Goal: Task Accomplishment & Management: Manage account settings

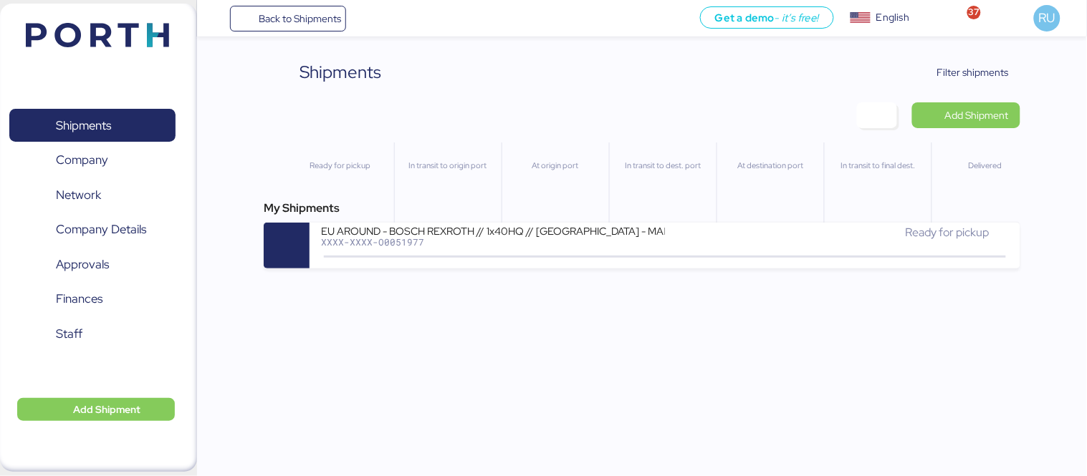
click at [92, 39] on img at bounding box center [97, 35] width 143 height 24
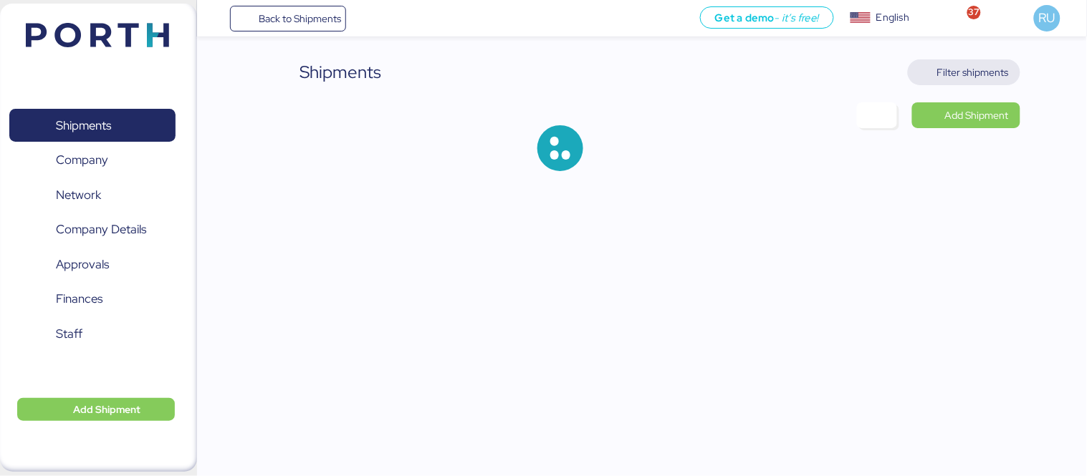
click at [983, 74] on span "Filter shipments" at bounding box center [973, 72] width 72 height 17
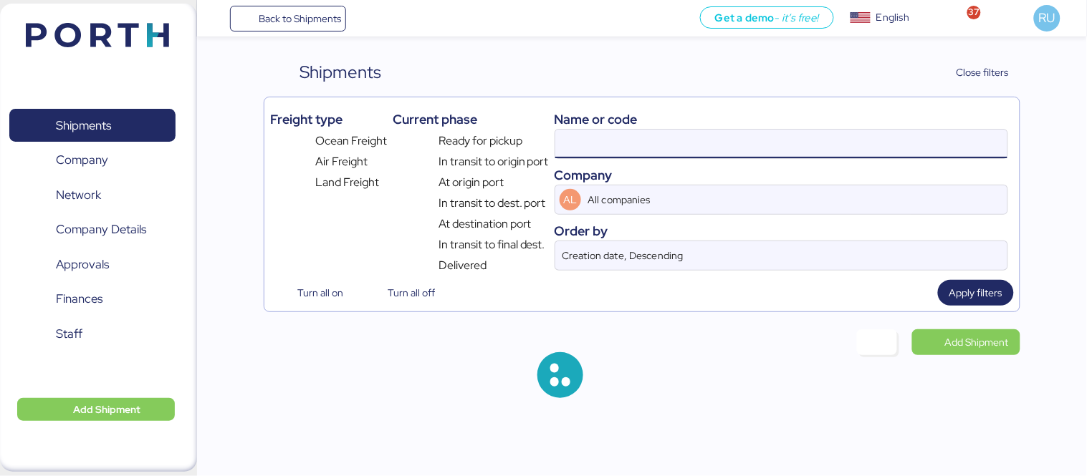
click at [721, 136] on input at bounding box center [781, 144] width 452 height 29
paste input "ADME255777"
type input "ADME255777"
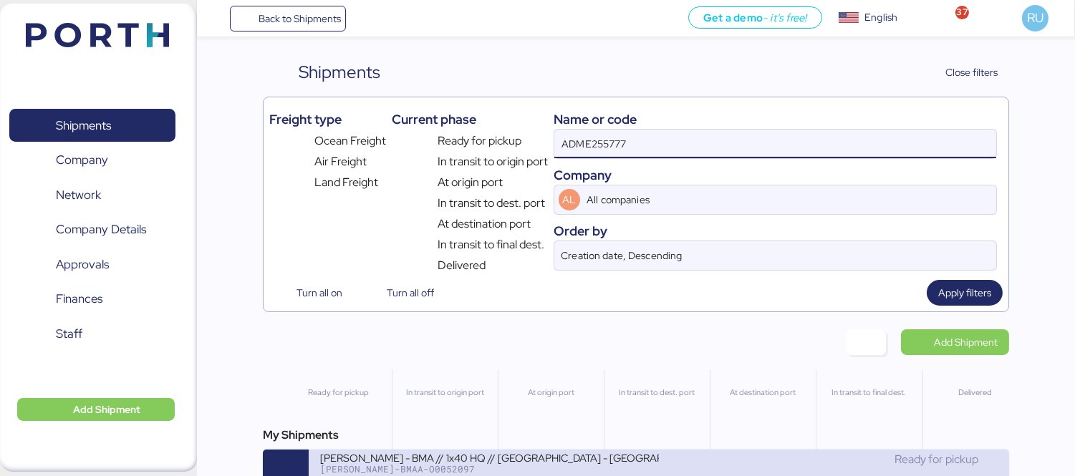
click at [597, 463] on div "BERTOLINI - BMA // 1x40 HQ // RIO DE JANEIRO - Veracruz // MBL:Pendiente - HBL:…" at bounding box center [489, 457] width 339 height 12
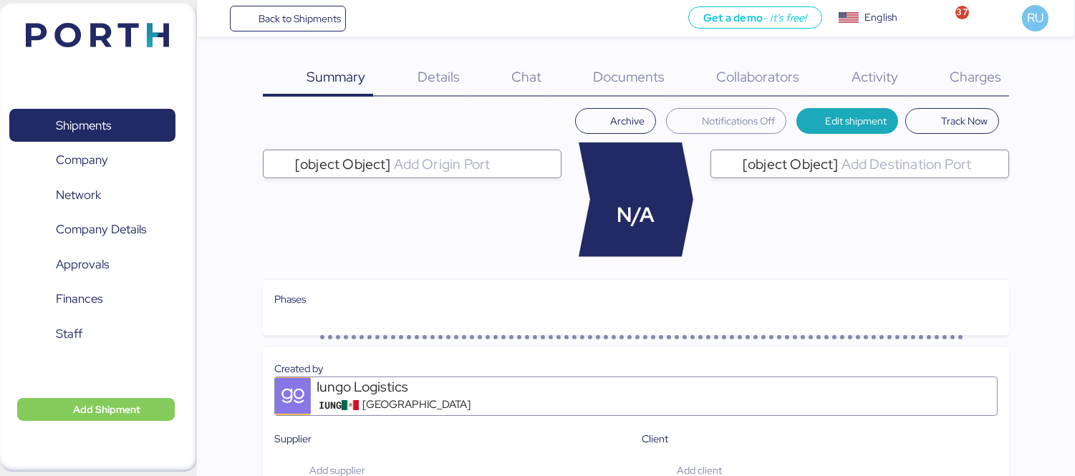
click at [978, 59] on div "Charges 0" at bounding box center [957, 77] width 103 height 37
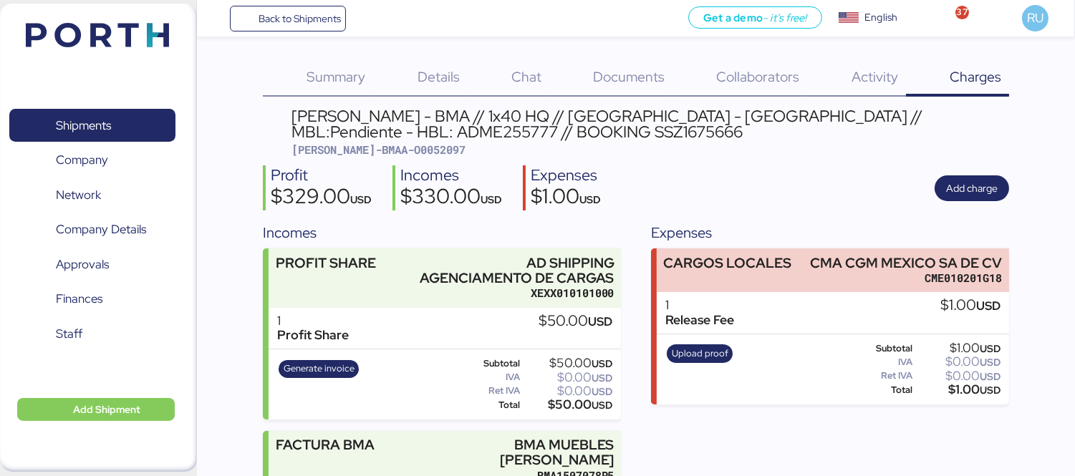
scroll to position [247, 0]
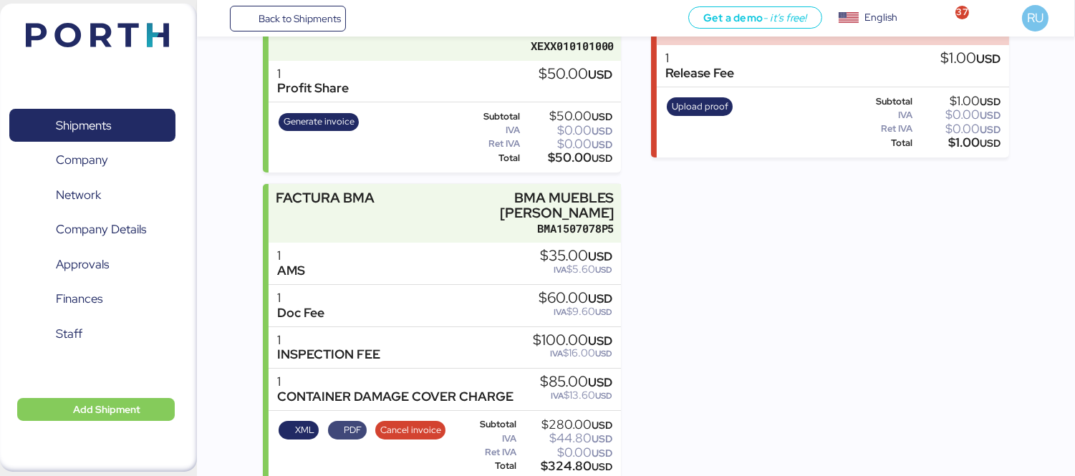
click at [340, 423] on span "PDF" at bounding box center [346, 431] width 29 height 16
click at [296, 421] on span "XML" at bounding box center [299, 430] width 40 height 19
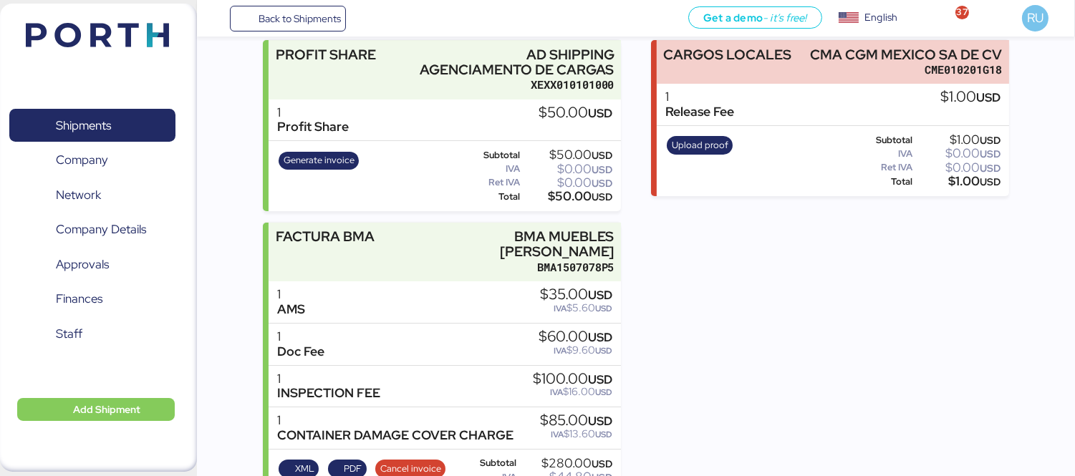
scroll to position [219, 0]
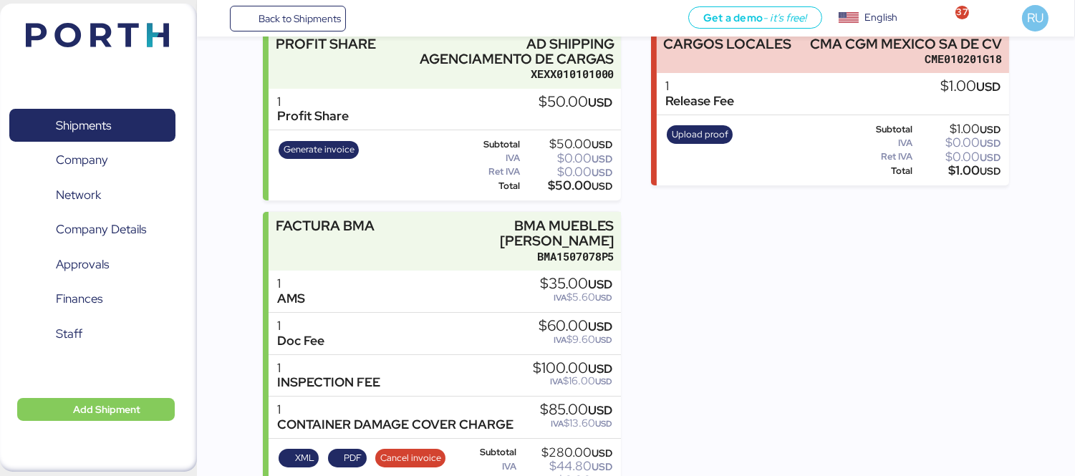
click at [165, 14] on div "Shipments 0 Company 0 Network 0 Company Details 0 Approvals 0 Finances 0 Staff …" at bounding box center [98, 238] width 197 height 468
click at [142, 37] on img at bounding box center [97, 35] width 143 height 24
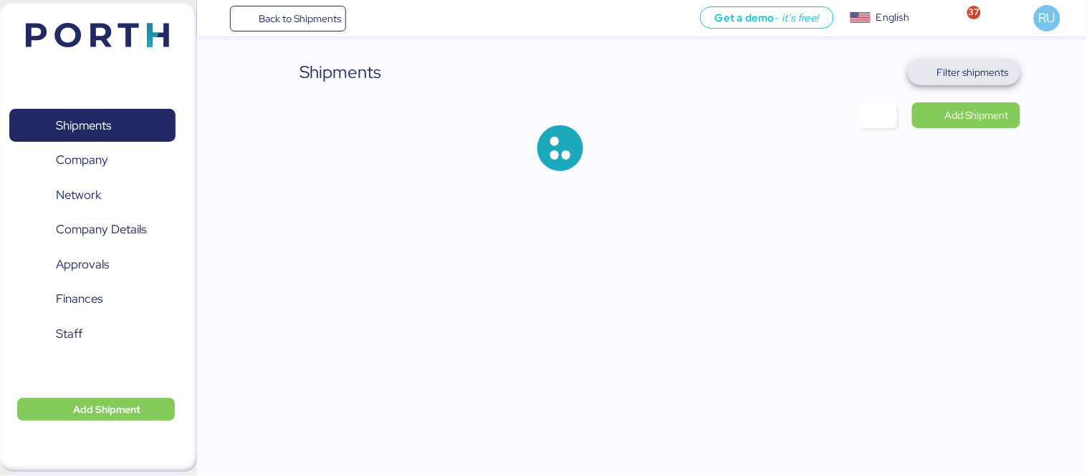
click at [970, 80] on span "Filter shipments" at bounding box center [973, 72] width 72 height 17
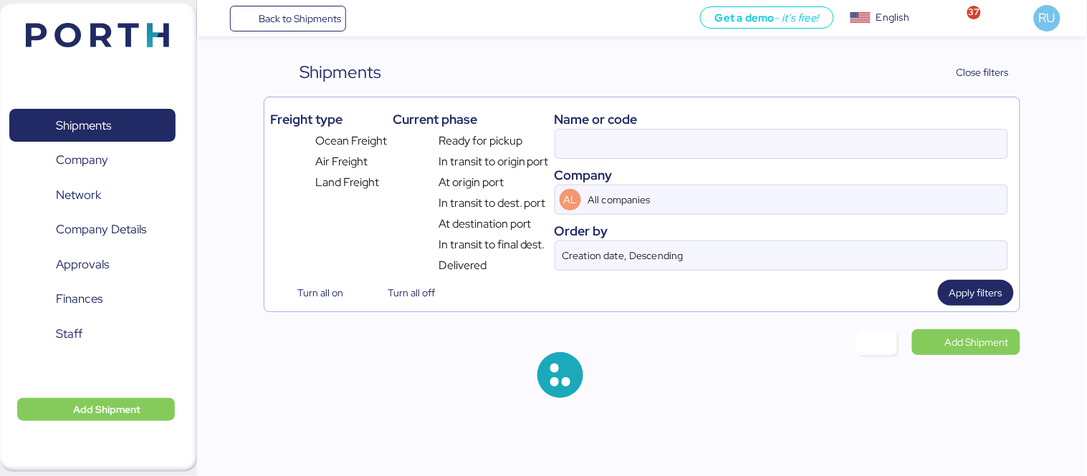
type input "ADME255777"
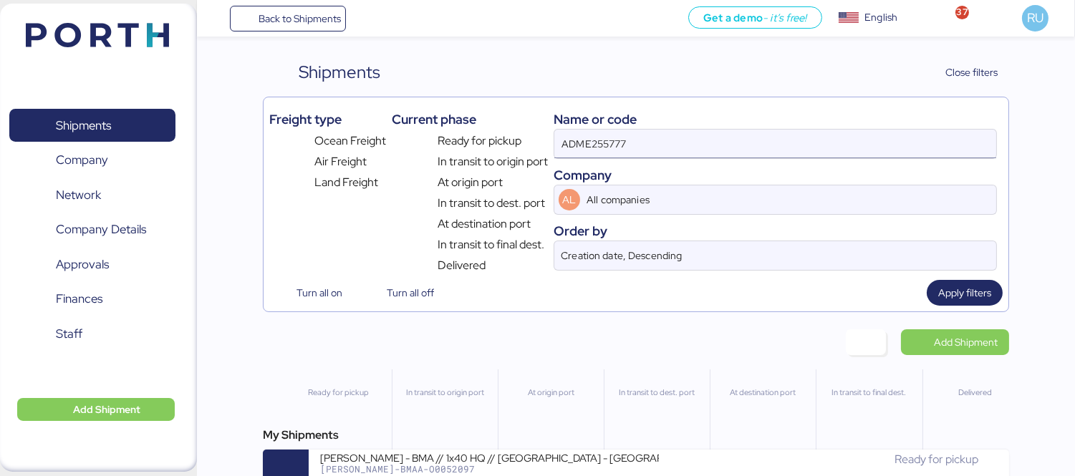
click at [581, 144] on input "ADME255777" at bounding box center [775, 144] width 442 height 29
paste input "ADME255722"
type input "ADME255722"
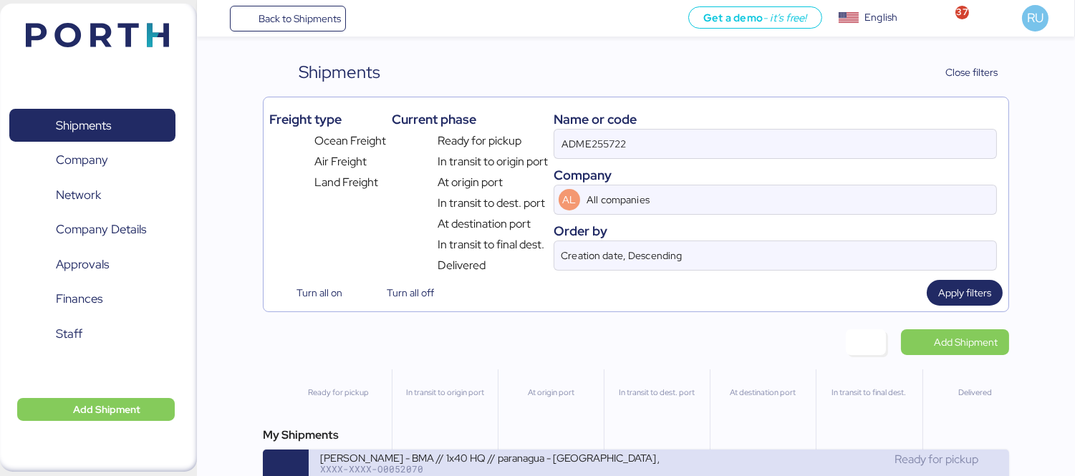
click at [652, 457] on div "BERTOLINI - BMA // 1x40 HQ // paranagua - Veracruz // MBL: SSZ1671810 - HBL: AD…" at bounding box center [489, 457] width 339 height 12
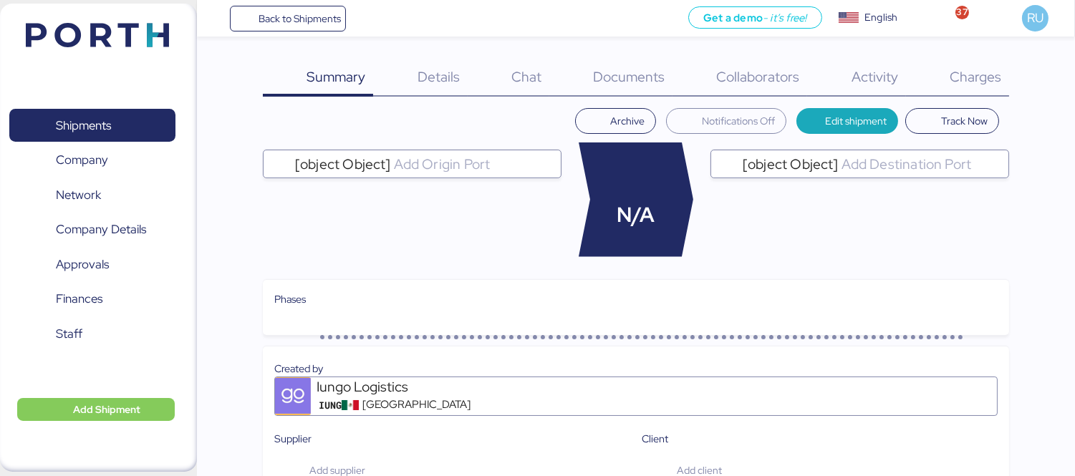
click at [950, 83] on span "Charges" at bounding box center [976, 76] width 52 height 19
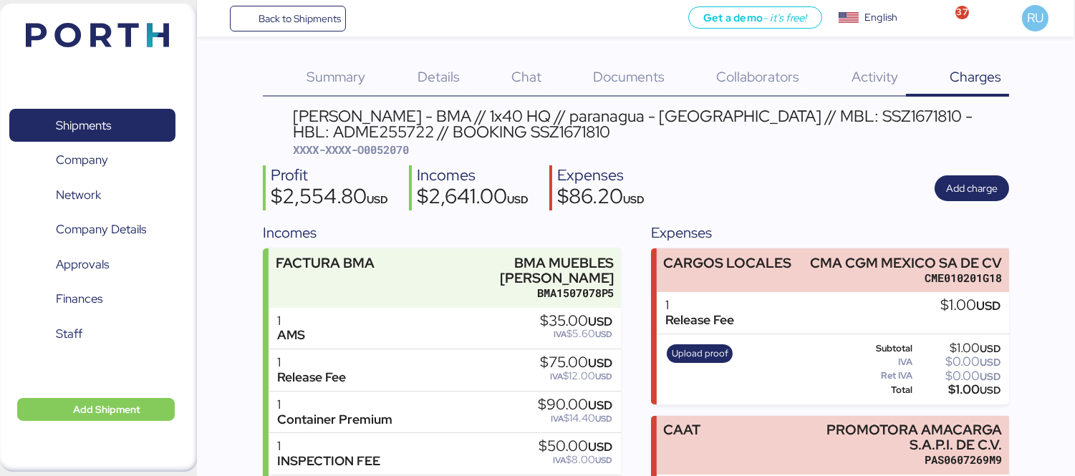
scroll to position [304, 0]
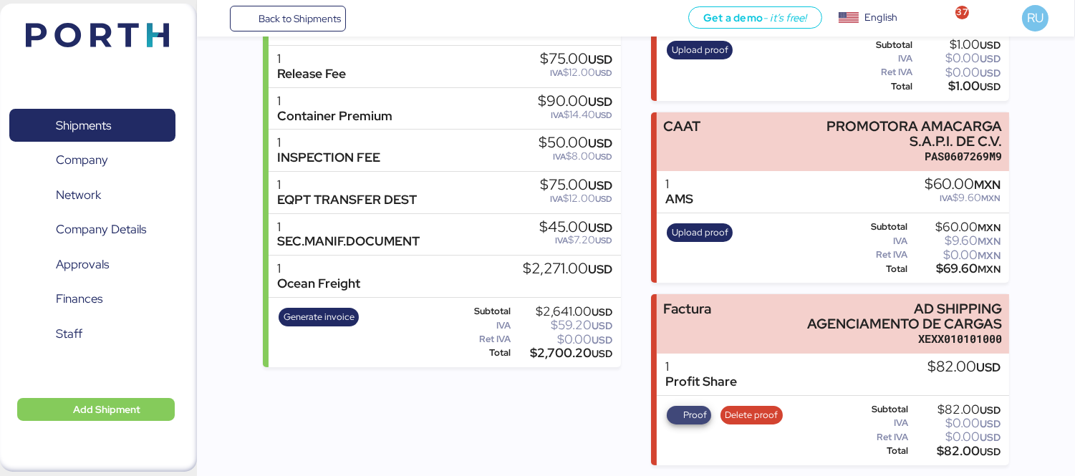
click at [696, 415] on span "Proof" at bounding box center [695, 416] width 24 height 16
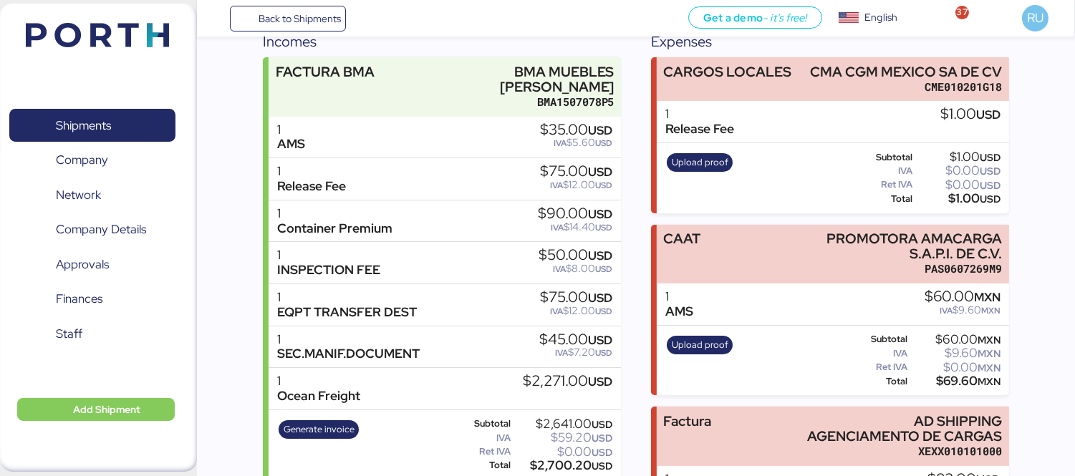
scroll to position [192, 0]
click at [118, 36] on img at bounding box center [97, 35] width 143 height 24
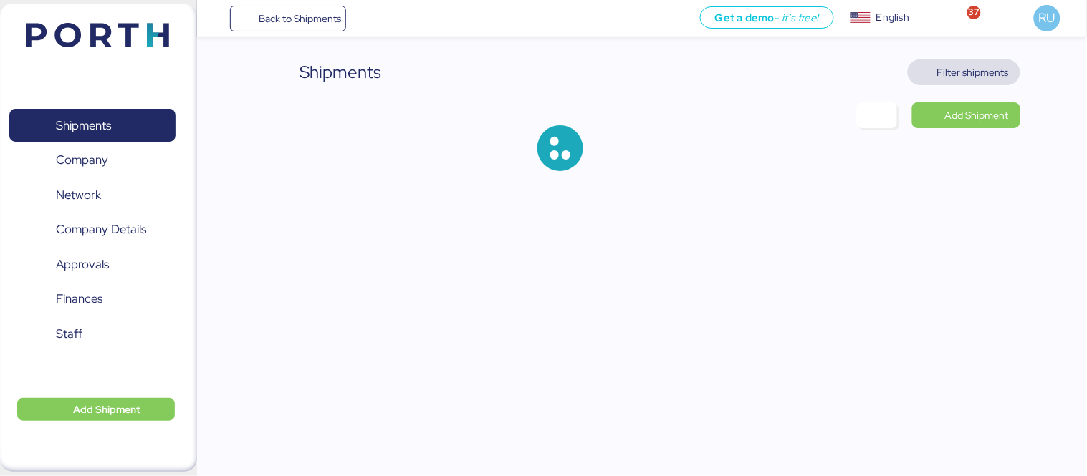
click at [992, 67] on span "Filter shipments" at bounding box center [973, 72] width 72 height 17
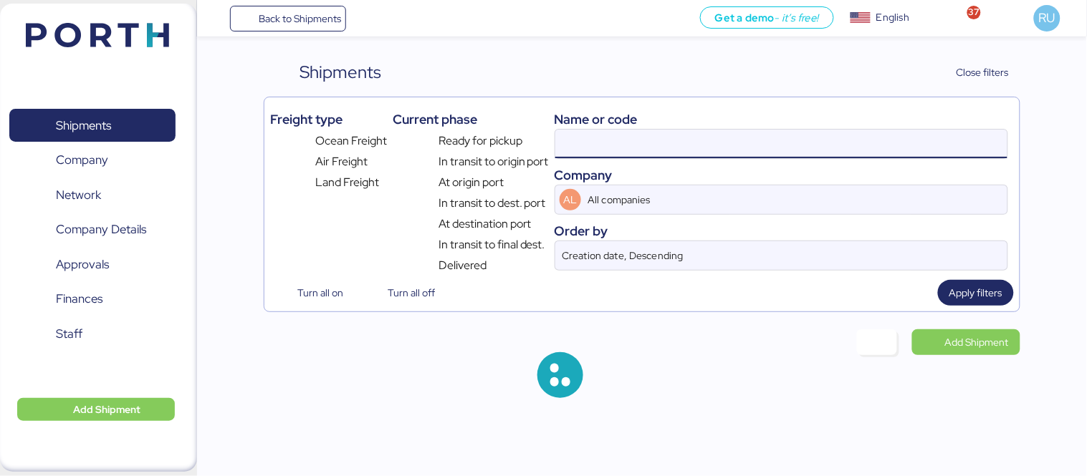
click at [682, 145] on input at bounding box center [781, 144] width 452 height 29
paste input "O0052102"
type input "O0052102"
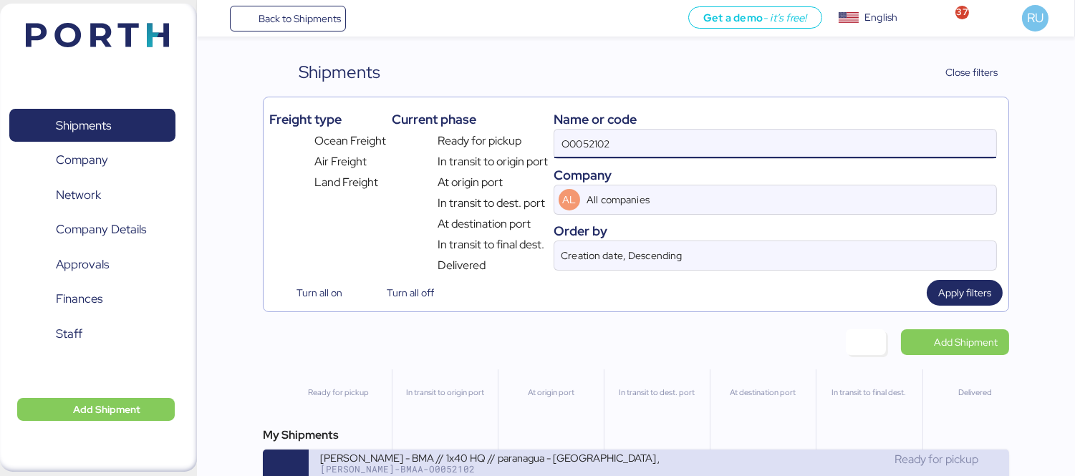
click at [599, 463] on div "BERTOLINI - BMA // 1x40 HQ // paranagua - Veracruz // MBL: PENDIENTE- HBL: ADME…" at bounding box center [489, 457] width 339 height 12
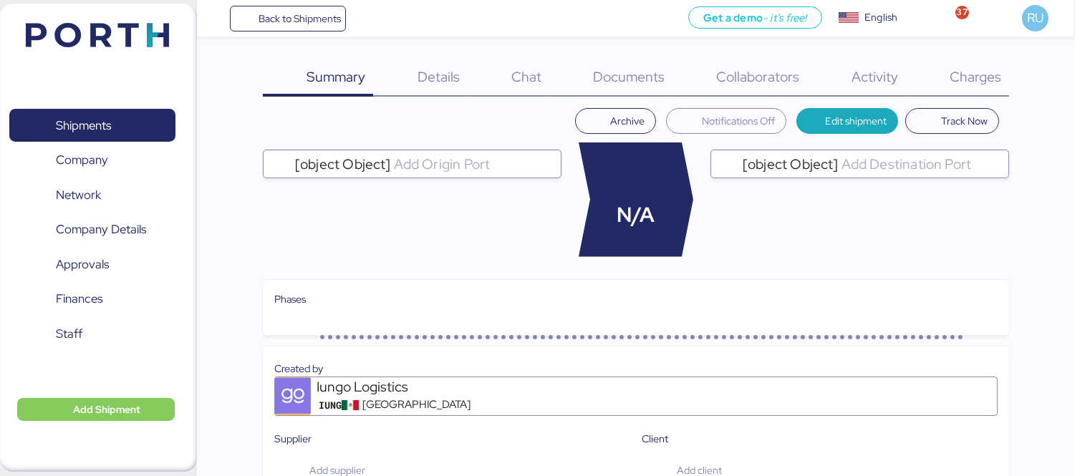
click at [931, 84] on div "Charges 0" at bounding box center [957, 77] width 103 height 37
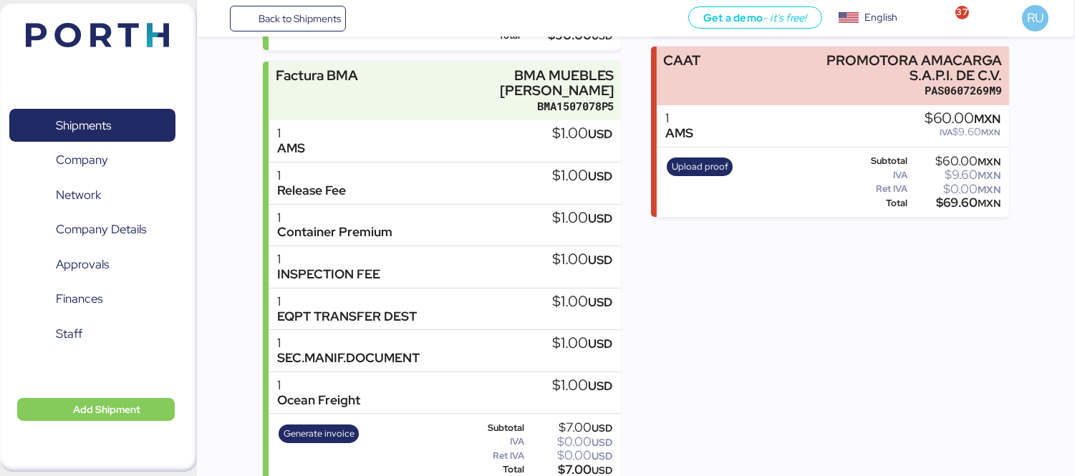
scroll to position [370, 0]
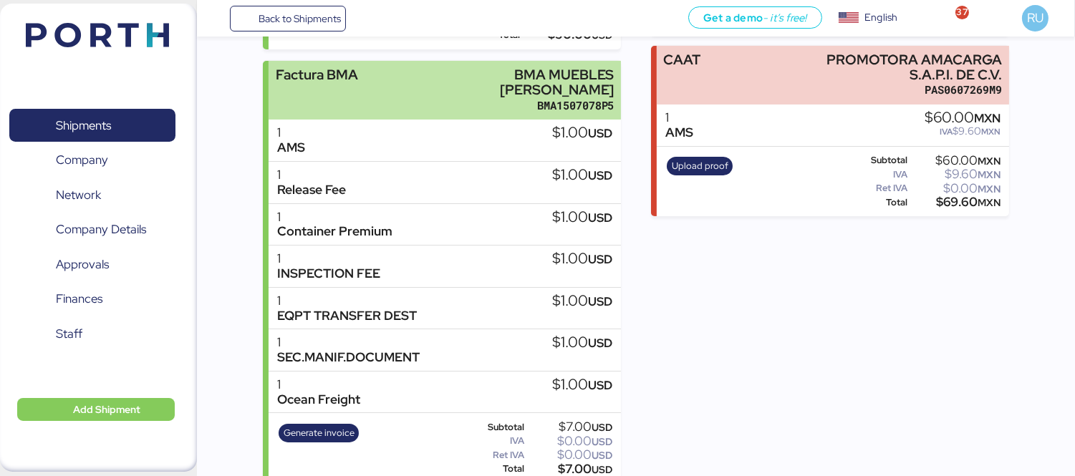
click at [389, 76] on div "Factura BMA BMA MUEBLES DE ACERO BMA1507078P5" at bounding box center [445, 90] width 352 height 59
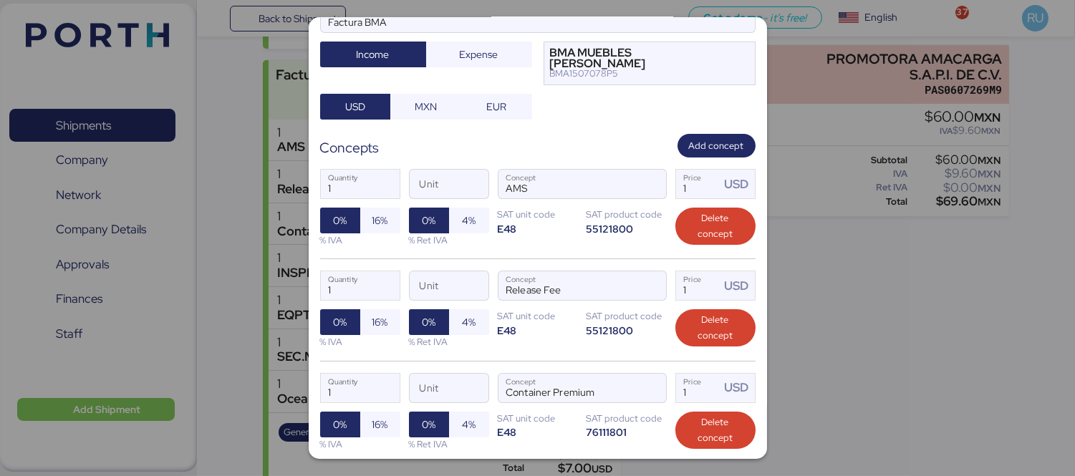
scroll to position [159, 0]
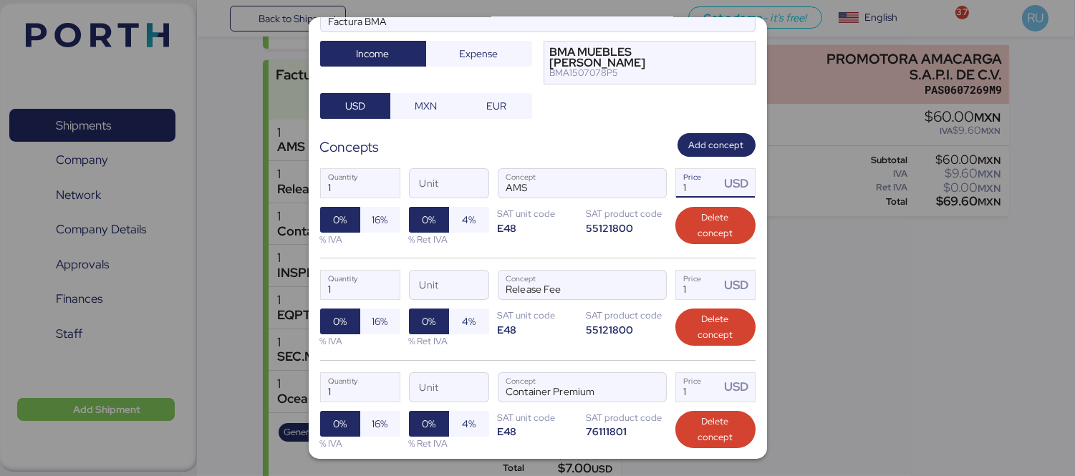
click at [697, 172] on input "1" at bounding box center [698, 183] width 44 height 29
type input "35"
click at [691, 272] on input "1" at bounding box center [698, 285] width 44 height 29
type input "75"
click at [691, 383] on input "1" at bounding box center [698, 387] width 44 height 29
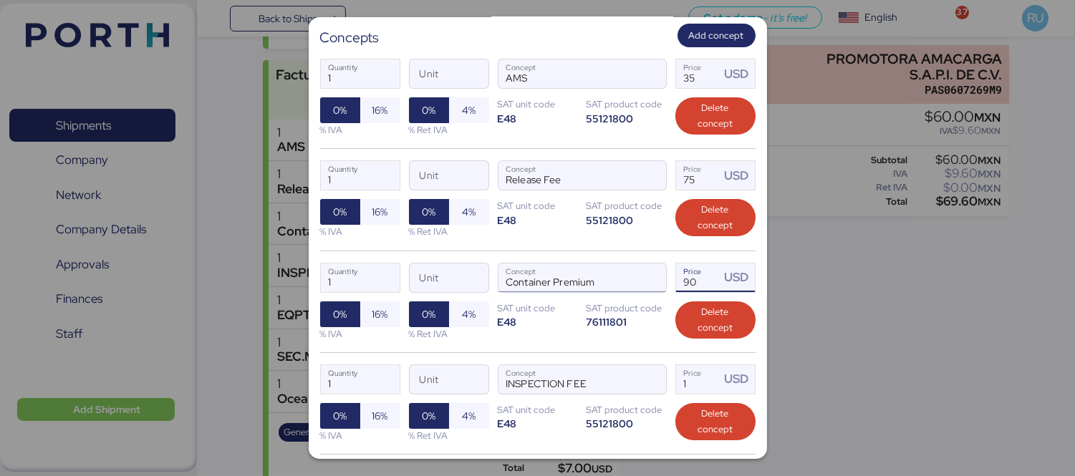
scroll to position [292, 0]
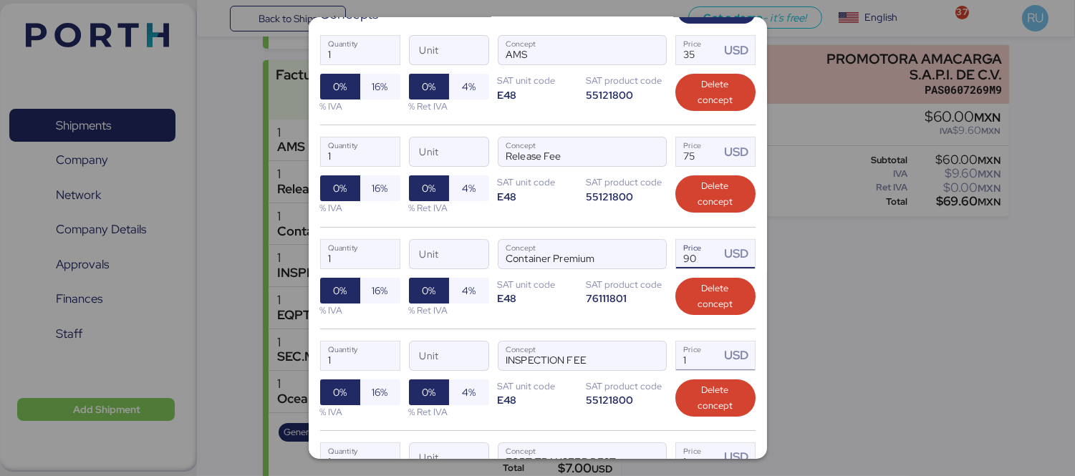
type input "90"
click at [699, 350] on input "1" at bounding box center [698, 356] width 44 height 29
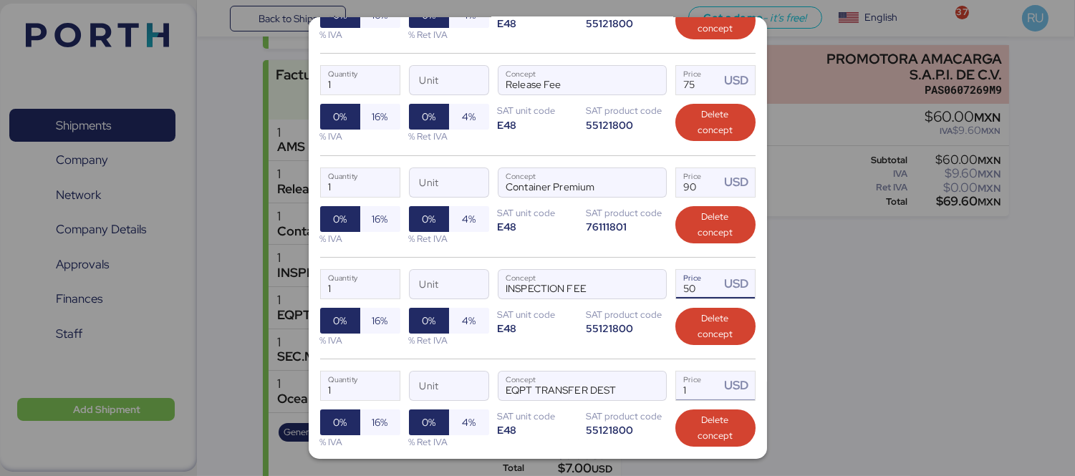
type input "50"
click at [697, 375] on input "1" at bounding box center [698, 386] width 44 height 29
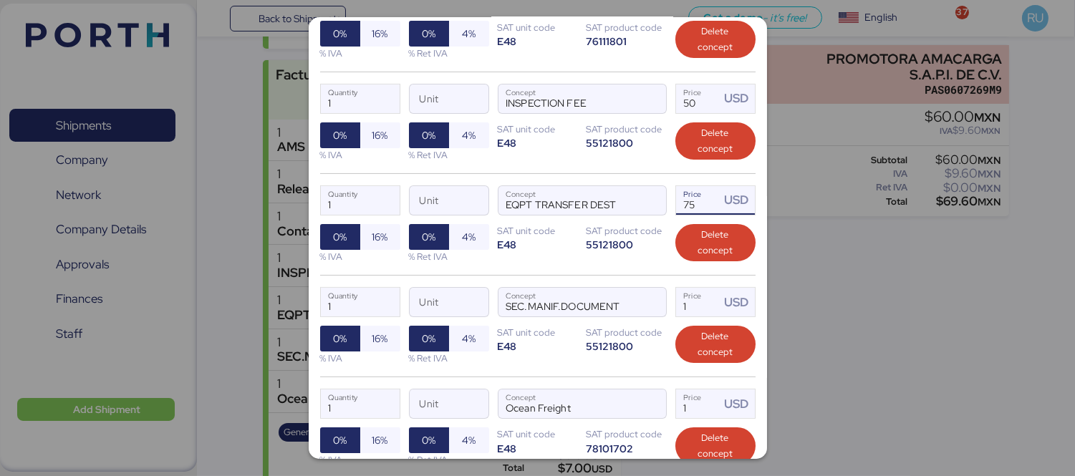
scroll to position [550, 0]
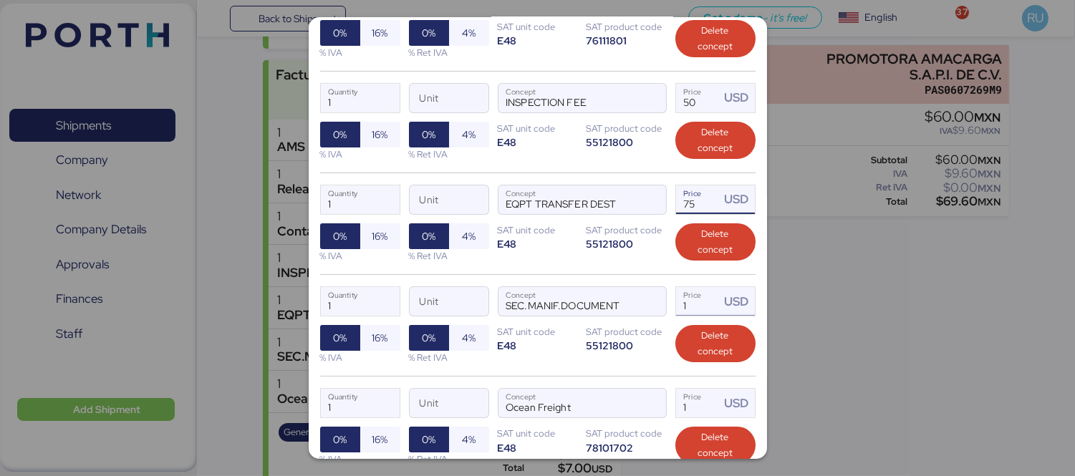
type input "75"
click at [695, 295] on input "1" at bounding box center [698, 301] width 44 height 29
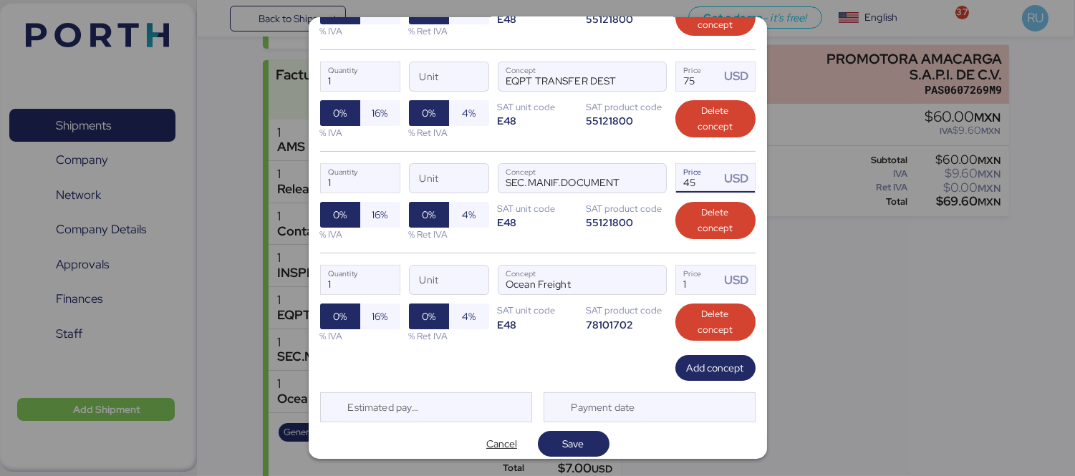
type input "45"
click at [570, 456] on div "Edit charge BERTOLINI - BMA // 1x40 HQ // paranagua - Veracruz // MBL: PENDIENT…" at bounding box center [538, 238] width 458 height 442
click at [567, 438] on span "Save" at bounding box center [573, 444] width 21 height 17
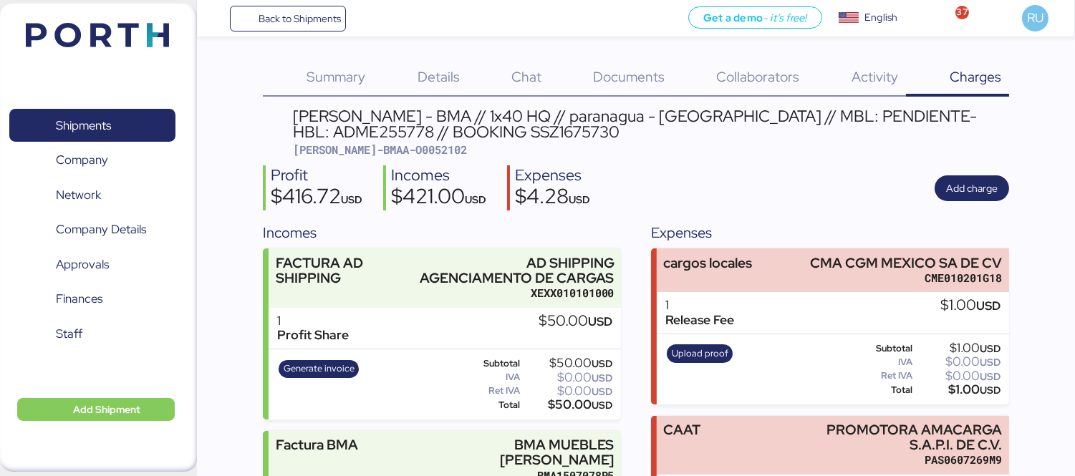
click at [416, 127] on div "BERTOLINI - BMA // 1x40 HQ // paranagua - Veracruz // MBL: PENDIENTE- HBL: ADME…" at bounding box center [651, 124] width 716 height 32
copy div "SSZ1675730"
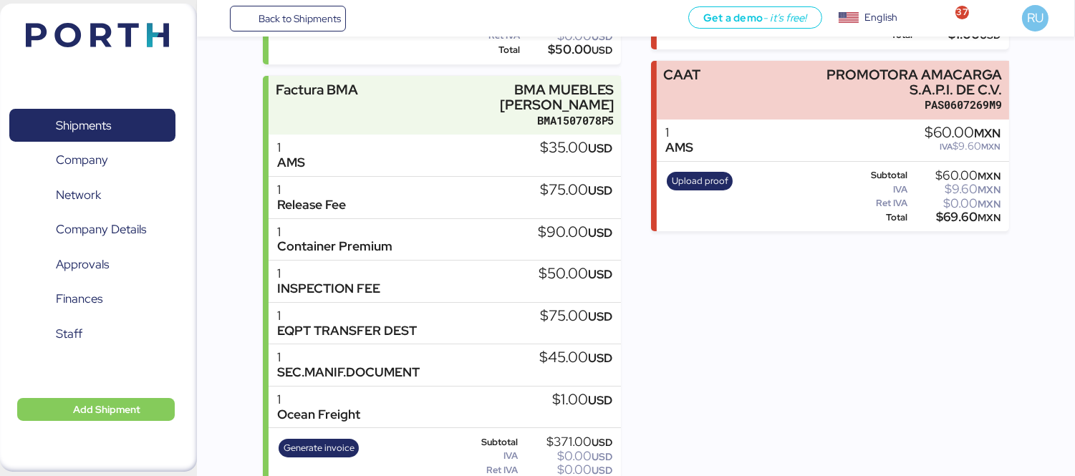
scroll to position [356, 0]
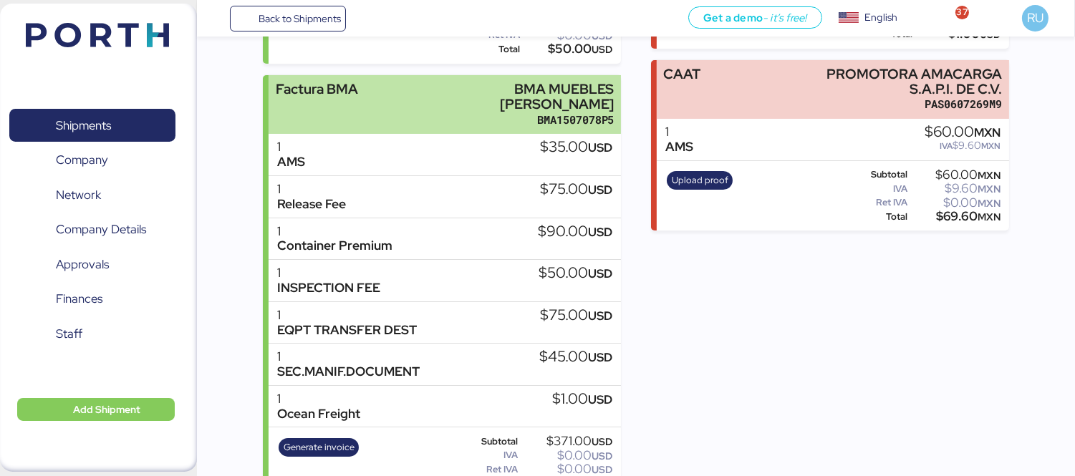
click at [418, 84] on div "Factura BMA BMA MUEBLES DE ACERO BMA1507078P5" at bounding box center [445, 104] width 352 height 59
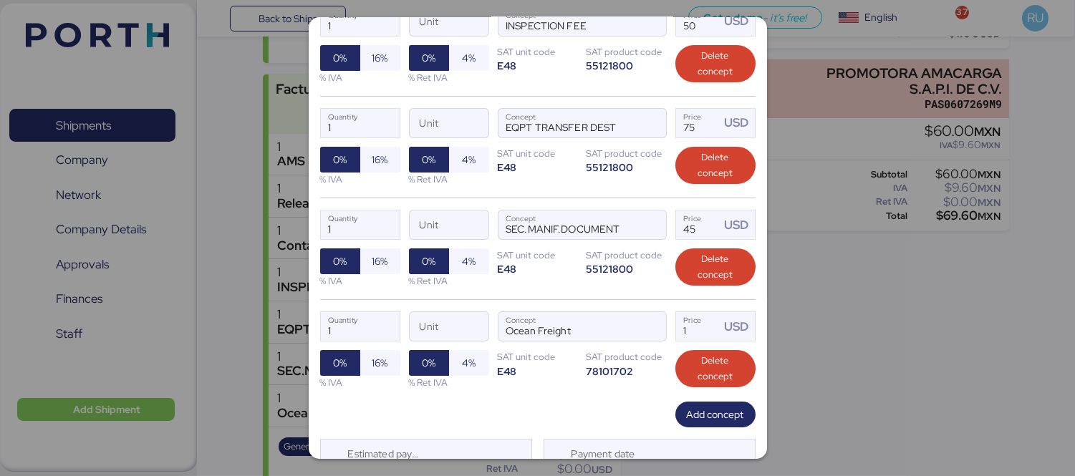
scroll to position [673, 0]
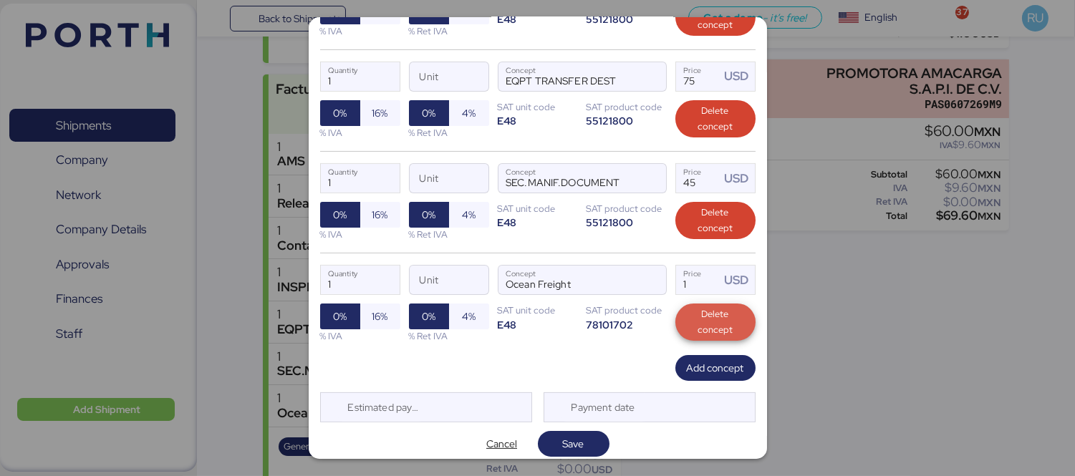
click at [706, 311] on span "Delete concept" at bounding box center [715, 323] width 57 height 32
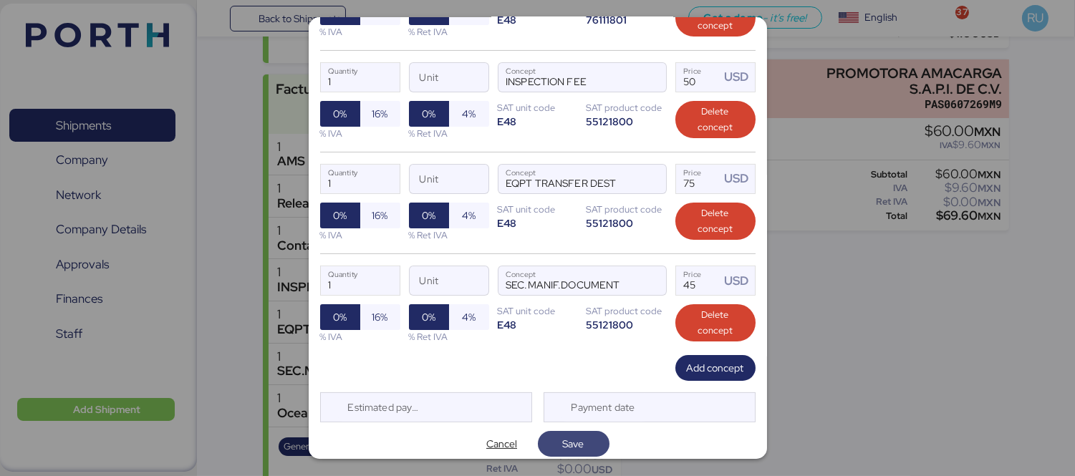
click at [572, 436] on span "Save" at bounding box center [573, 444] width 21 height 17
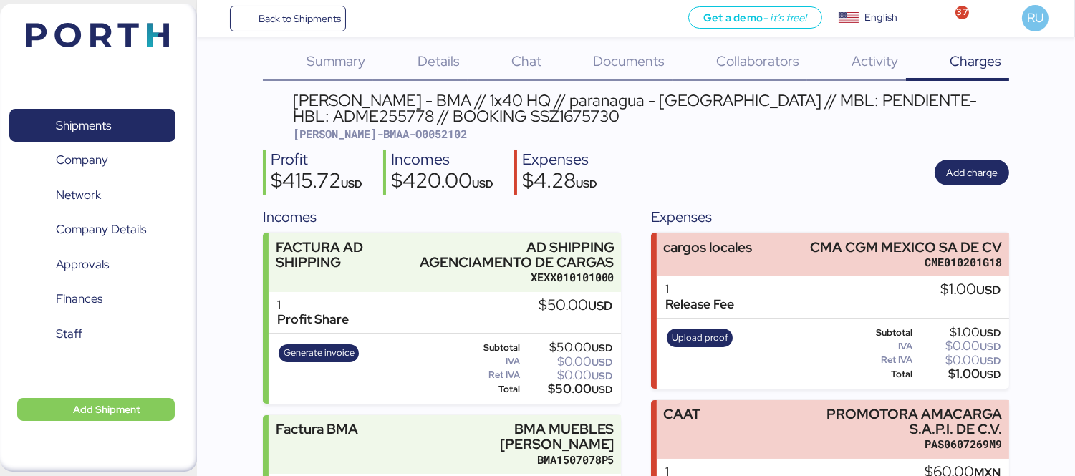
scroll to position [0, 0]
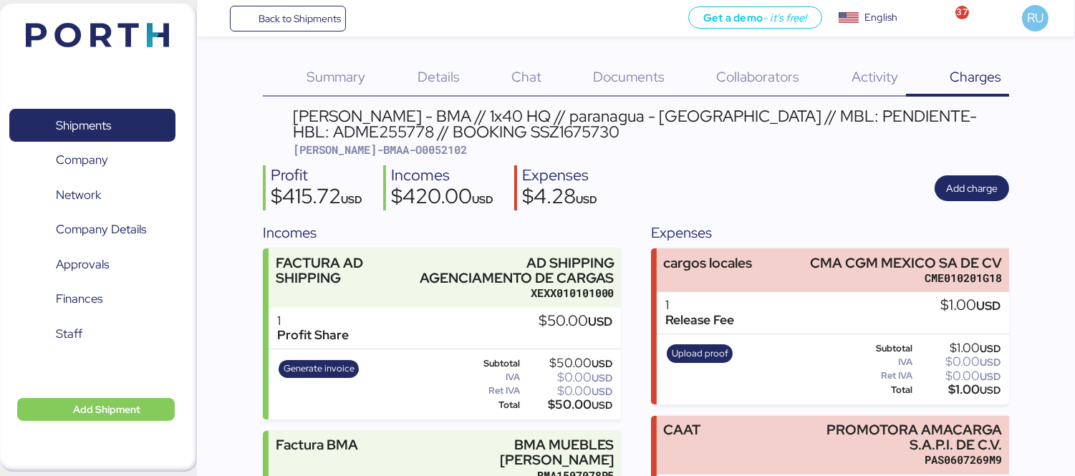
click at [99, 37] on img at bounding box center [97, 35] width 143 height 24
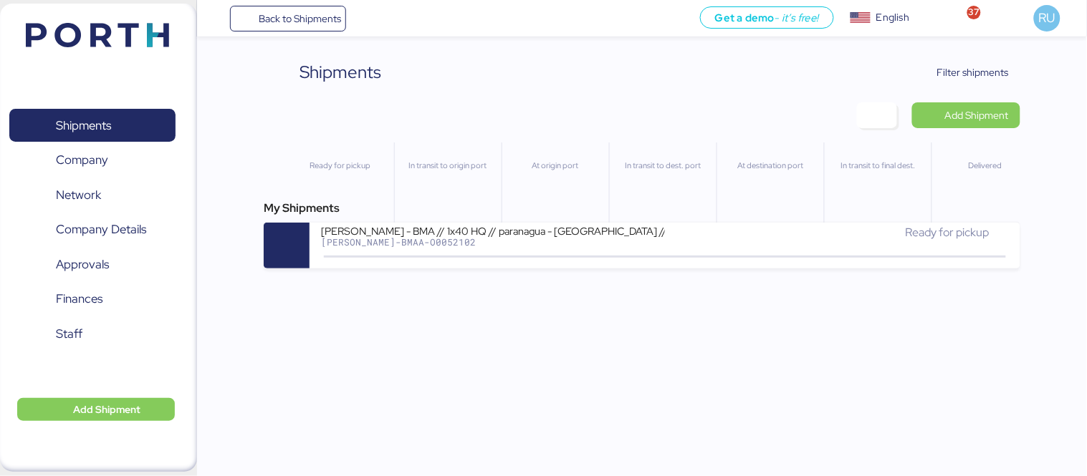
click at [85, 41] on img at bounding box center [97, 35] width 143 height 24
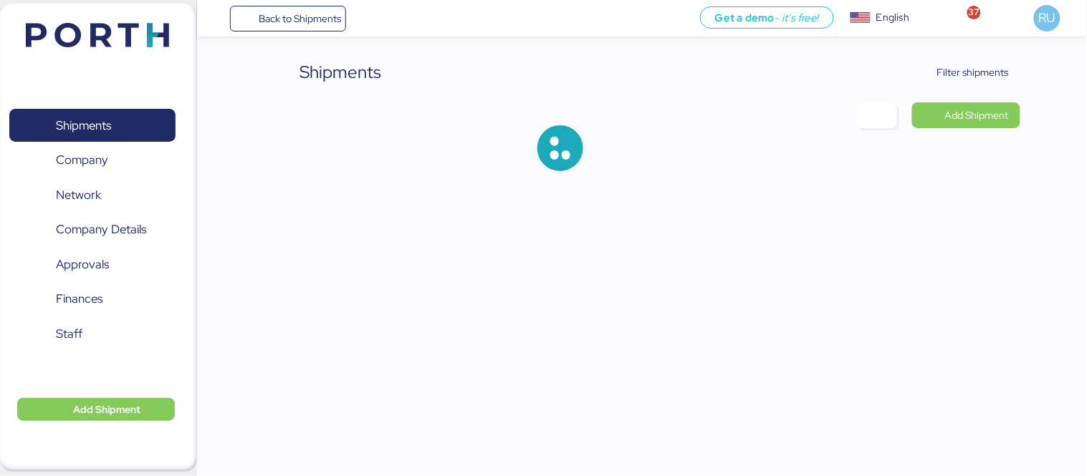
click at [1055, 70] on div "Shipments Filter shipments Add Shipment" at bounding box center [543, 97] width 1087 height 194
click at [1031, 73] on div "Shipments Filter shipments Add Shipment" at bounding box center [543, 97] width 1087 height 194
click at [973, 74] on span "Filter shipments" at bounding box center [973, 72] width 72 height 17
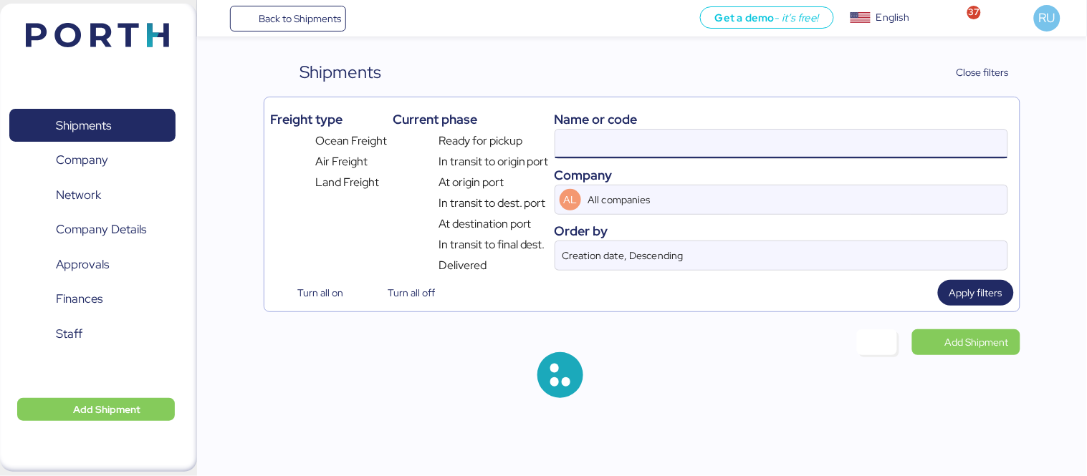
click at [782, 138] on input at bounding box center [781, 144] width 452 height 29
paste input "O0052097"
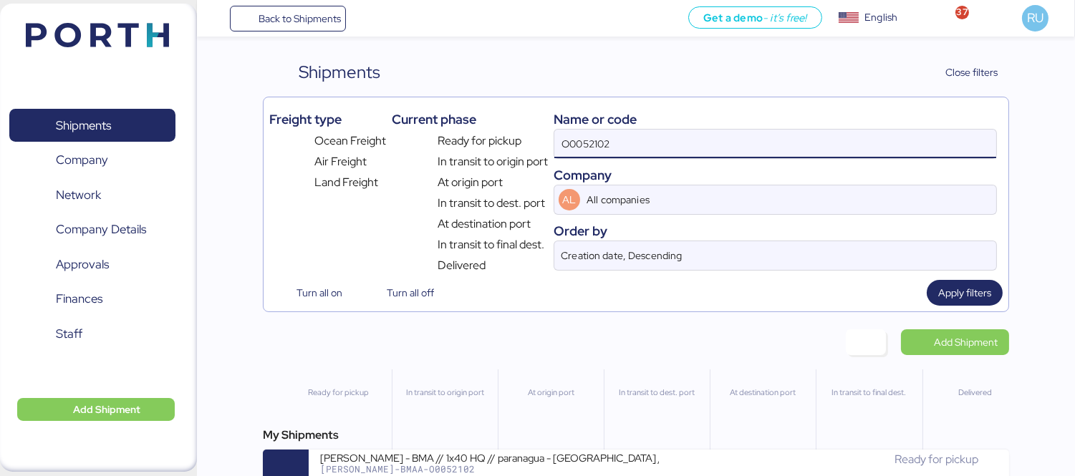
type input "O0052102"
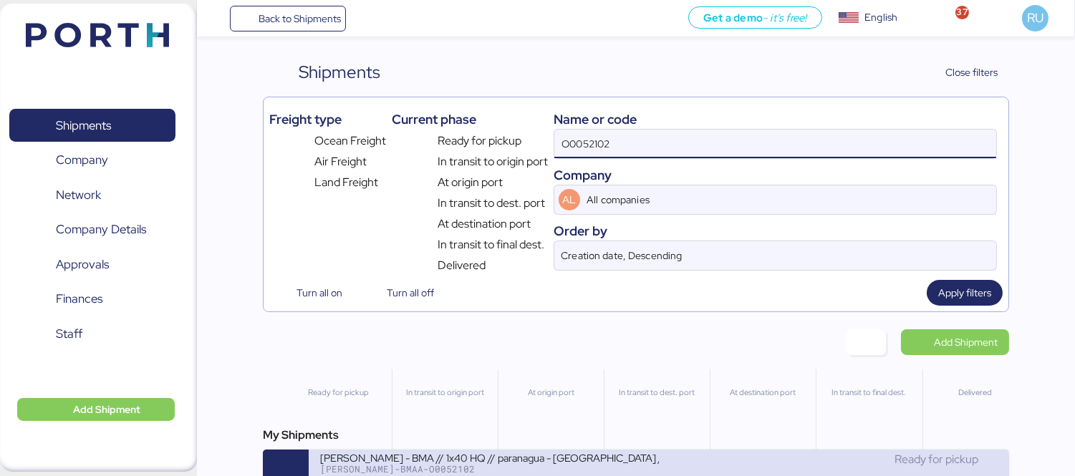
click at [539, 469] on div "BERT-BMAA-O0052102" at bounding box center [489, 469] width 339 height 10
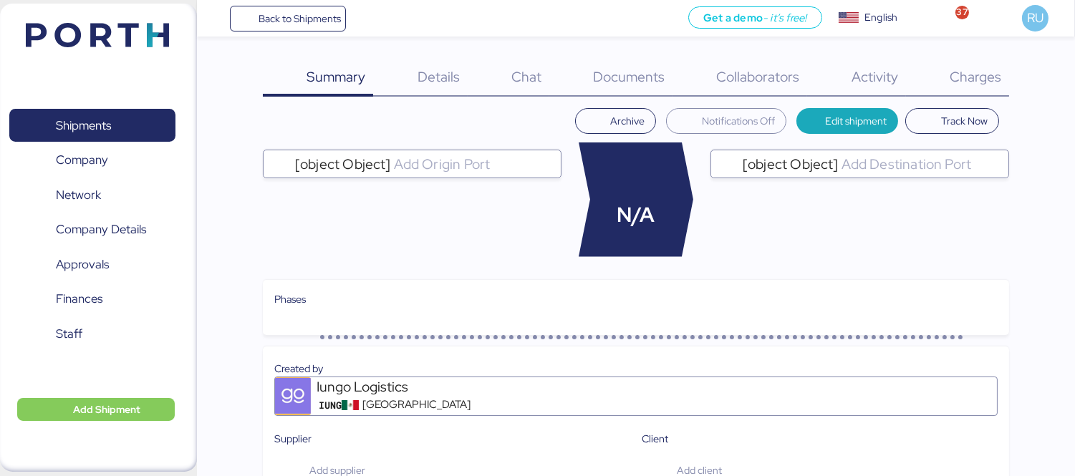
click at [956, 87] on div "Charges 0" at bounding box center [957, 77] width 103 height 37
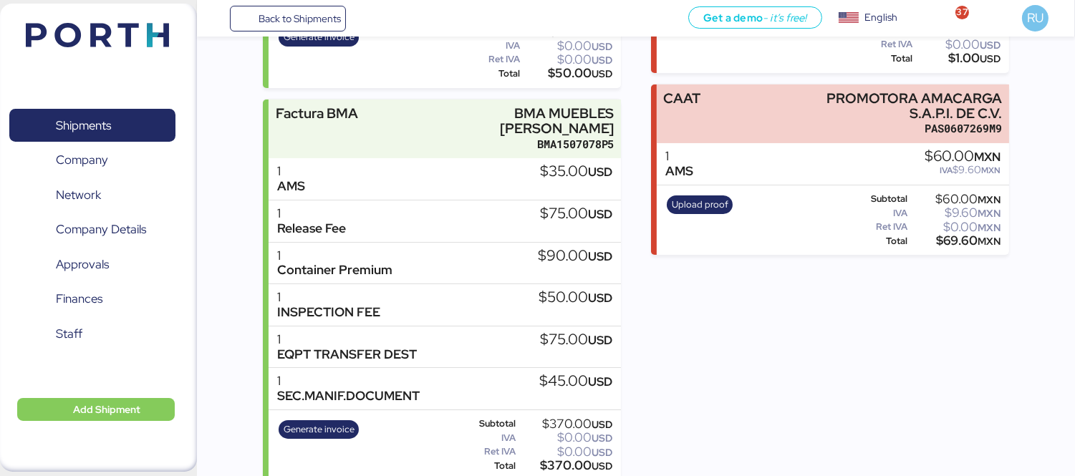
scroll to position [90, 0]
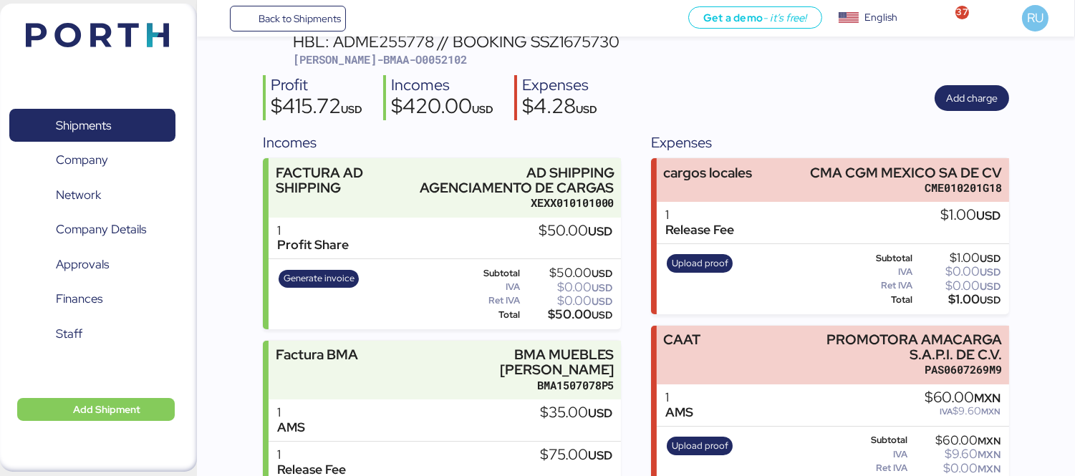
click at [72, 48] on header at bounding box center [76, 33] width 138 height 44
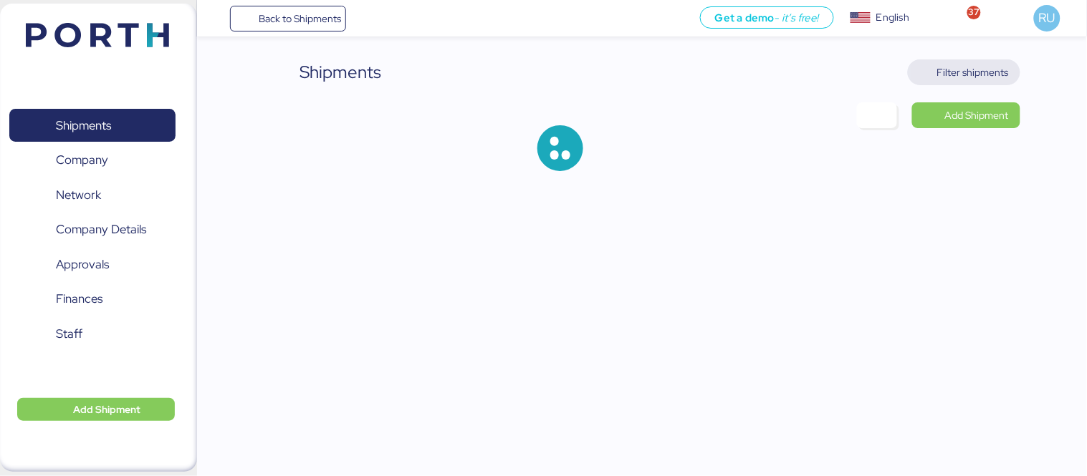
click at [980, 74] on span "Filter shipments" at bounding box center [973, 72] width 72 height 17
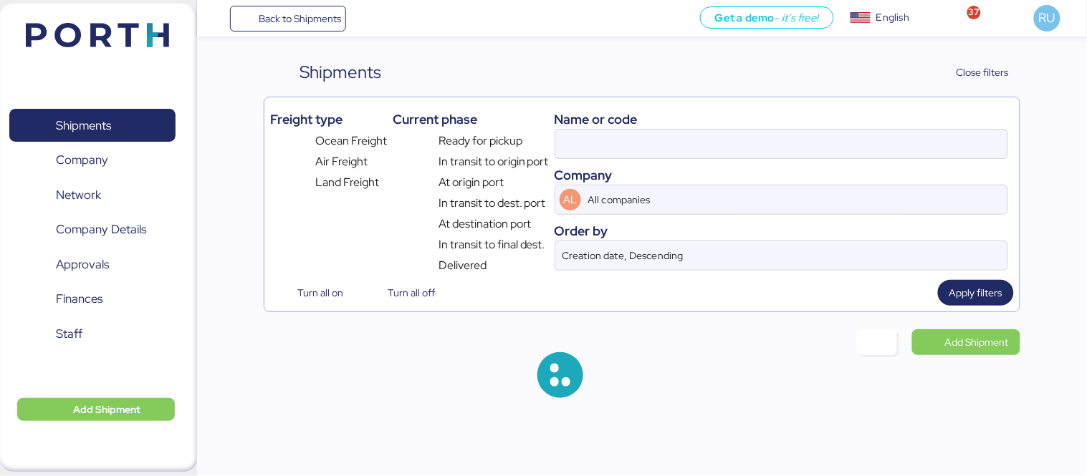
click at [802, 119] on div "Name or code" at bounding box center [780, 119] width 453 height 19
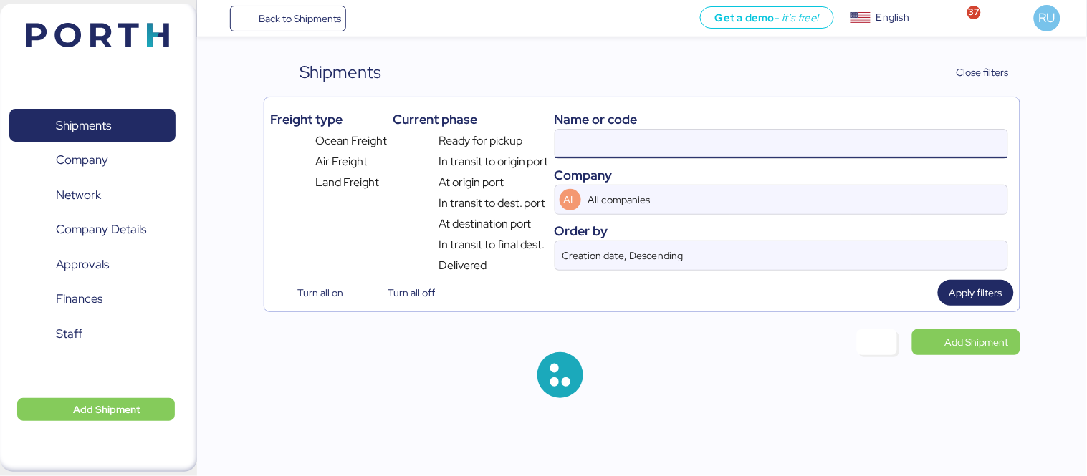
click at [825, 141] on input at bounding box center [781, 144] width 452 height 29
paste input "O0052097"
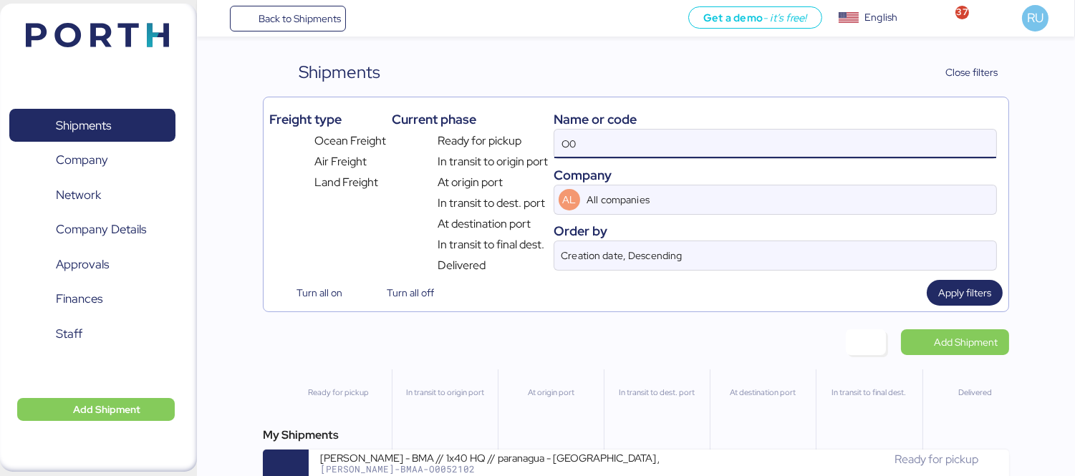
type input "O"
paste input "O0052097"
type input "O0052097"
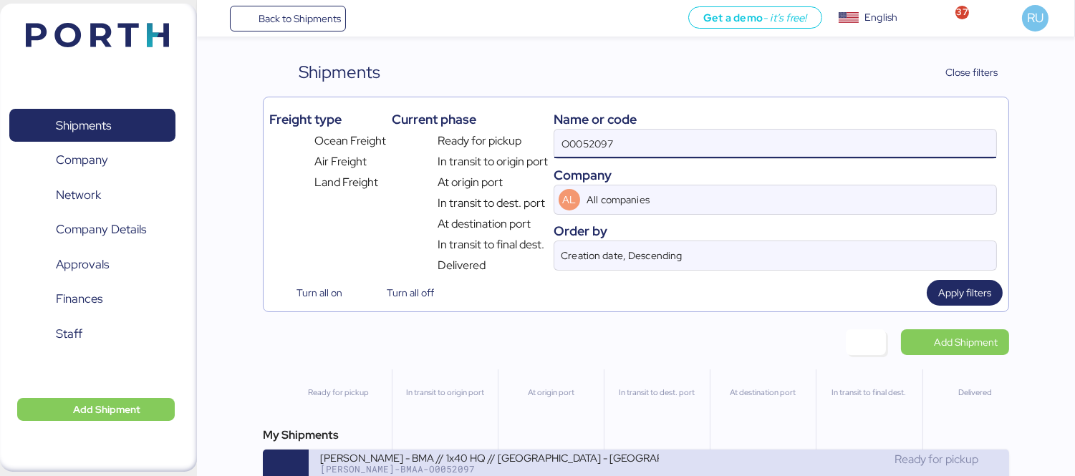
click at [631, 461] on div "BERTOLINI - BMA // 1x40 HQ // RIO DE JANEIRO - Veracruz // MBL:Pendiente - HBL:…" at bounding box center [489, 457] width 339 height 12
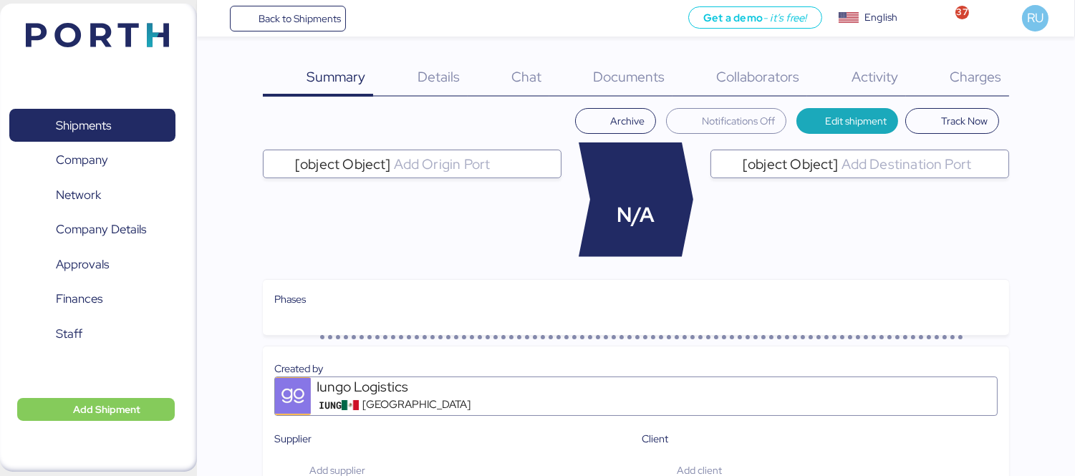
click at [977, 80] on span "Charges" at bounding box center [976, 76] width 52 height 19
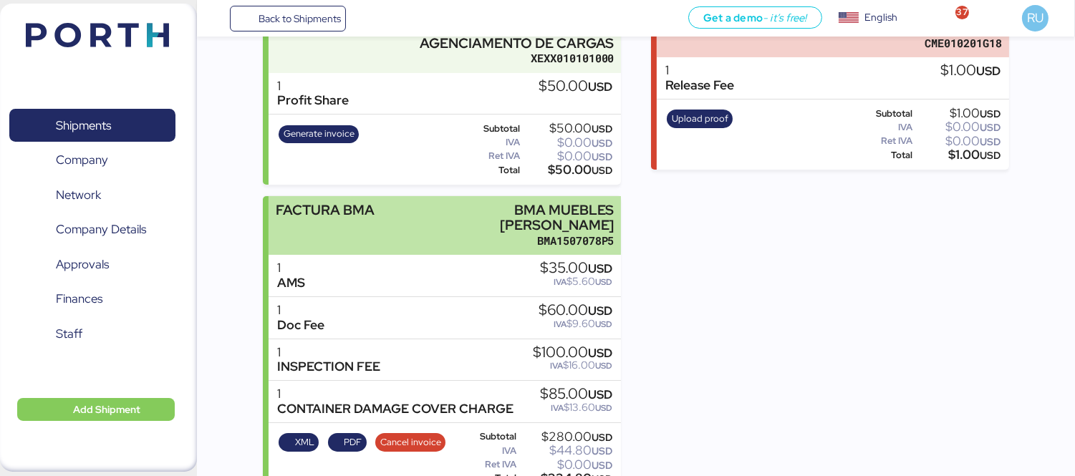
scroll to position [247, 0]
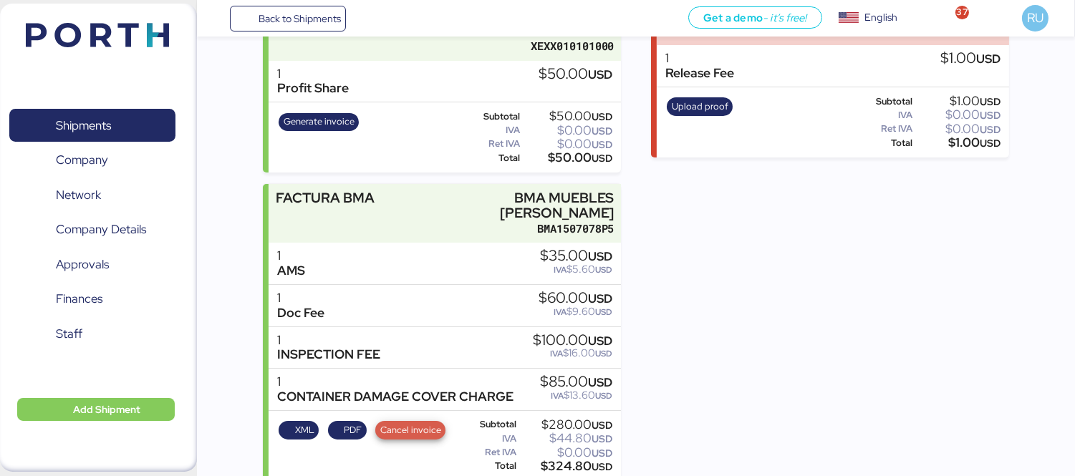
click at [387, 423] on span "Cancel invoice" at bounding box center [410, 431] width 61 height 16
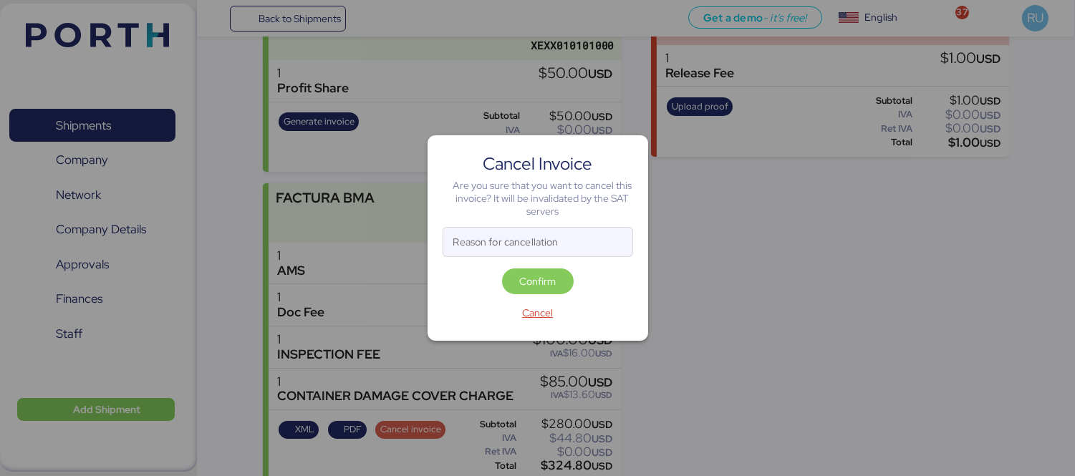
scroll to position [0, 0]
click at [526, 241] on input "Reason for cancellation" at bounding box center [537, 242] width 189 height 29
type input "e"
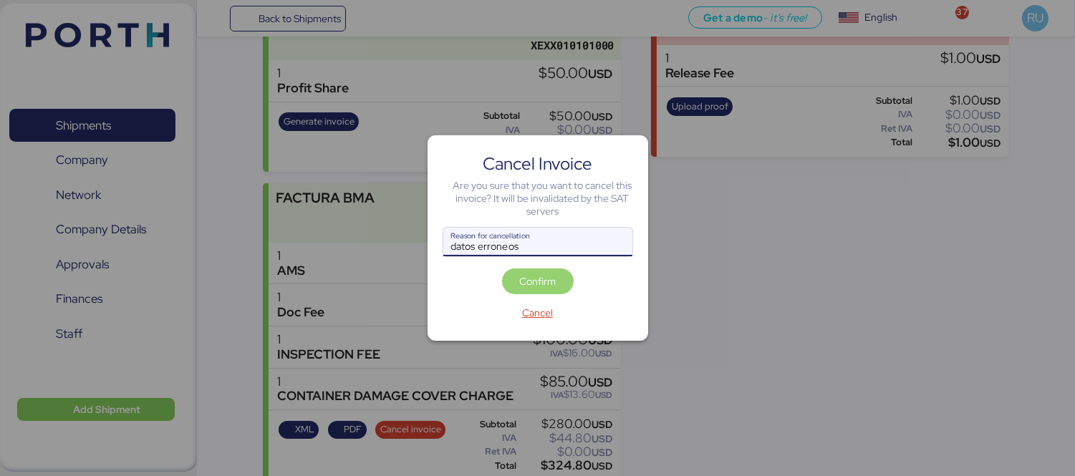
type input "datos erroneos"
click at [547, 283] on span "Confirm" at bounding box center [537, 281] width 37 height 17
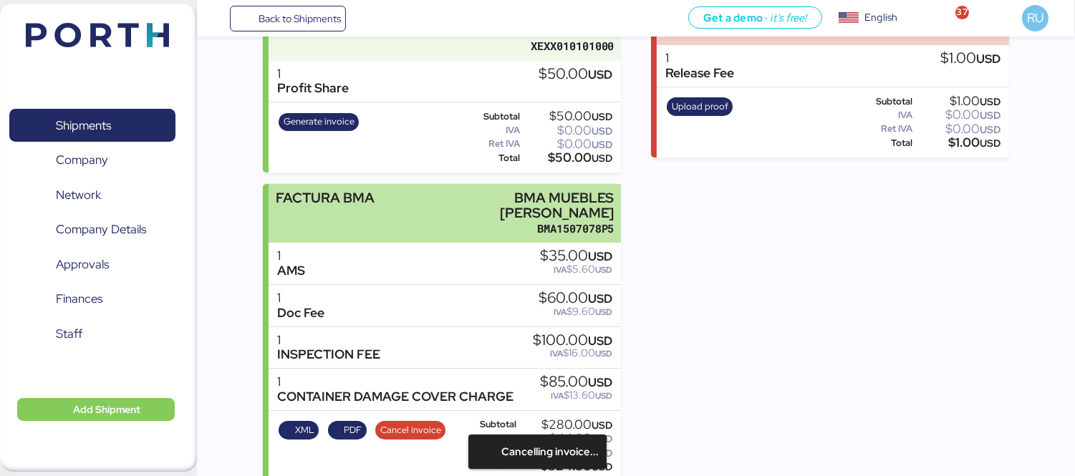
click at [440, 211] on div "FACTURA BMA BMA MUEBLES DE ACERO BMA1507078P5" at bounding box center [445, 213] width 352 height 59
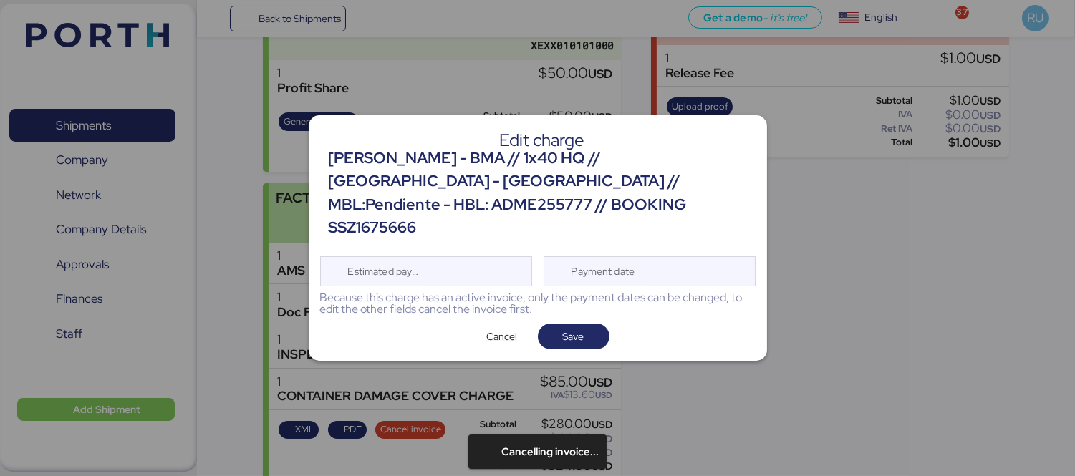
scroll to position [0, 0]
click at [518, 327] on span "Cancel" at bounding box center [502, 337] width 49 height 20
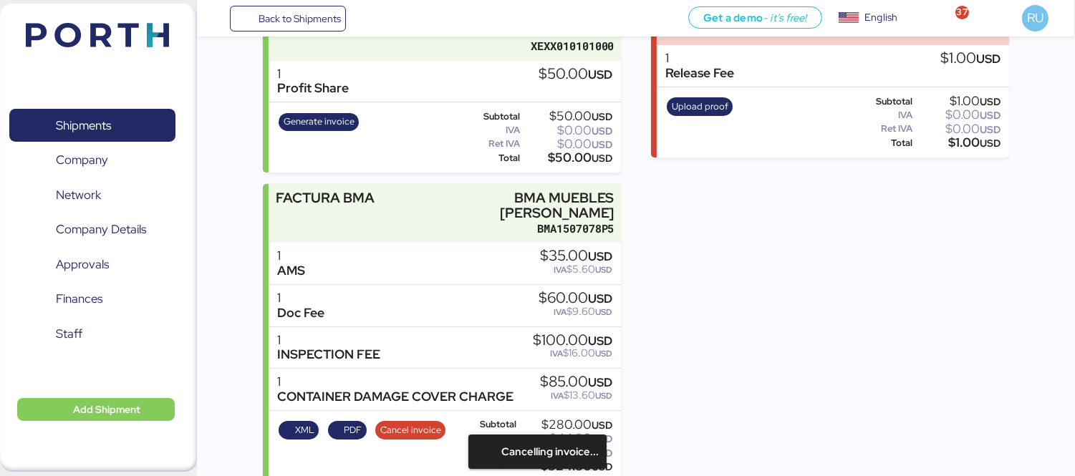
click at [100, 26] on img at bounding box center [97, 35] width 143 height 24
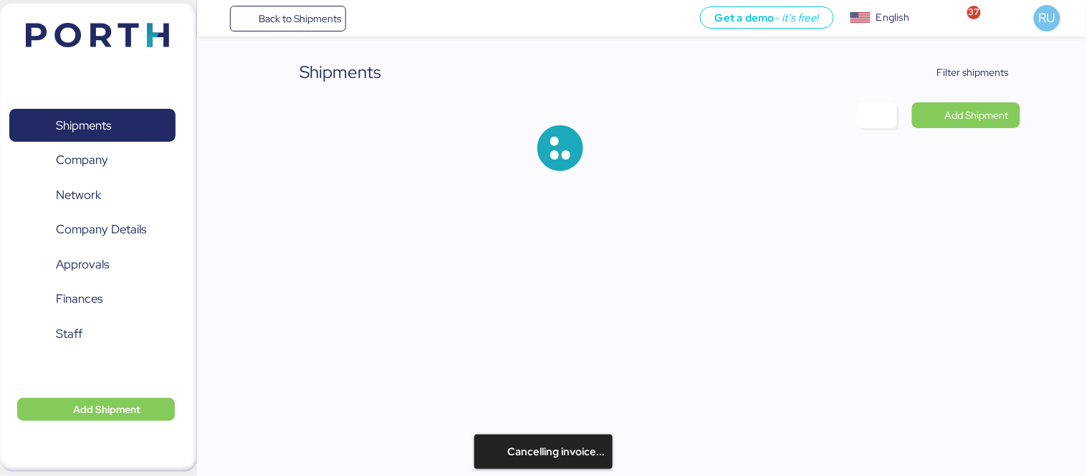
click at [1016, 82] on div "Filter shipments" at bounding box center [964, 72] width 112 height 26
click at [963, 75] on span "Filter shipments" at bounding box center [973, 72] width 72 height 17
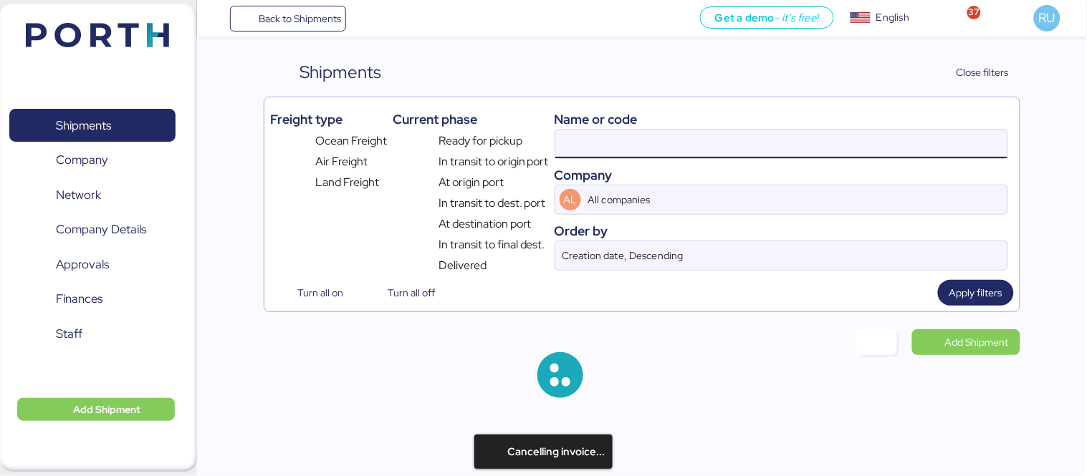
click at [683, 158] on input at bounding box center [781, 144] width 452 height 29
paste input "O0052102"
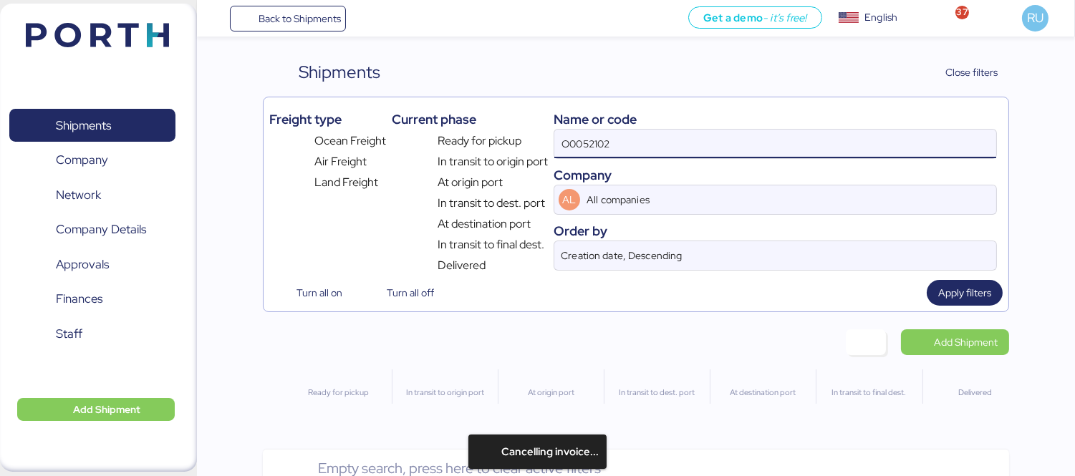
type input "O0052102"
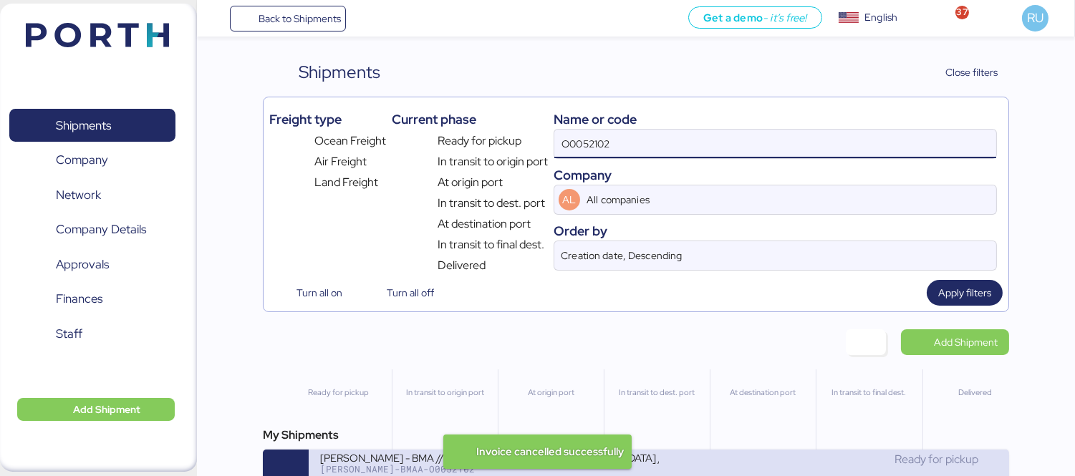
click at [713, 461] on div "Ready for pickup" at bounding box center [828, 459] width 339 height 17
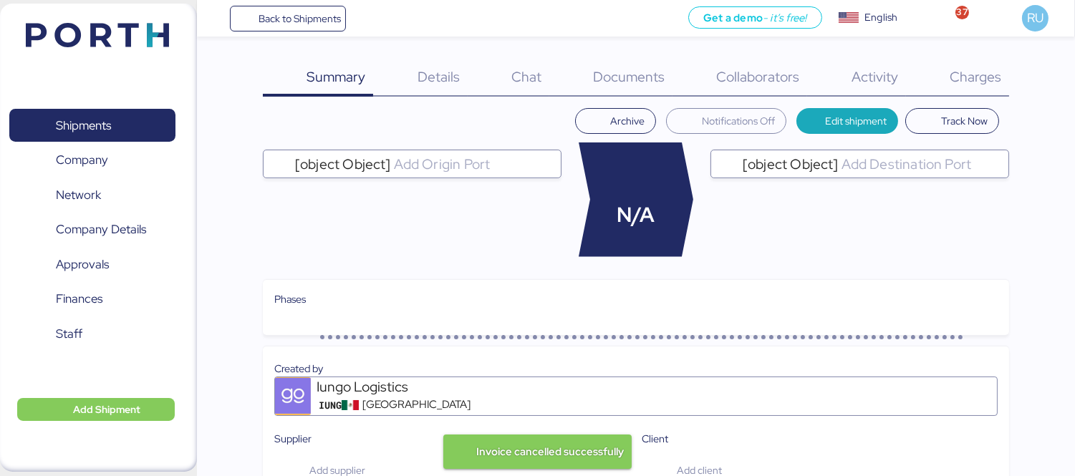
click at [956, 83] on span "Charges" at bounding box center [976, 76] width 52 height 19
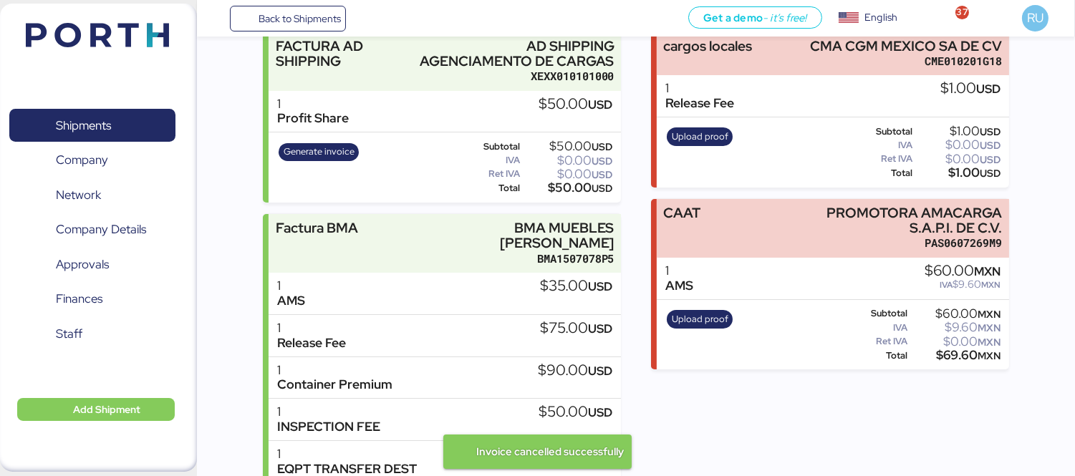
scroll to position [332, 0]
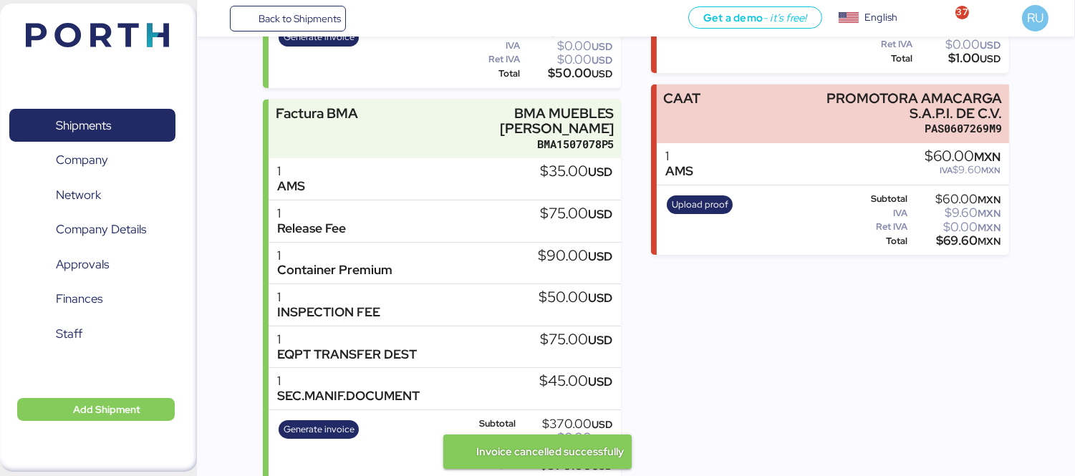
click at [669, 415] on div "Expenses cargos locales CMA CGM MEXICO SA DE CV CME010201G18 1 Release Fee $1.0…" at bounding box center [830, 185] width 358 height 590
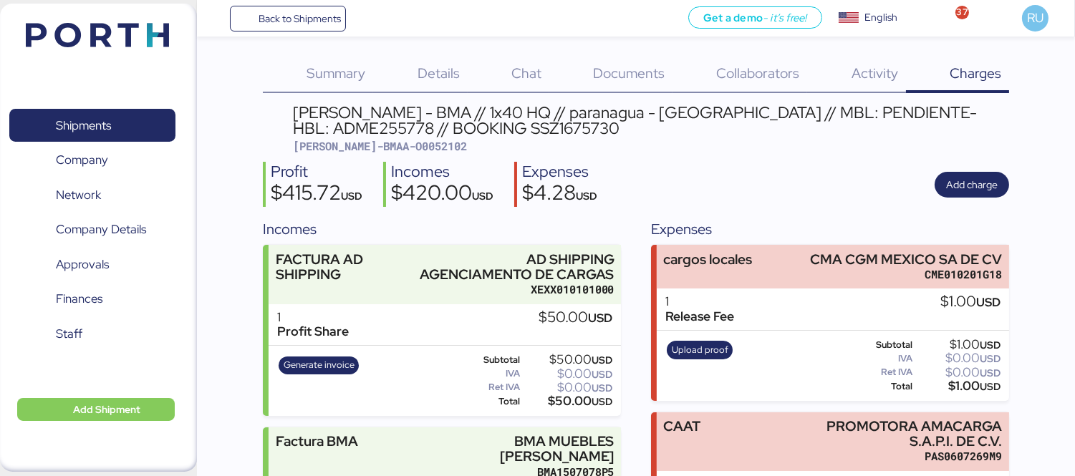
scroll to position [0, 0]
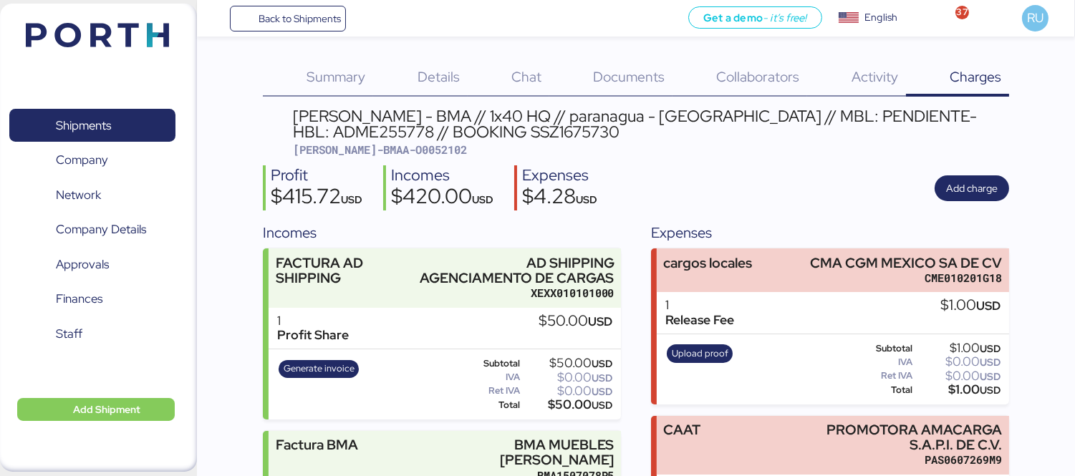
click at [85, 19] on header at bounding box center [76, 33] width 138 height 44
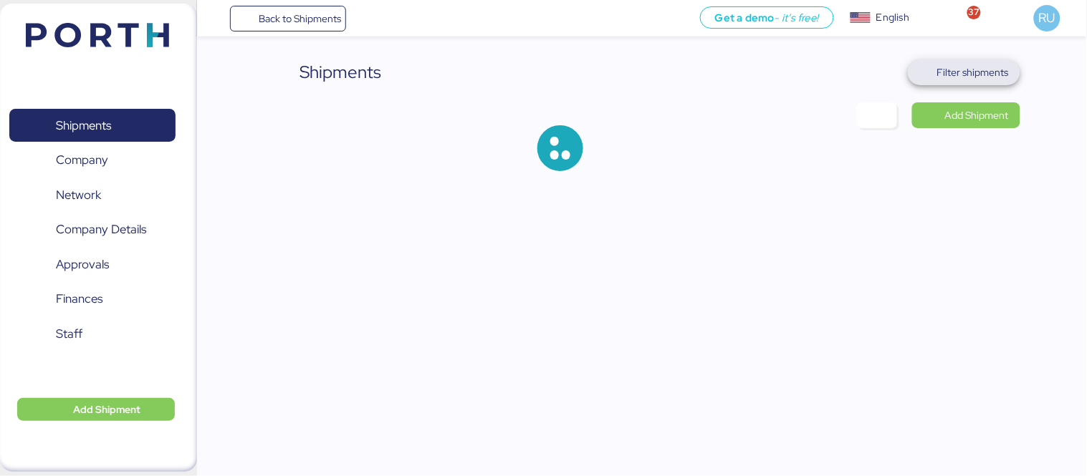
click at [925, 81] on span "Filter shipments" at bounding box center [964, 72] width 90 height 20
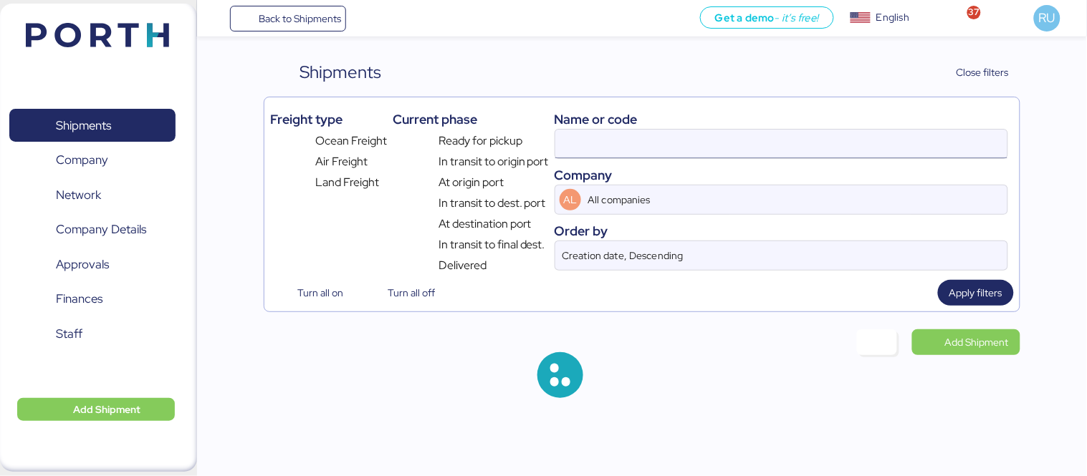
click at [723, 138] on input at bounding box center [781, 144] width 452 height 29
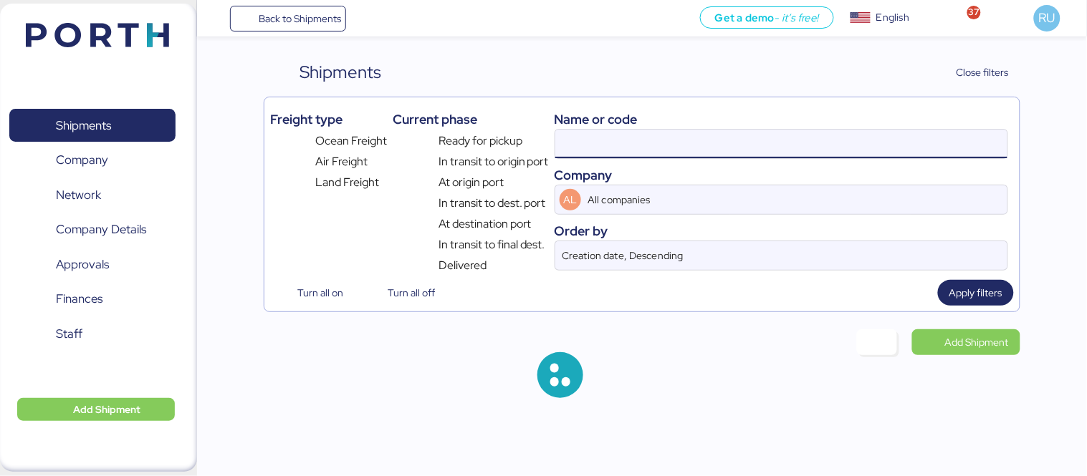
paste input "O0052070"
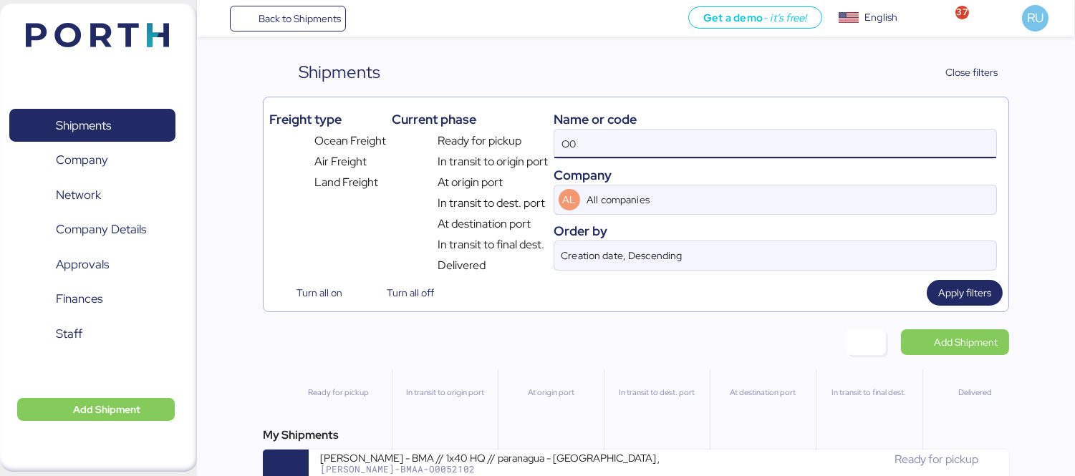
type input "O"
paste input "O0052070"
type input "O0052070"
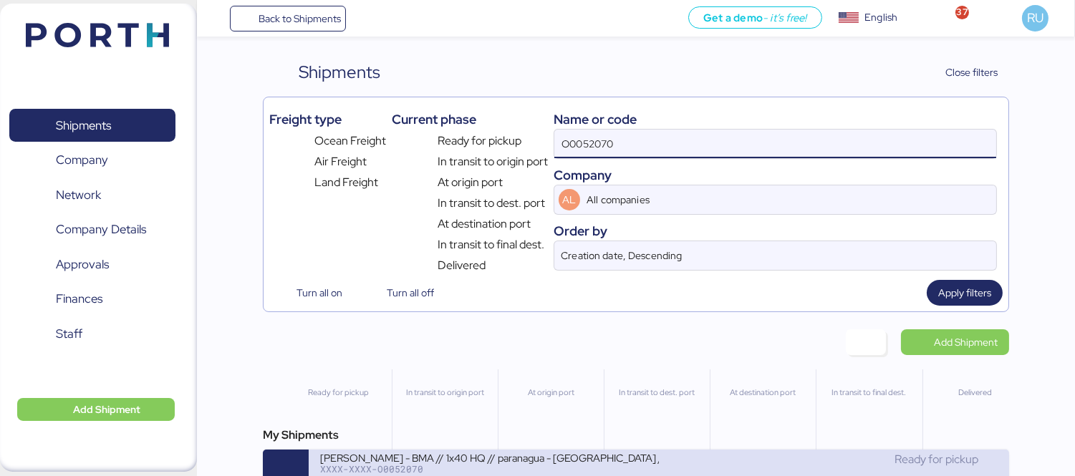
click at [575, 463] on div "BERTOLINI - BMA // 1x40 HQ // paranagua - Veracruz // MBL: SSZ1671810 - HBL: AD…" at bounding box center [489, 457] width 339 height 12
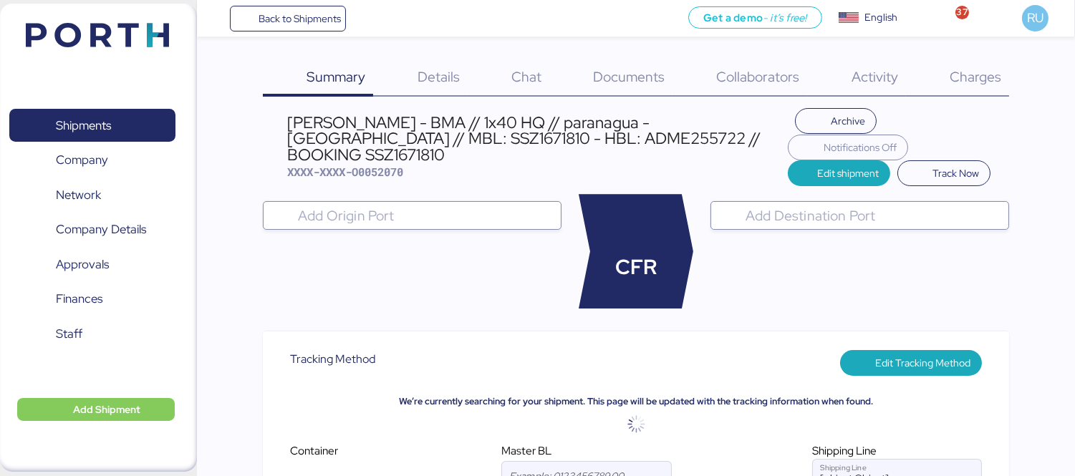
click at [980, 86] on div "Charges 0" at bounding box center [957, 77] width 103 height 37
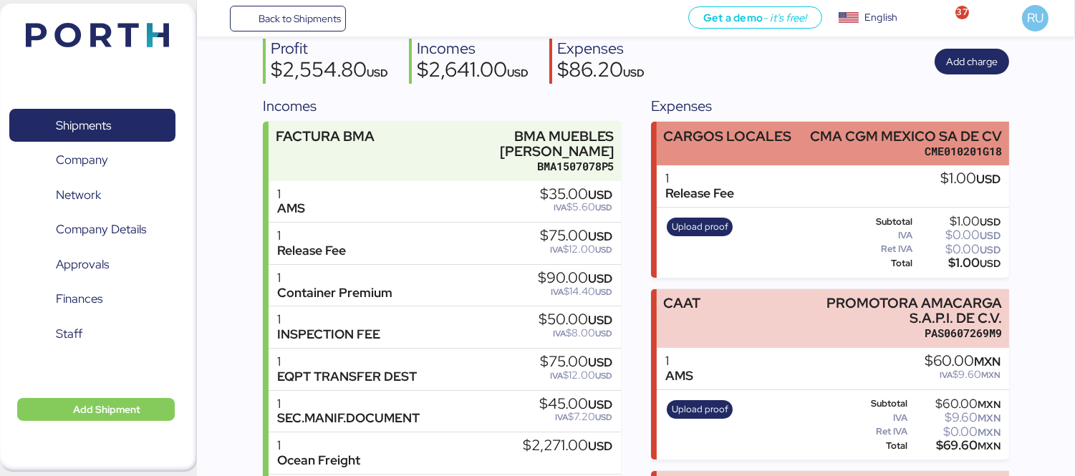
scroll to position [128, 0]
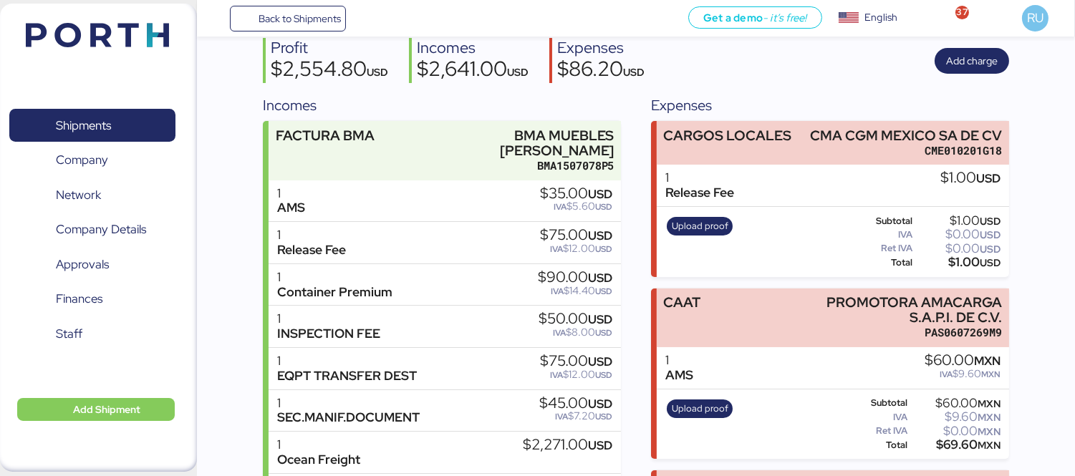
click at [120, 31] on img at bounding box center [97, 35] width 143 height 24
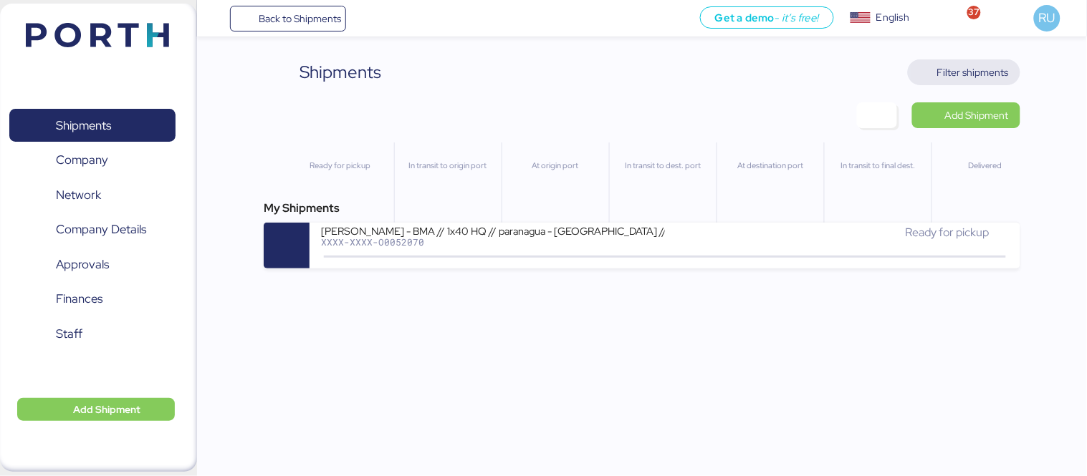
click at [1001, 73] on span "Filter shipments" at bounding box center [973, 72] width 72 height 17
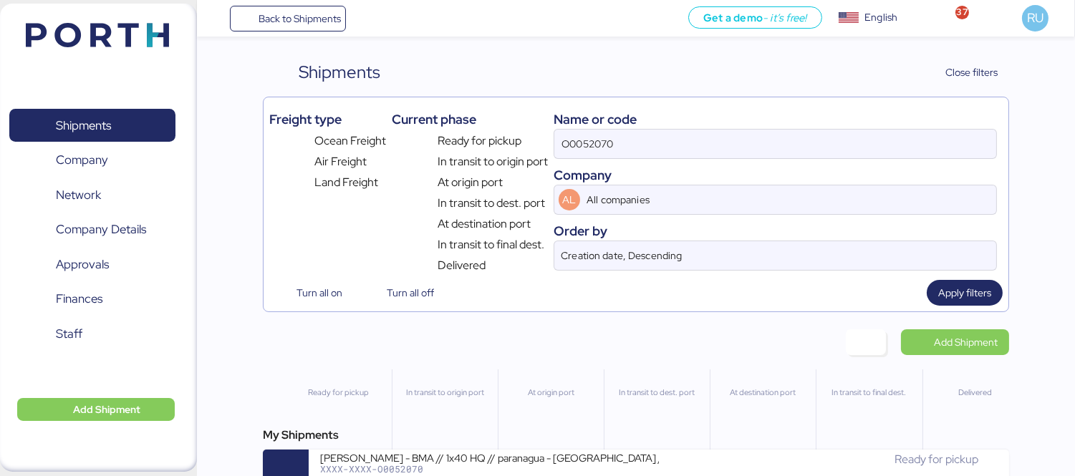
click at [696, 160] on div "Name or code O0052070 Company AL All companies Order by Creation date, Descendi…" at bounding box center [775, 188] width 443 height 171
click at [680, 145] on input "O0052070" at bounding box center [775, 144] width 442 height 29
paste input "O0052097"
type input "O0052097"
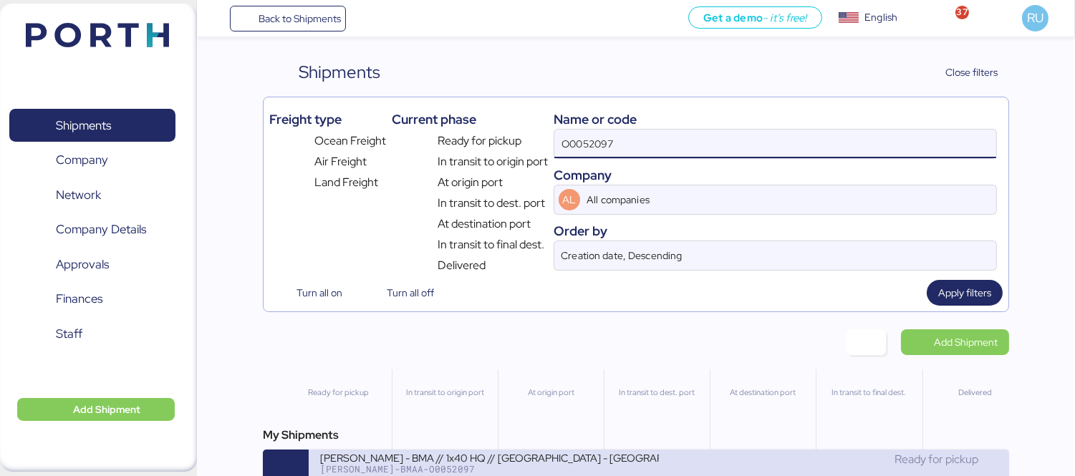
click at [557, 473] on div "BERT-BMAA-O0052097" at bounding box center [489, 469] width 339 height 10
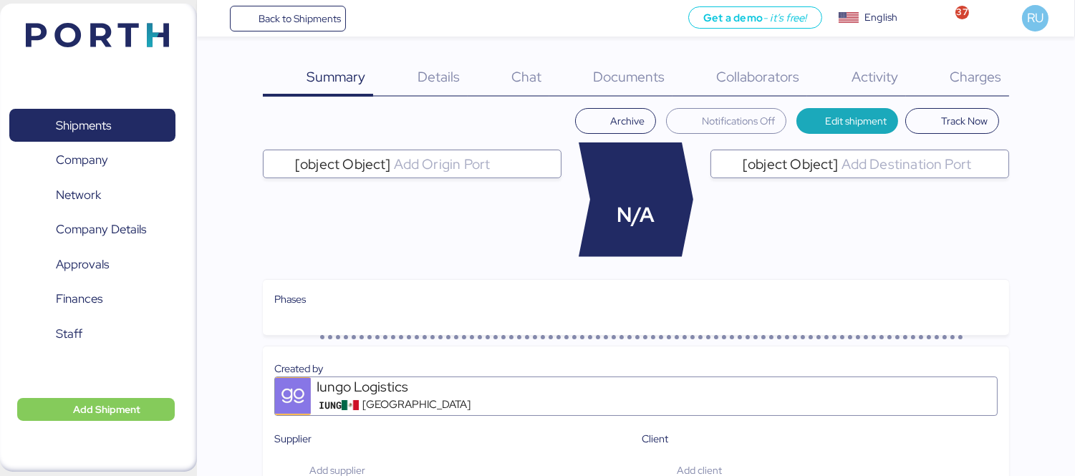
click at [983, 81] on span "Charges" at bounding box center [976, 76] width 52 height 19
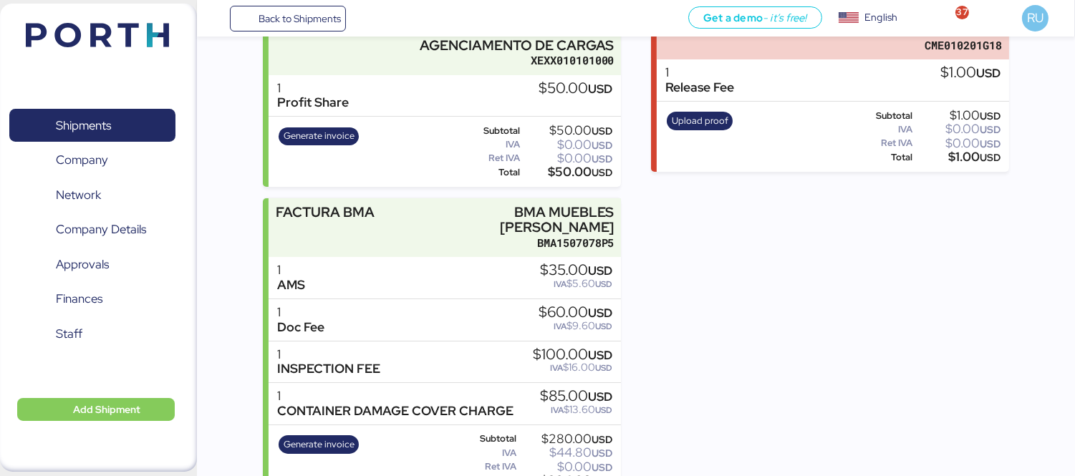
scroll to position [247, 0]
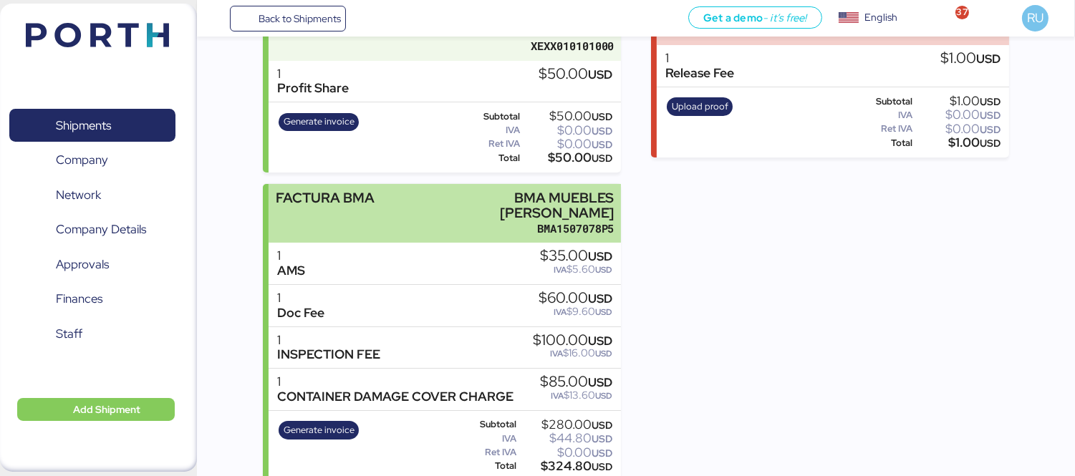
click at [427, 198] on div "FACTURA BMA BMA MUEBLES DE ACERO BMA1507078P5" at bounding box center [445, 213] width 352 height 59
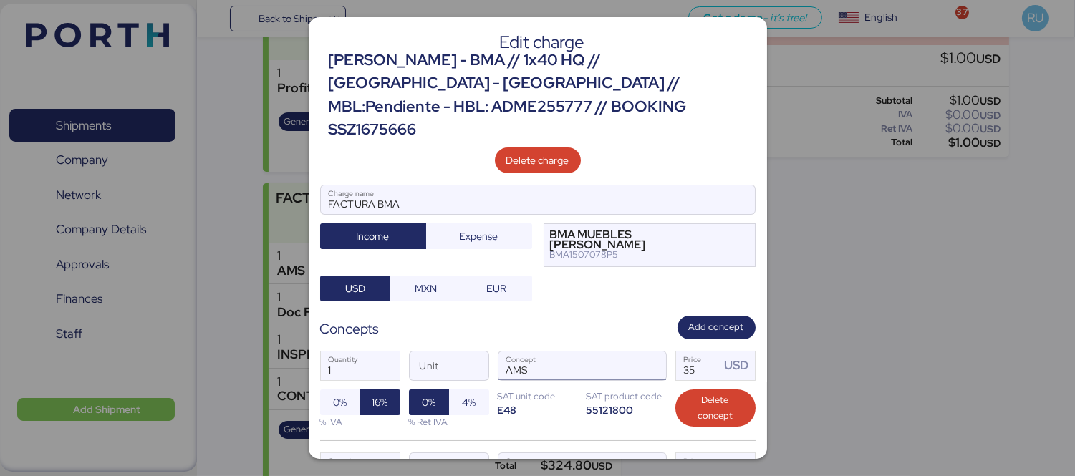
scroll to position [88, 0]
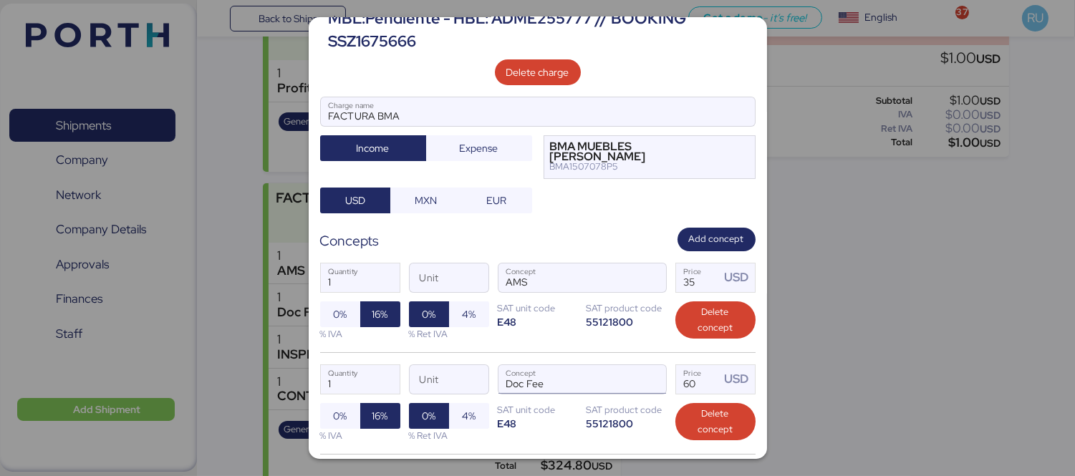
click at [609, 365] on input "Doc Fee" at bounding box center [565, 379] width 133 height 29
type input "D"
type input "r"
click at [636, 368] on span "button" at bounding box center [651, 383] width 30 height 30
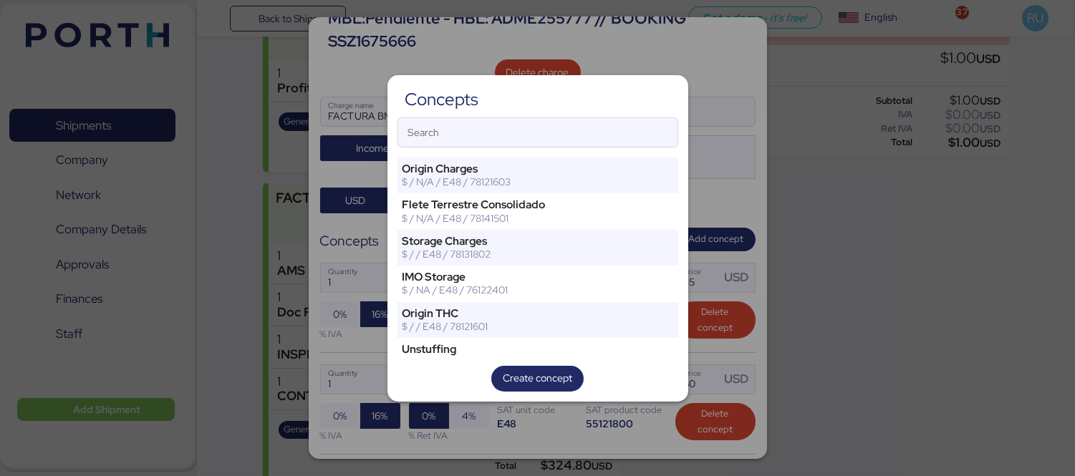
click at [545, 153] on div "Concepts Search Origin Charges $ / N/A / E48 / 78121603 Flete Terrestre Consoli…" at bounding box center [538, 238] width 301 height 327
click at [536, 135] on input "Search" at bounding box center [537, 132] width 279 height 29
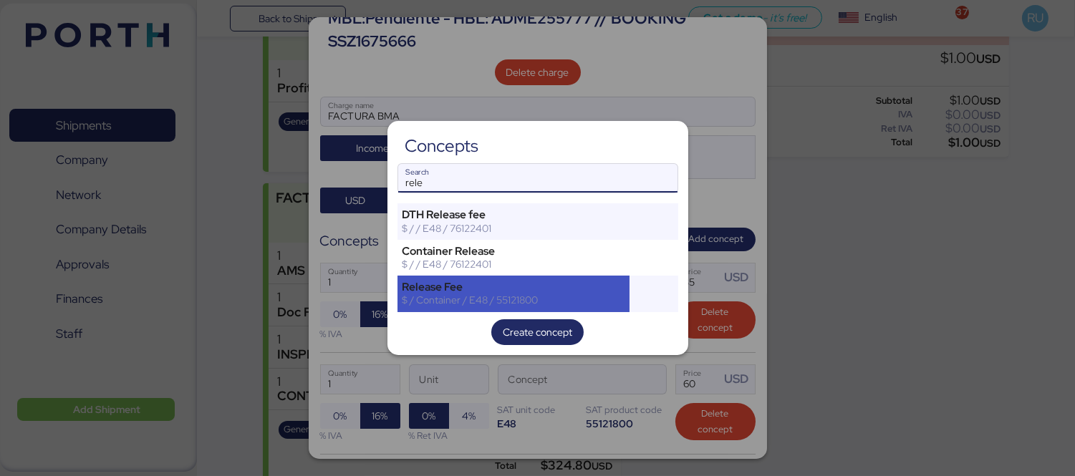
type input "rele"
click at [487, 287] on div "Release Fee" at bounding box center [514, 287] width 223 height 13
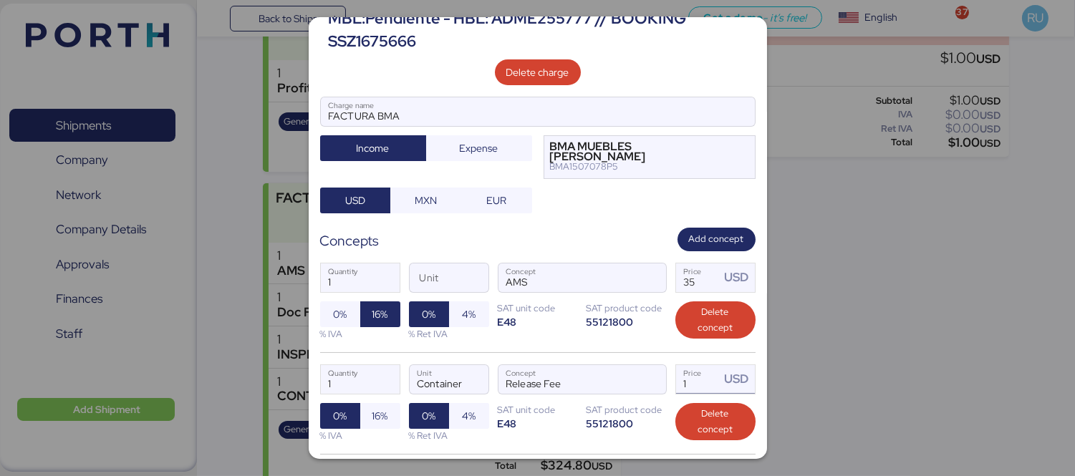
click at [689, 365] on input "1" at bounding box center [698, 379] width 44 height 29
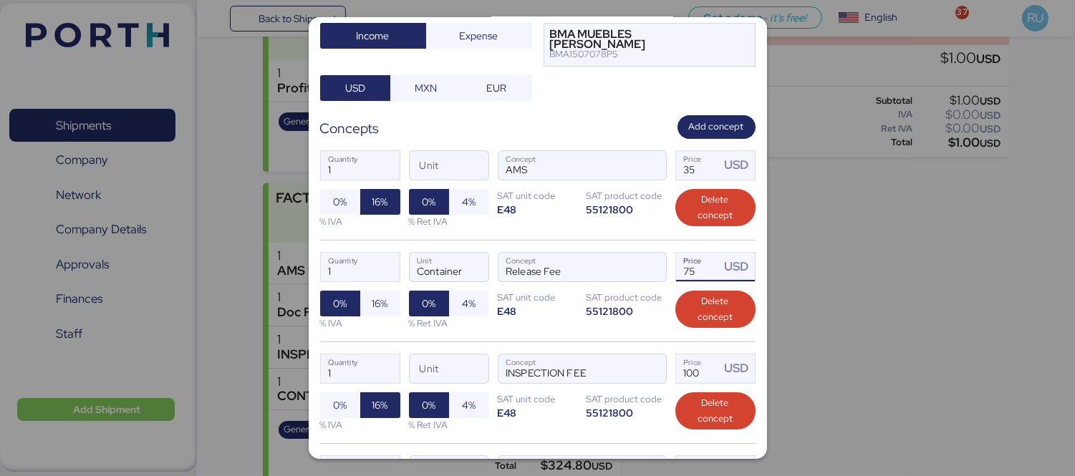
scroll to position [201, 0]
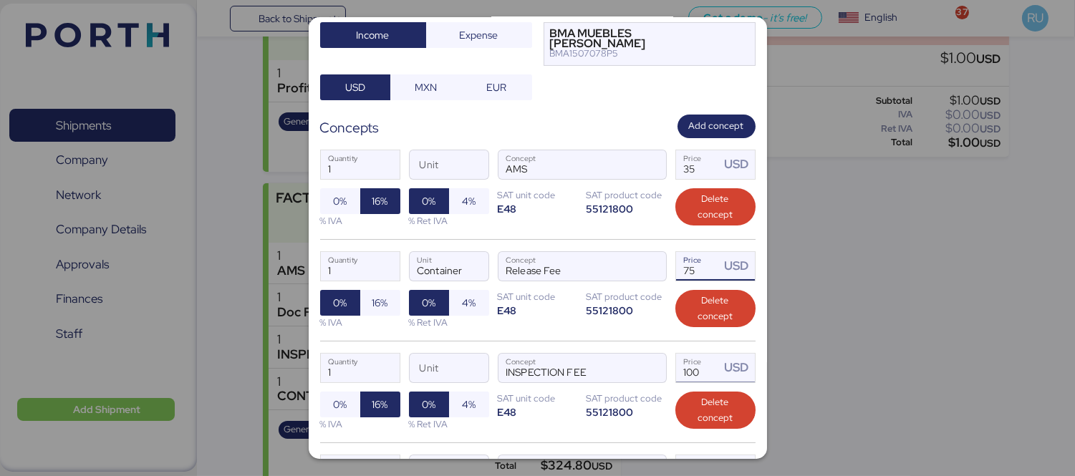
type input "75"
click at [700, 354] on input "100" at bounding box center [698, 368] width 44 height 29
type input "1"
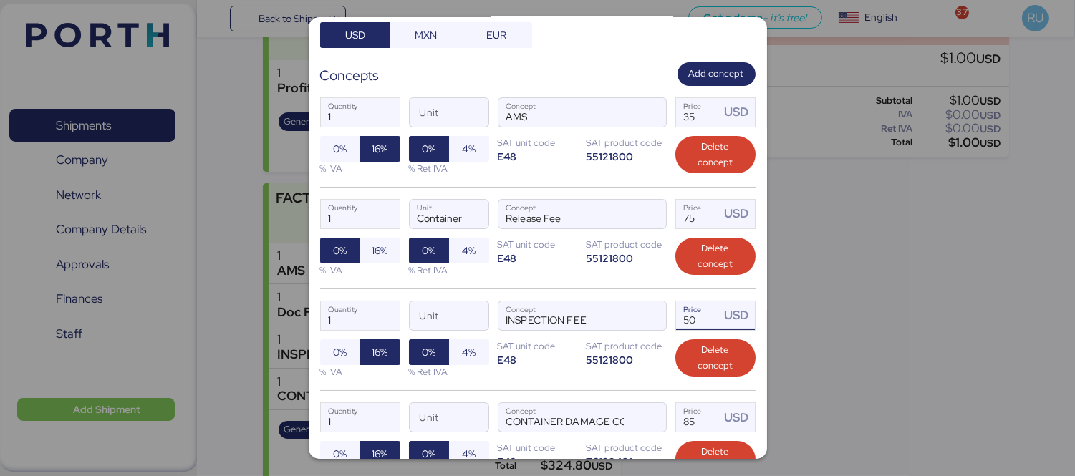
scroll to position [260, 0]
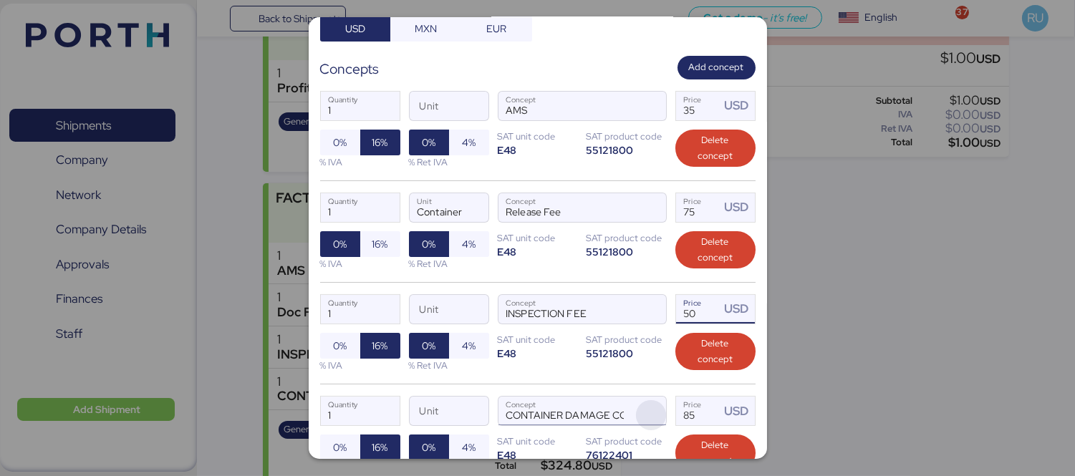
type input "50"
click at [639, 400] on span "button" at bounding box center [651, 415] width 30 height 30
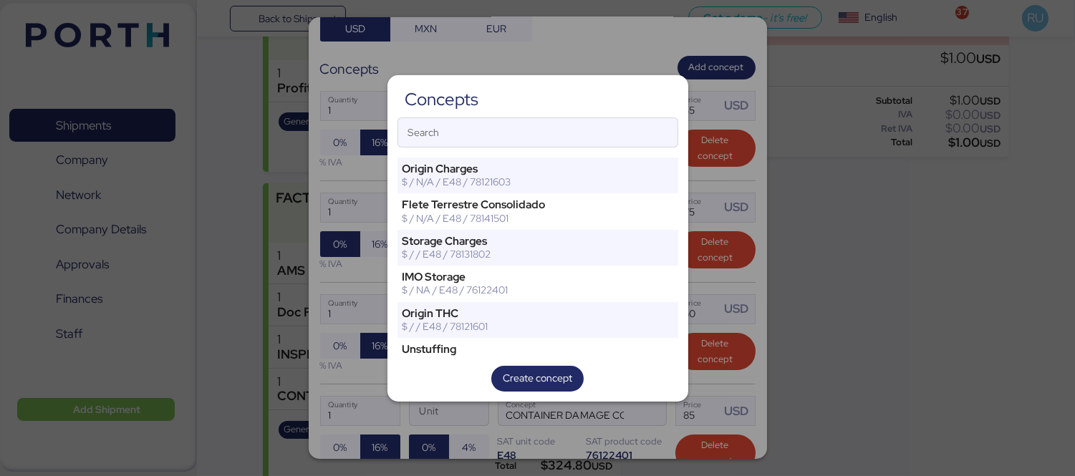
click at [480, 148] on div "Concepts Search Origin Charges $ / N/A / E48 / 78121603 Flete Terrestre Consoli…" at bounding box center [538, 238] width 301 height 327
click at [462, 124] on input "Search" at bounding box center [537, 132] width 279 height 29
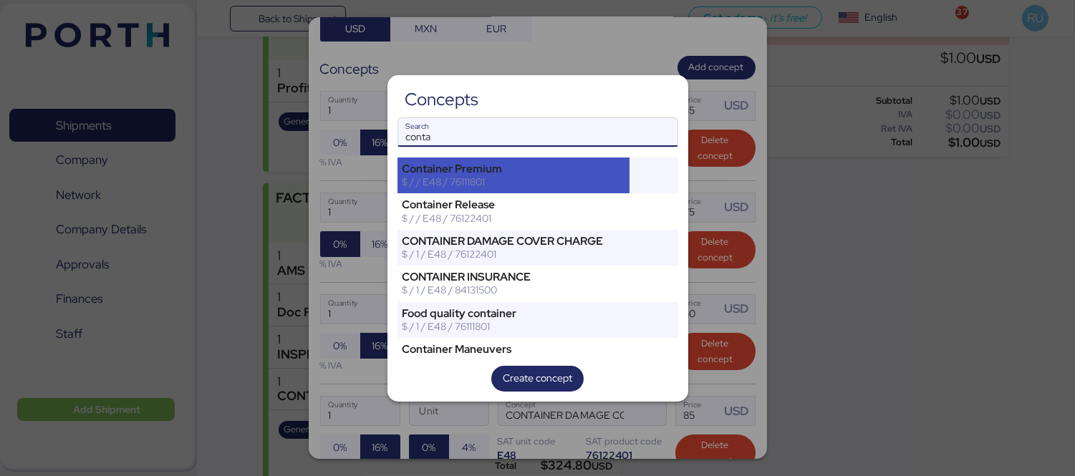
type input "conta"
click at [491, 161] on div "Container Premium $ / / E48 / 76111801" at bounding box center [514, 176] width 233 height 36
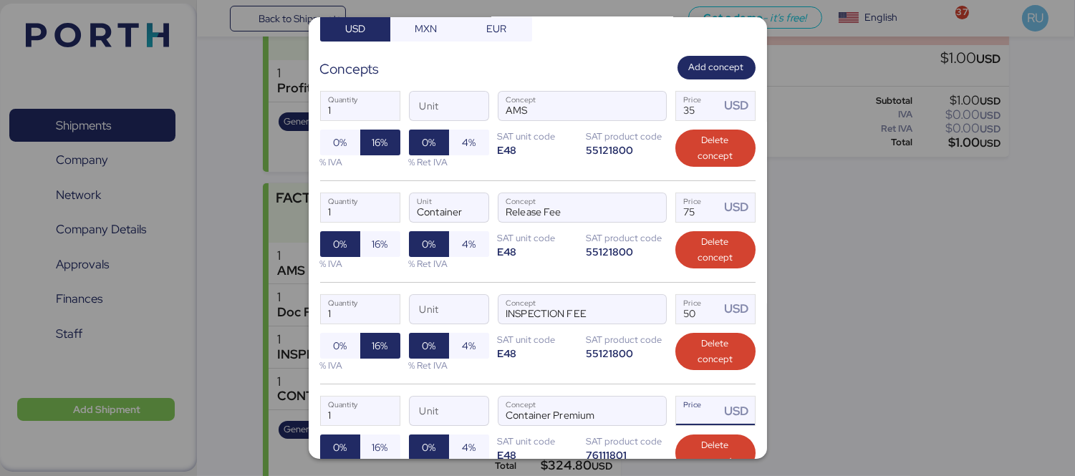
click at [689, 397] on input "Price USD" at bounding box center [698, 411] width 44 height 29
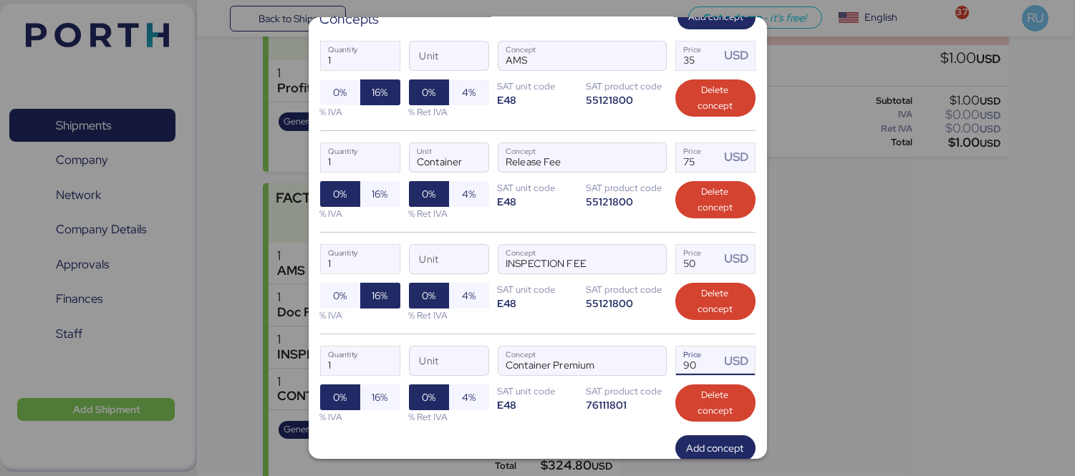
scroll to position [332, 0]
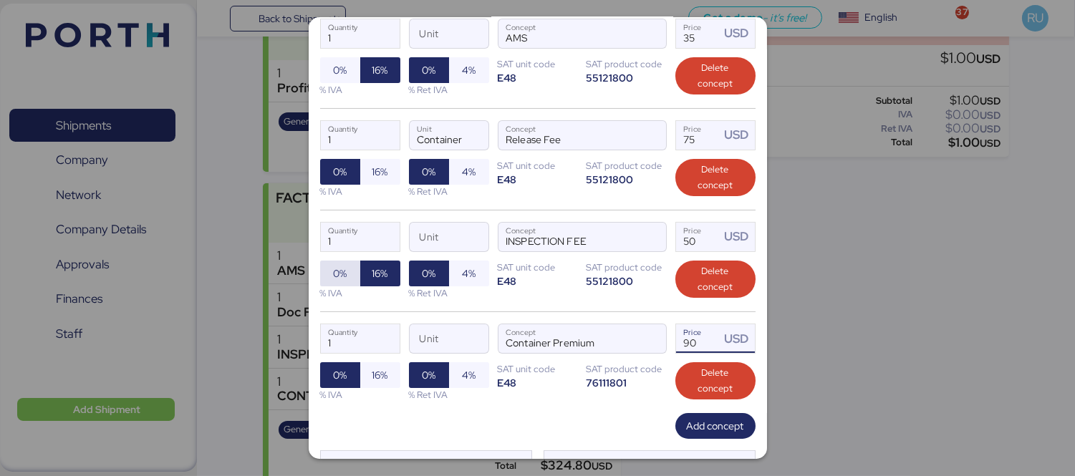
type input "90"
click at [339, 265] on span "0%" at bounding box center [340, 273] width 14 height 17
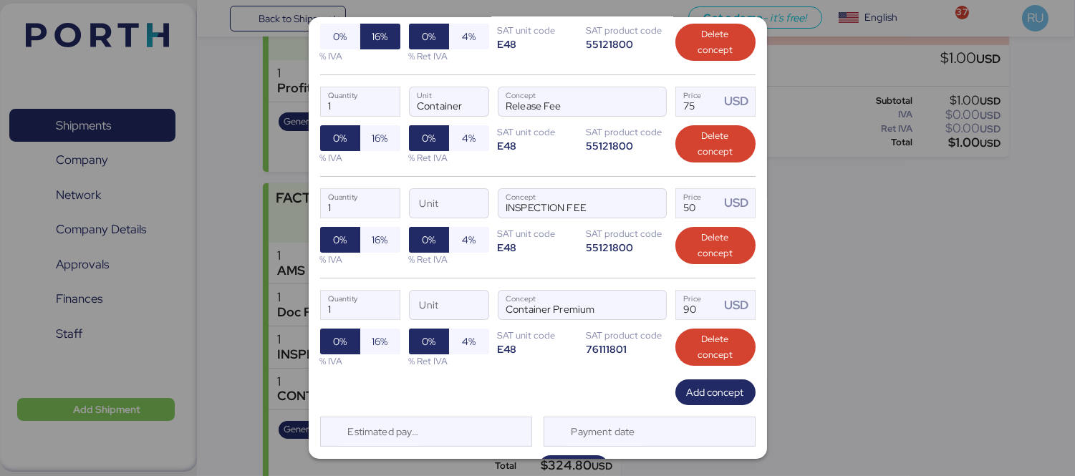
scroll to position [367, 0]
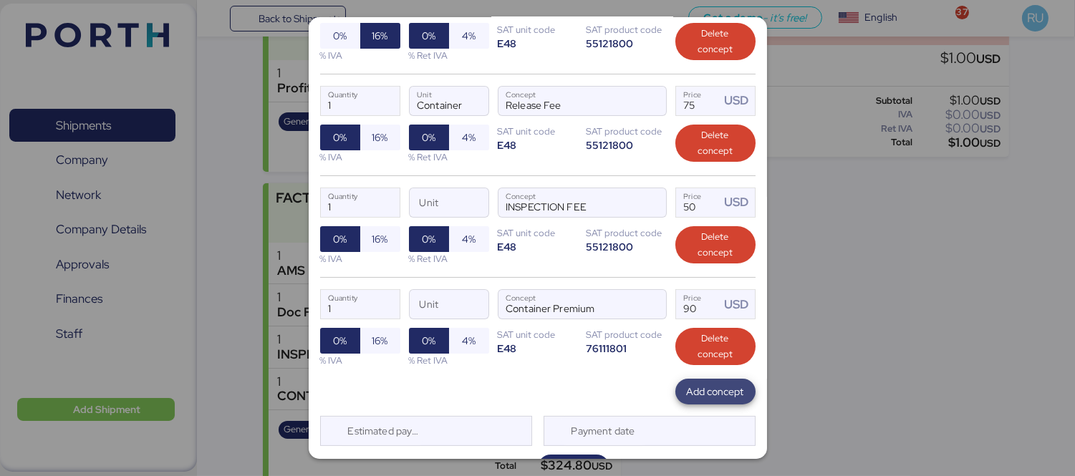
click at [706, 383] on span "Add concept" at bounding box center [715, 391] width 57 height 17
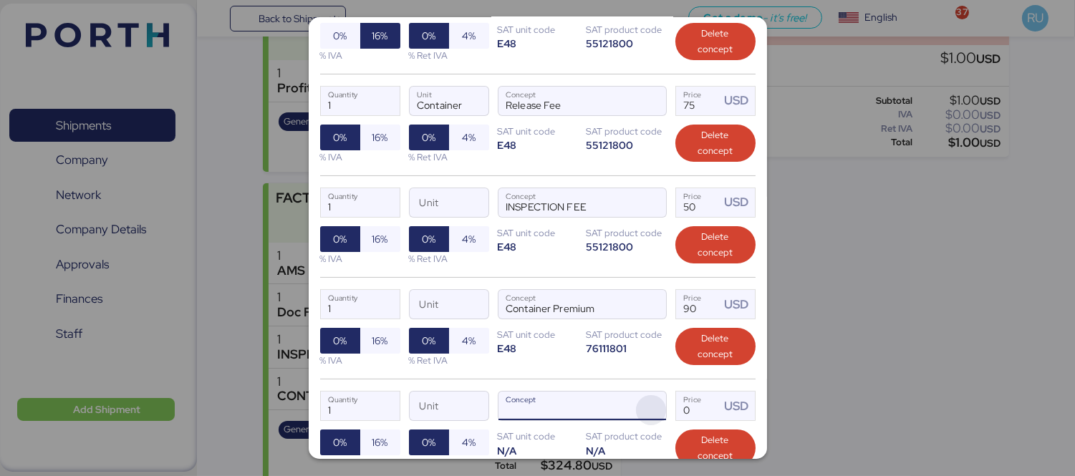
click at [652, 395] on span "button" at bounding box center [651, 410] width 30 height 30
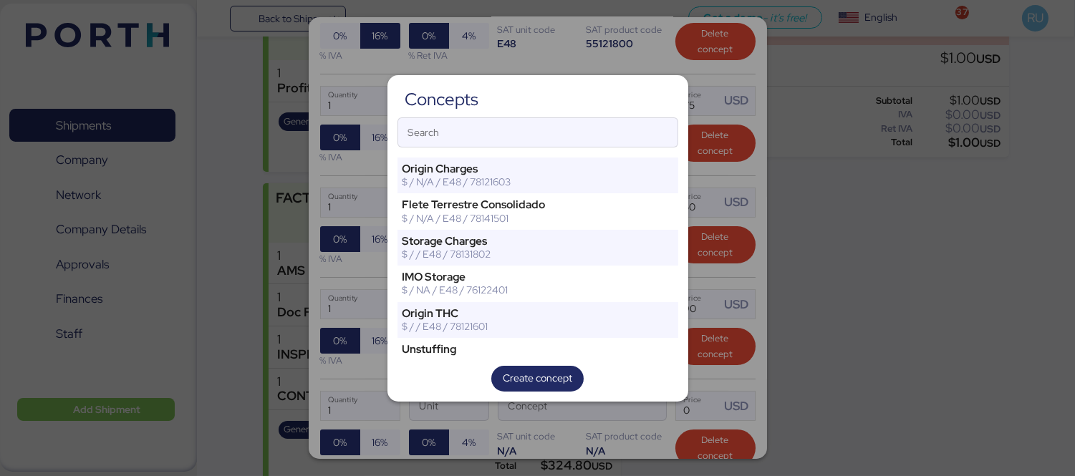
click at [555, 147] on div "Search" at bounding box center [538, 132] width 281 height 30
click at [555, 147] on input "Search" at bounding box center [537, 132] width 279 height 29
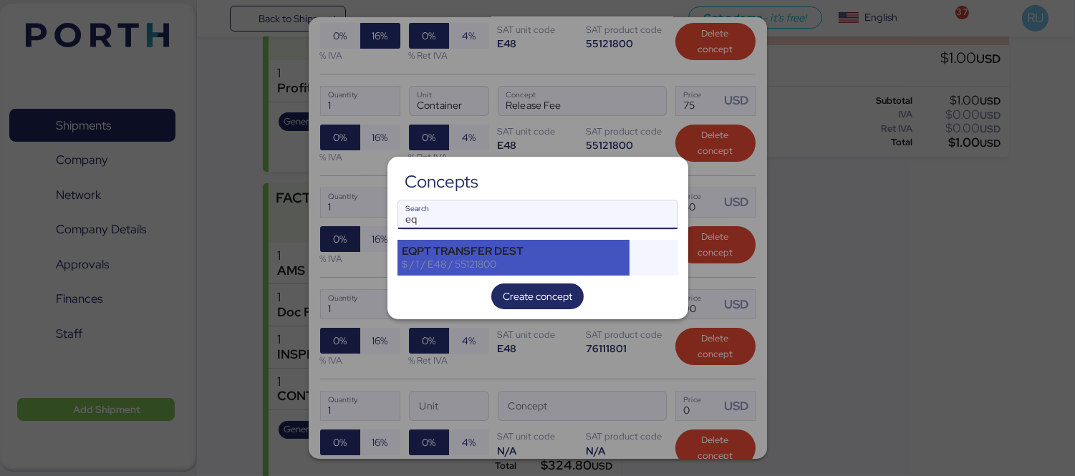
type input "eq"
click at [544, 254] on div "EQPT TRANSFER DEST" at bounding box center [514, 251] width 223 height 13
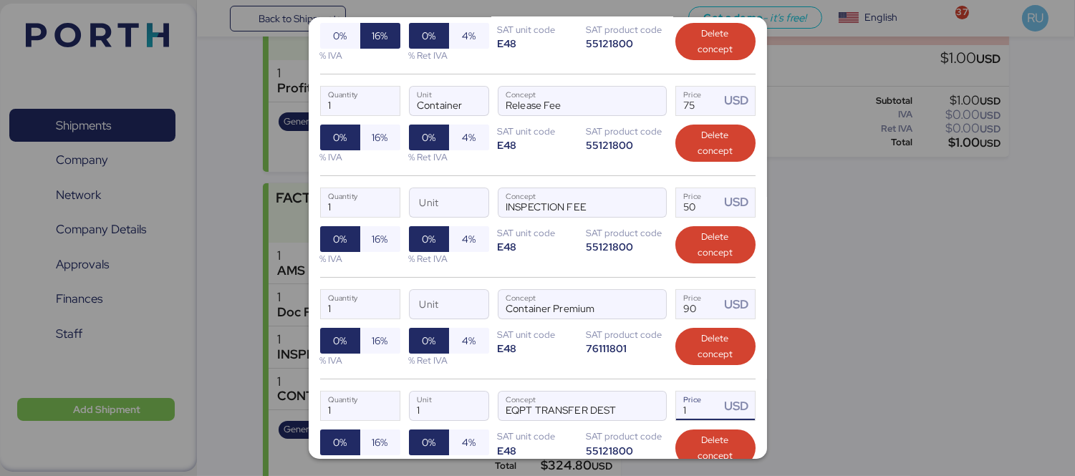
click at [688, 392] on input "1" at bounding box center [698, 406] width 44 height 29
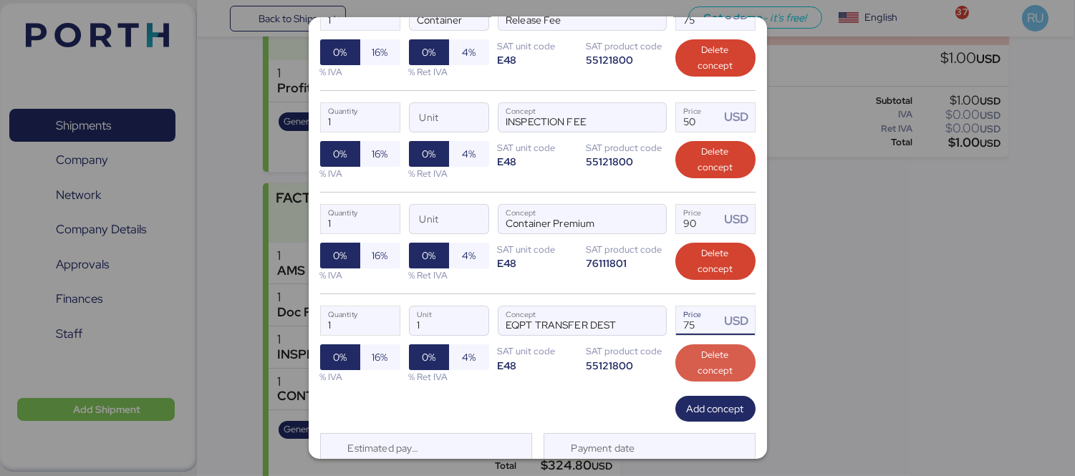
scroll to position [453, 0]
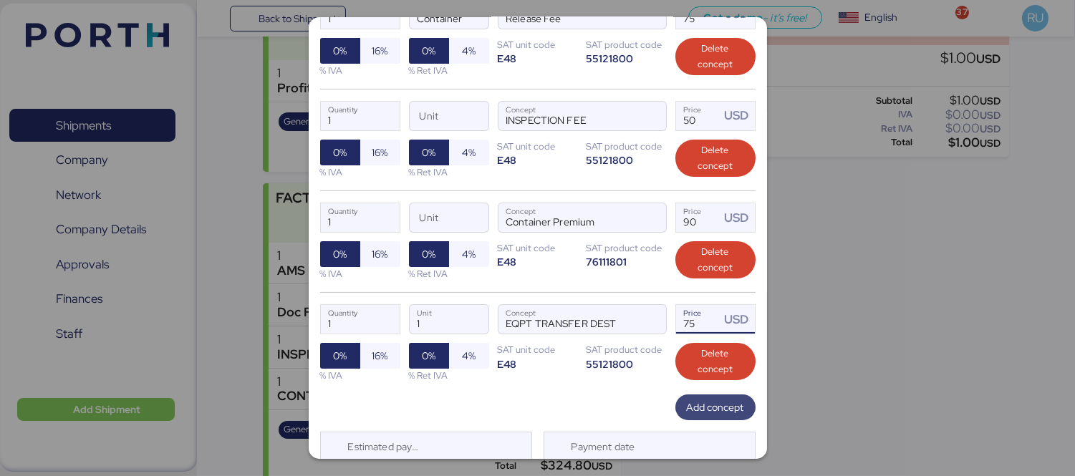
type input "75"
click at [705, 399] on span "Add concept" at bounding box center [715, 407] width 57 height 17
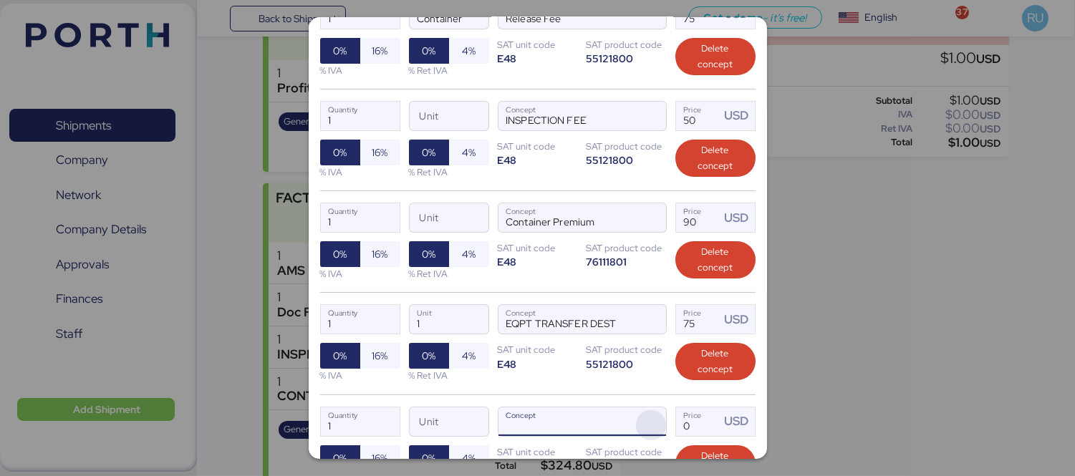
click at [643, 410] on span "button" at bounding box center [651, 425] width 30 height 30
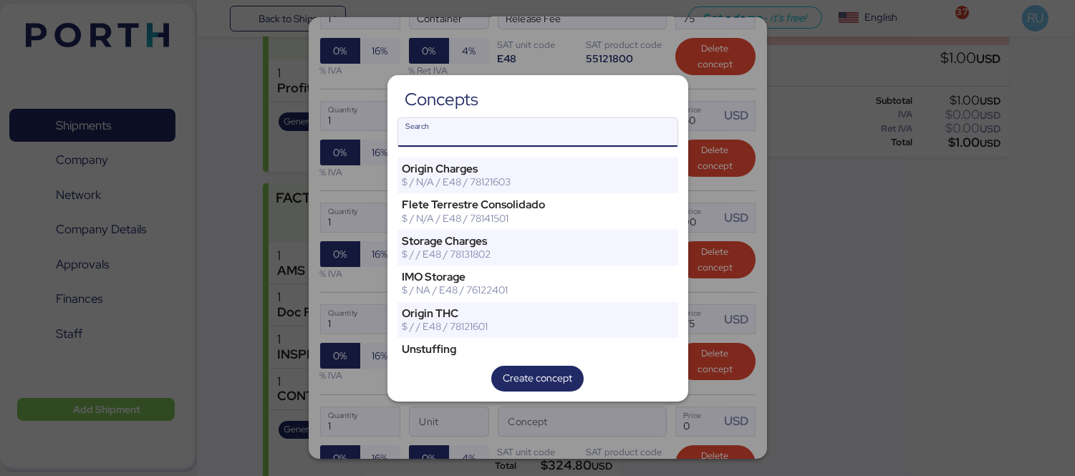
click at [582, 130] on input "Search" at bounding box center [537, 132] width 279 height 29
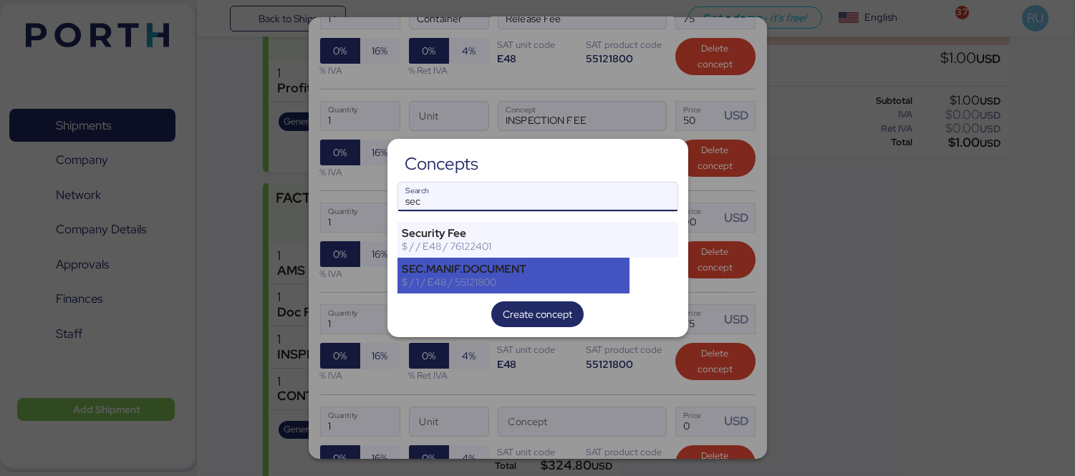
type input "sec"
click at [547, 260] on div "SEC.MANIF.DOCUMENT $ / 1 / E48 / 55121800" at bounding box center [514, 276] width 233 height 36
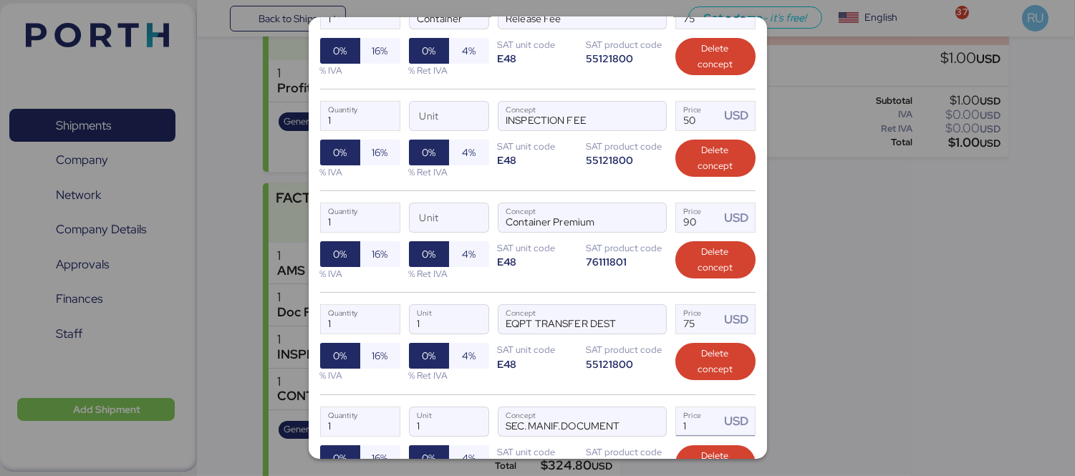
click at [679, 408] on input "1" at bounding box center [698, 422] width 44 height 29
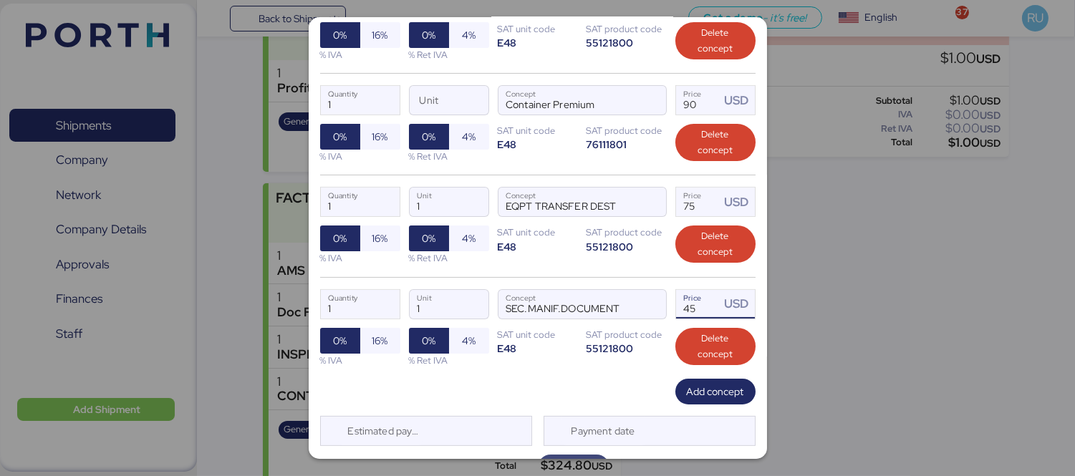
type input "45"
click at [577, 459] on span "Save" at bounding box center [573, 467] width 21 height 17
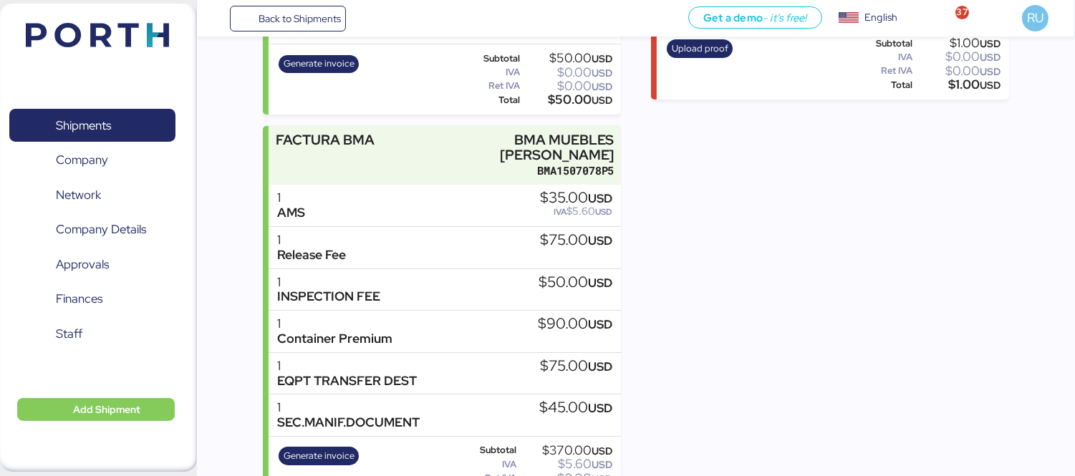
scroll to position [332, 0]
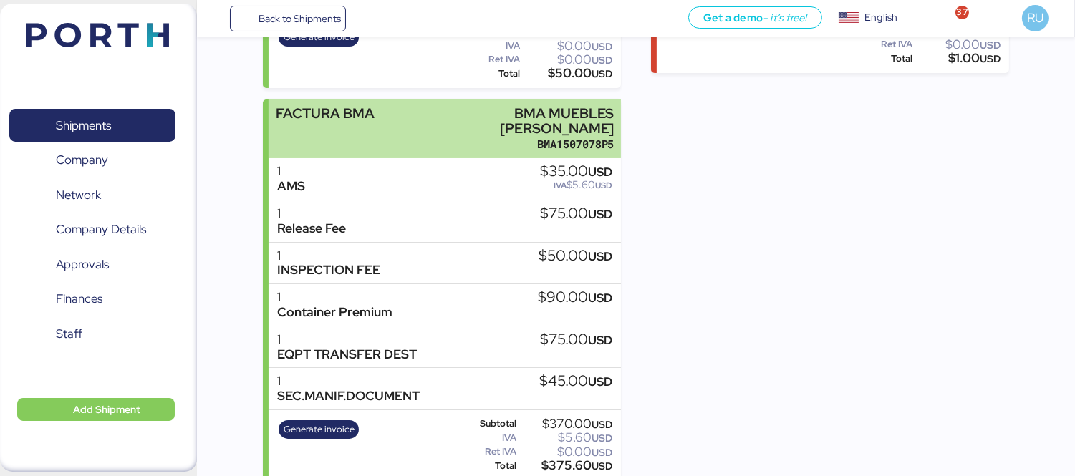
click at [421, 125] on div "FACTURA BMA BMA MUEBLES DE ACERO BMA1507078P5" at bounding box center [445, 129] width 352 height 59
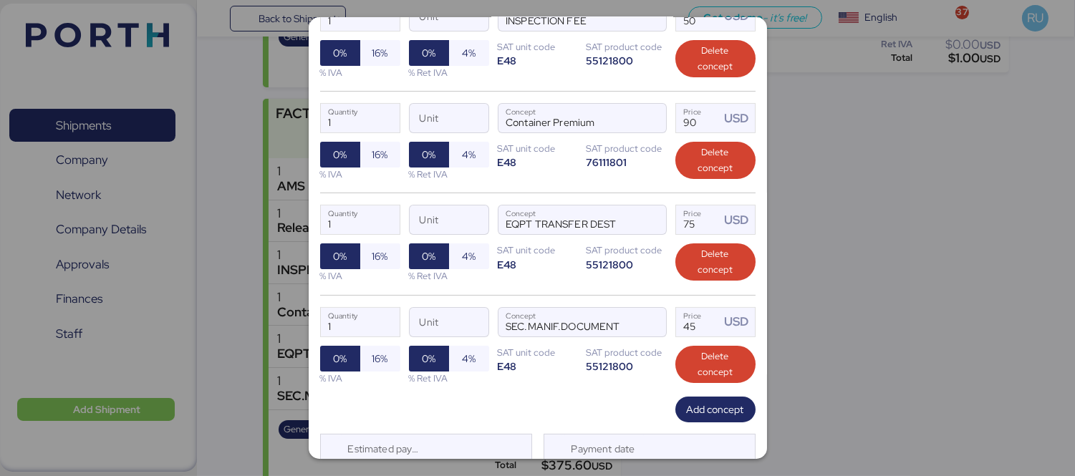
scroll to position [571, 0]
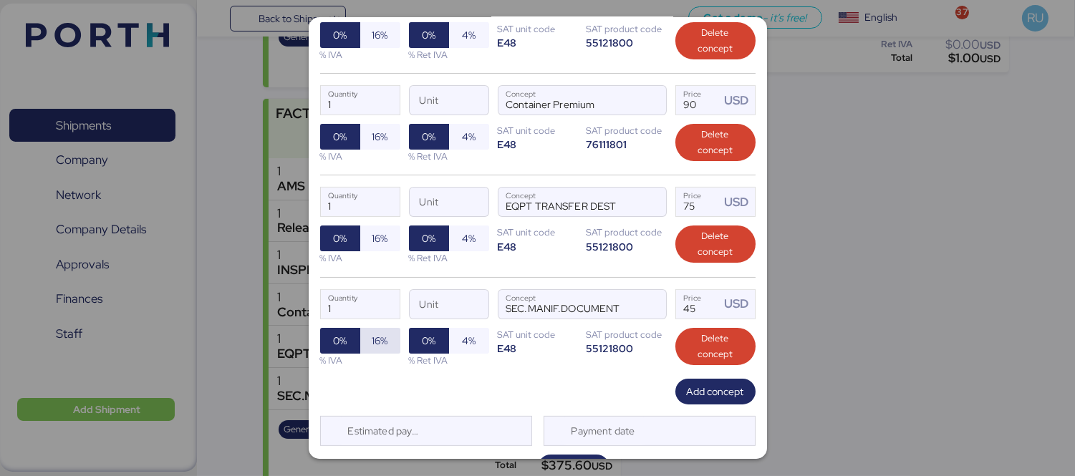
click at [384, 332] on span "16%" at bounding box center [380, 340] width 16 height 17
click at [361, 251] on div "% IVA" at bounding box center [360, 258] width 80 height 14
click at [384, 230] on span "16%" at bounding box center [380, 238] width 16 height 17
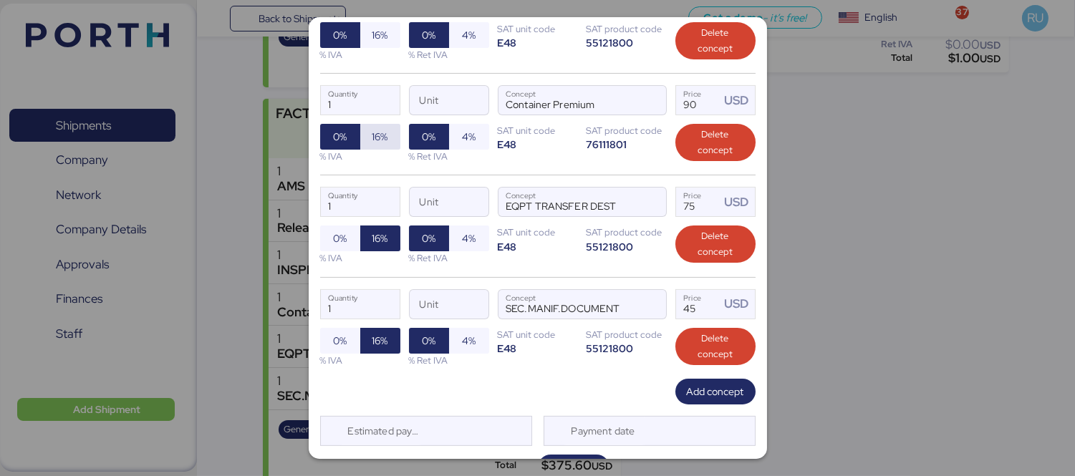
click at [381, 128] on span "16%" at bounding box center [380, 136] width 16 height 17
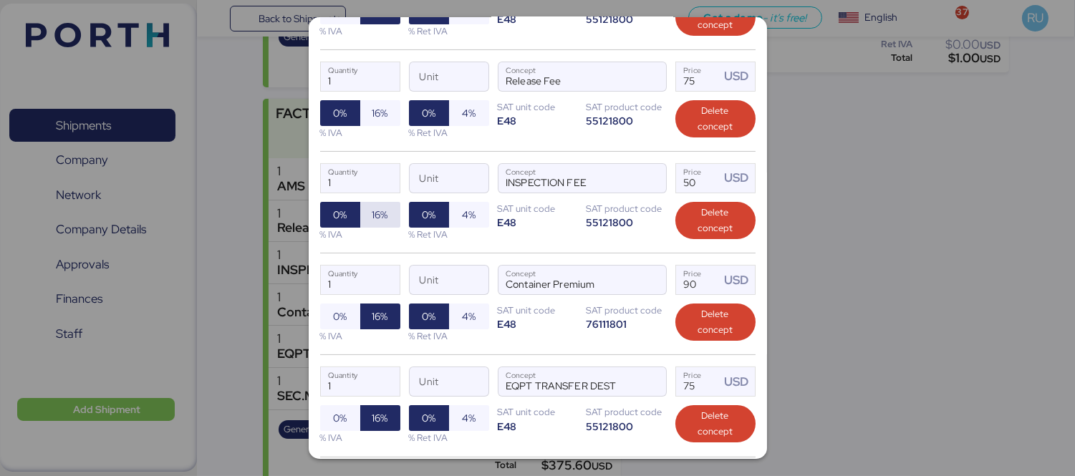
click at [374, 206] on span "16%" at bounding box center [380, 214] width 16 height 17
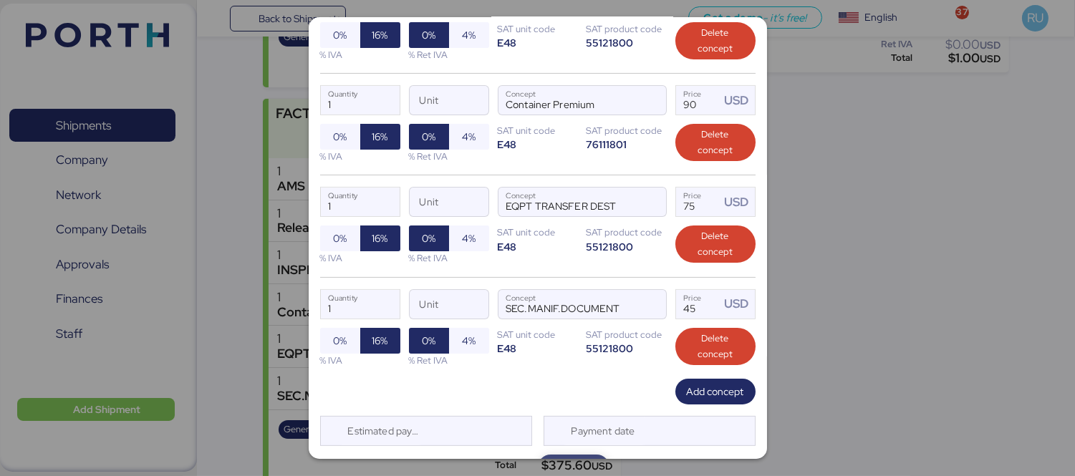
click at [576, 458] on span "Save" at bounding box center [573, 468] width 49 height 20
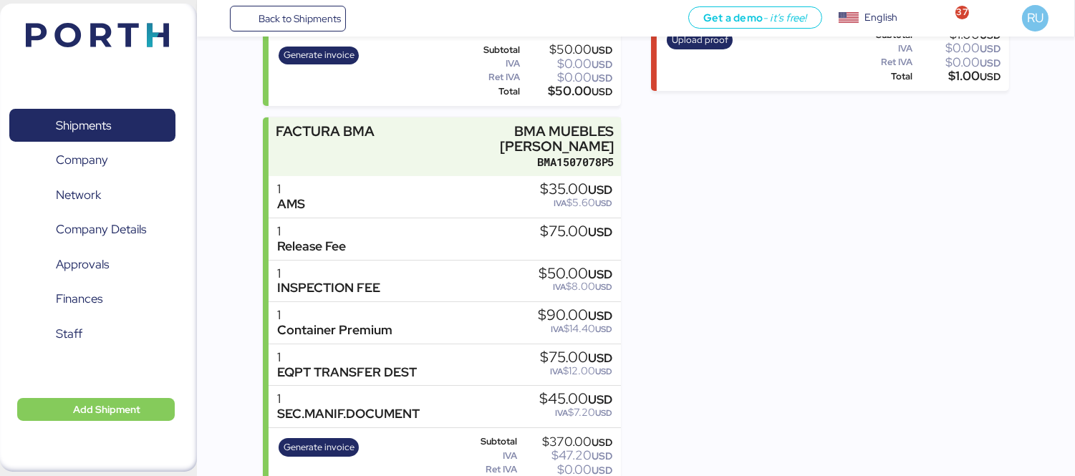
scroll to position [332, 0]
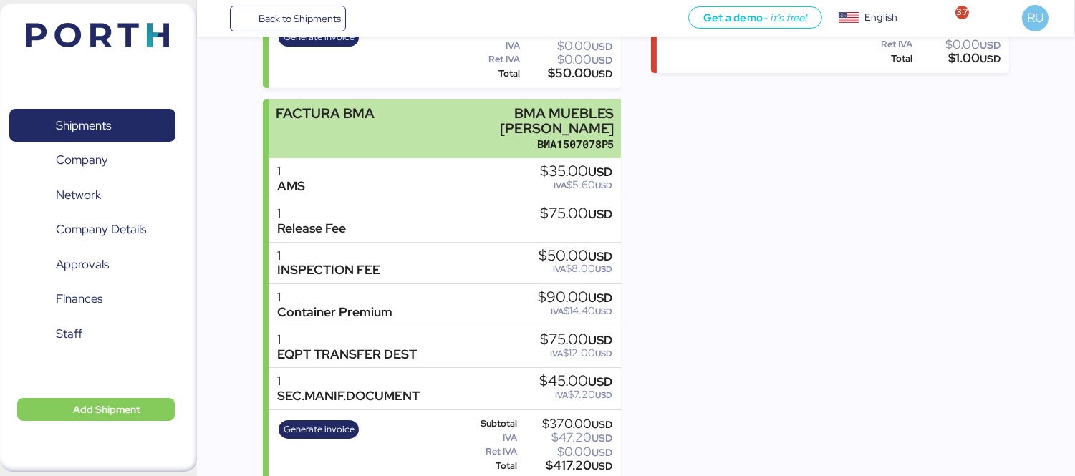
click at [442, 137] on div "BMA1507078P5" at bounding box center [512, 144] width 203 height 15
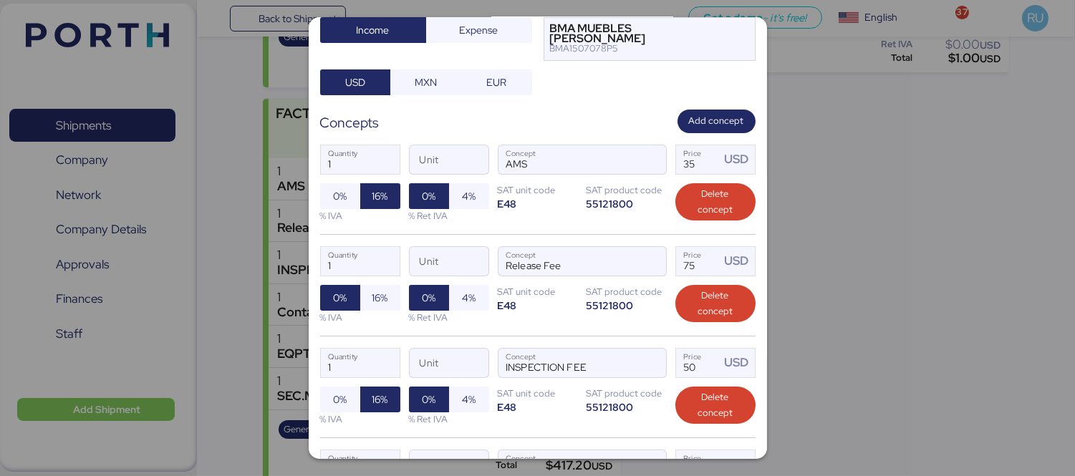
scroll to position [218, 0]
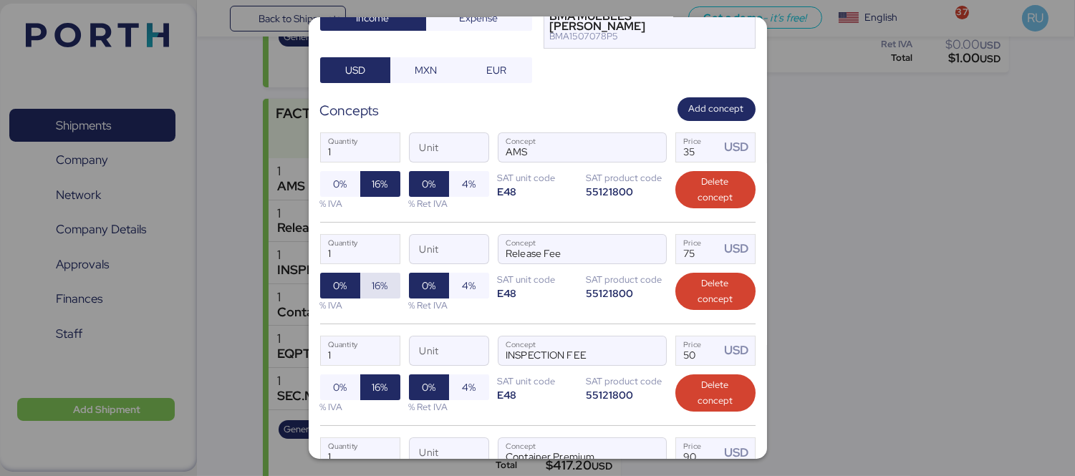
click at [380, 273] on span "16%" at bounding box center [380, 286] width 40 height 26
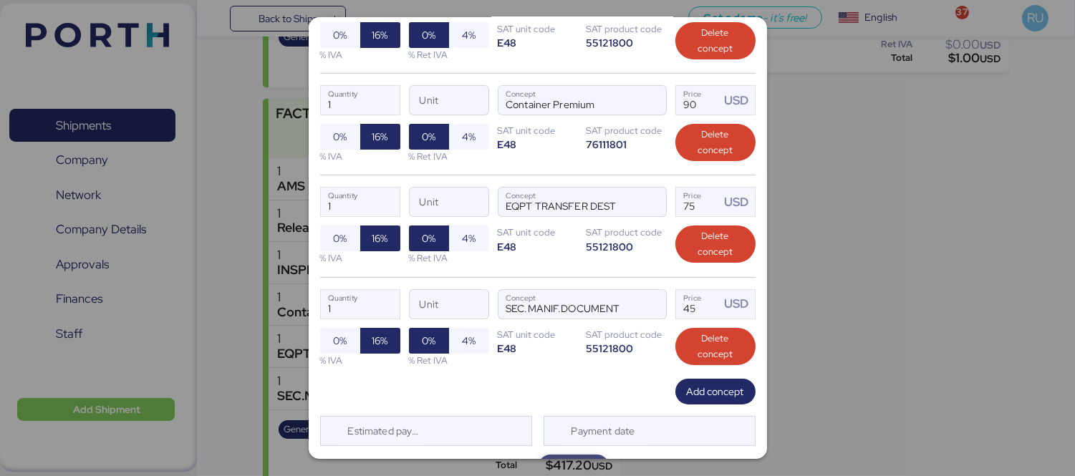
click at [563, 459] on span "Save" at bounding box center [573, 467] width 21 height 17
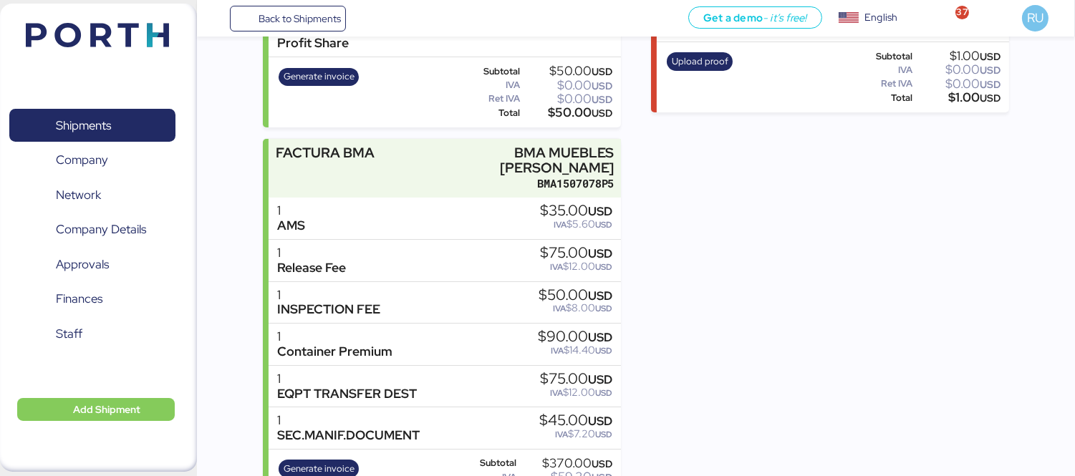
scroll to position [0, 0]
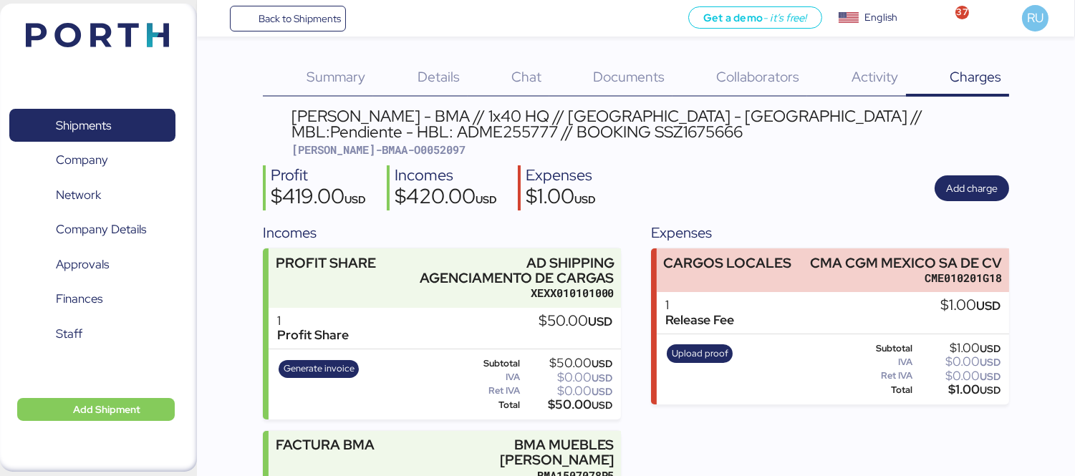
click at [128, 44] on img at bounding box center [97, 35] width 143 height 24
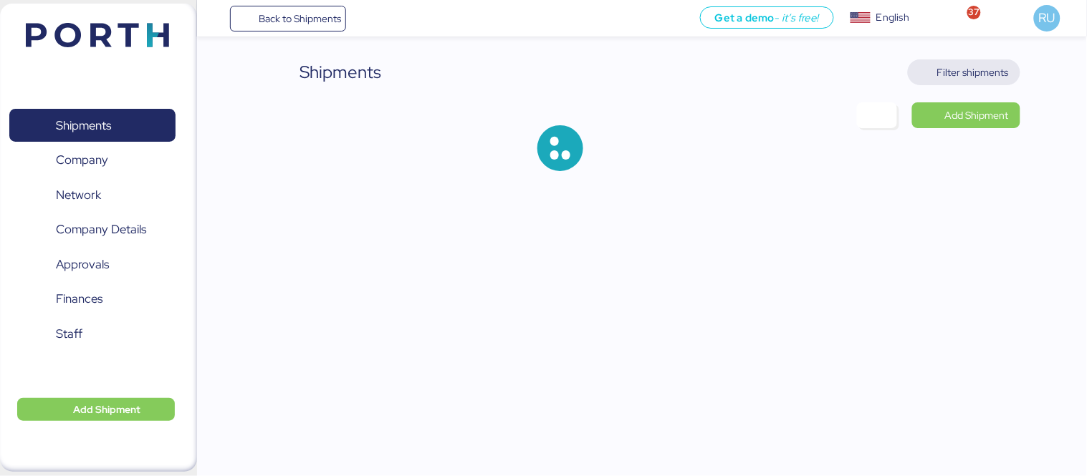
click at [962, 69] on span "Filter shipments" at bounding box center [973, 72] width 72 height 17
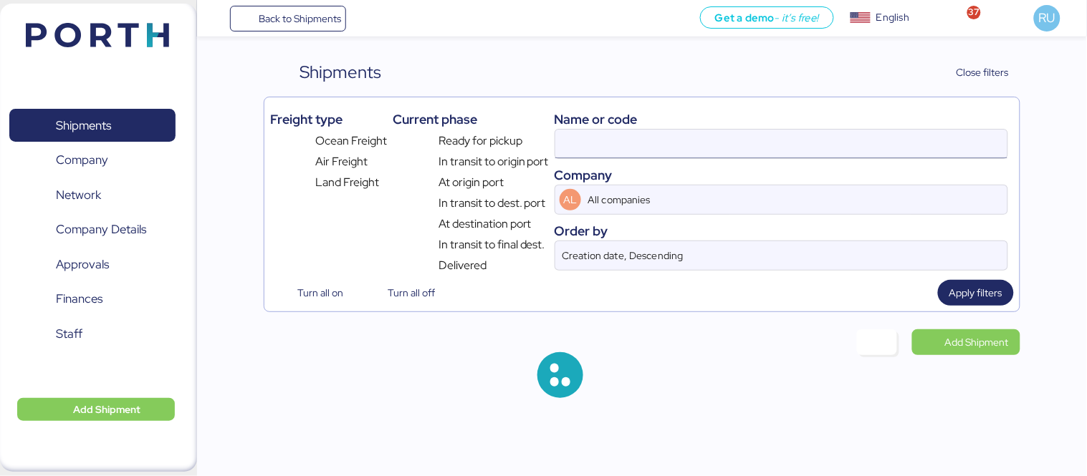
click at [750, 140] on input at bounding box center [781, 144] width 452 height 29
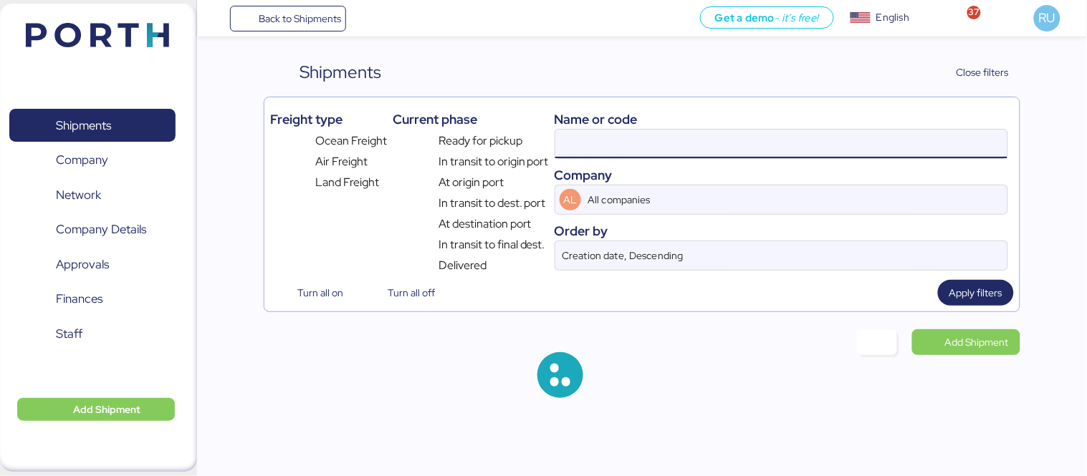
paste input "O0052070"
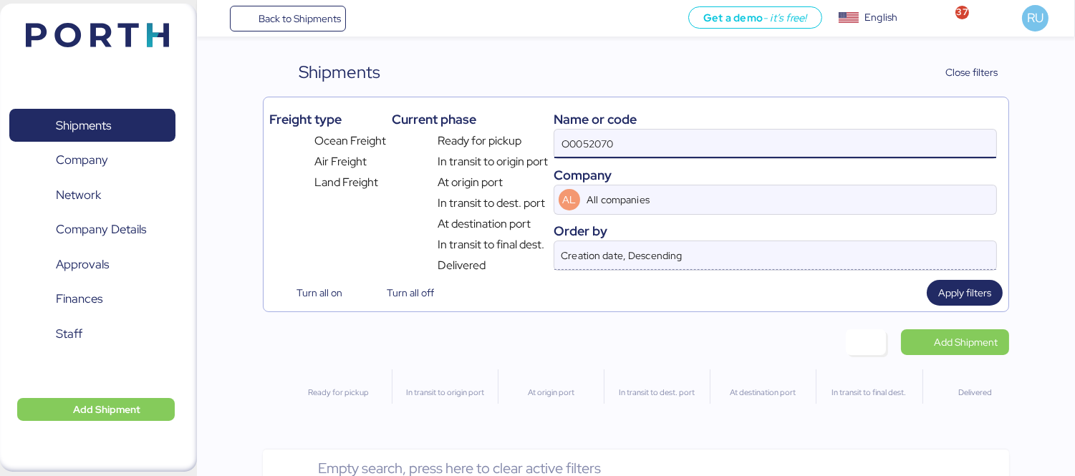
type input "O0052070"
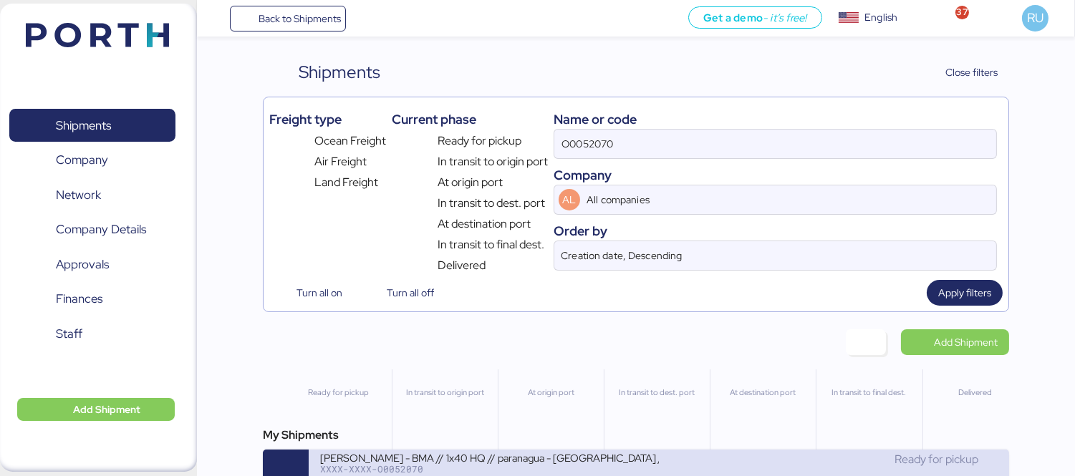
click at [561, 471] on div "XXXX-XXXX-O0052070" at bounding box center [489, 469] width 339 height 10
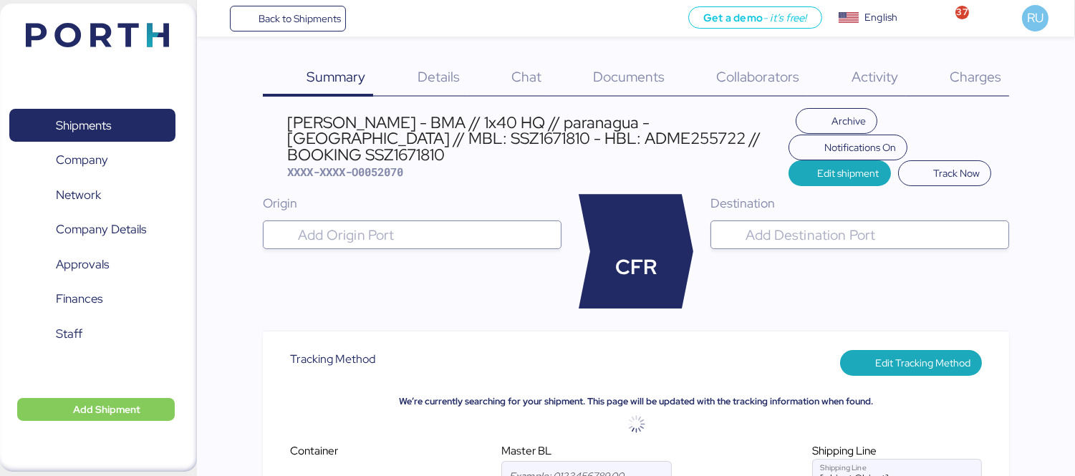
click at [978, 82] on span "Charges" at bounding box center [976, 76] width 52 height 19
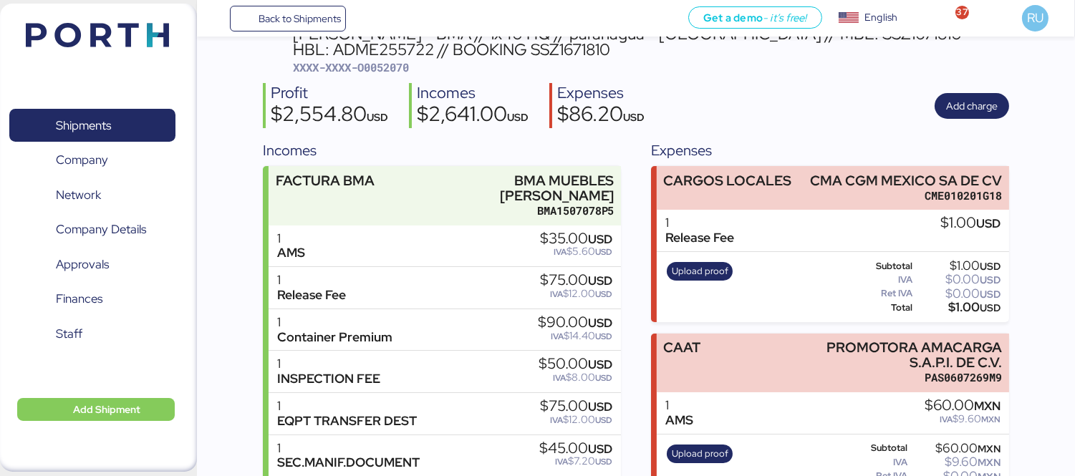
scroll to position [34, 0]
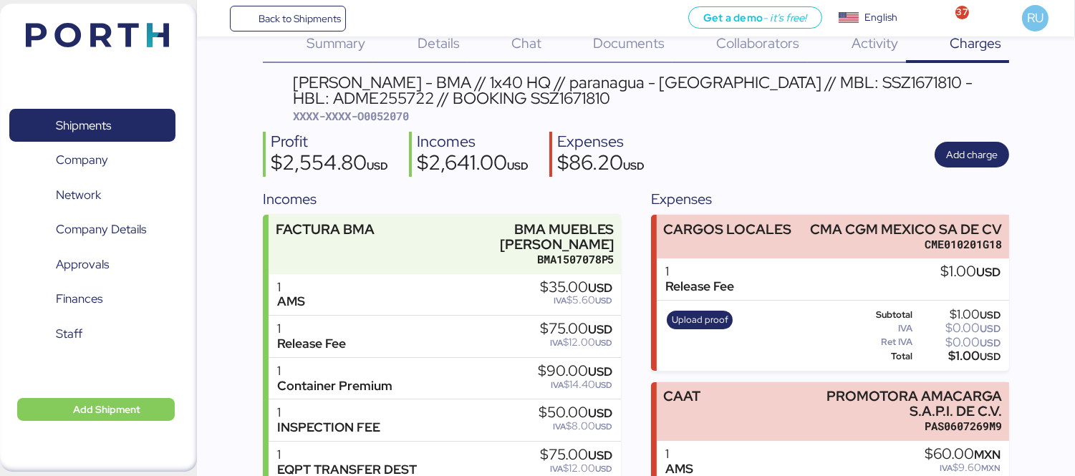
click at [97, 25] on img at bounding box center [97, 35] width 143 height 24
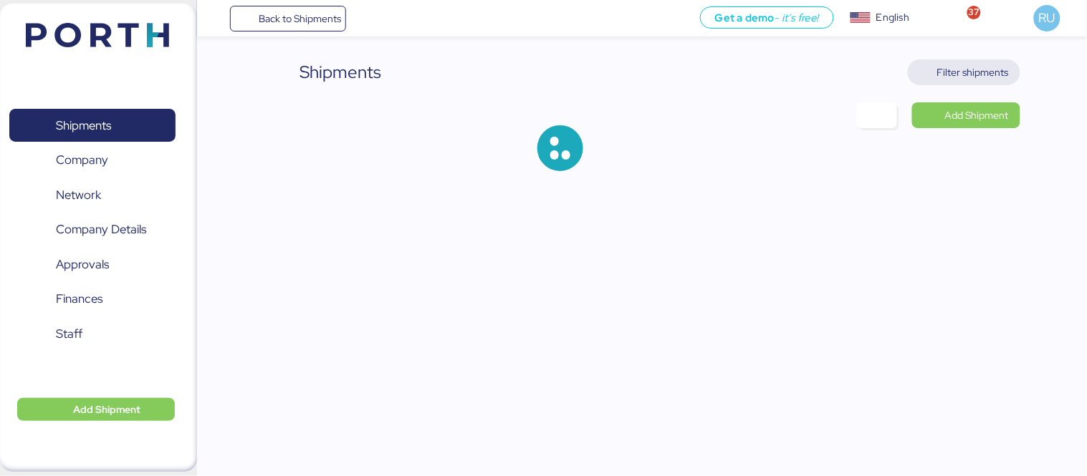
click at [961, 77] on span "Filter shipments" at bounding box center [973, 72] width 72 height 17
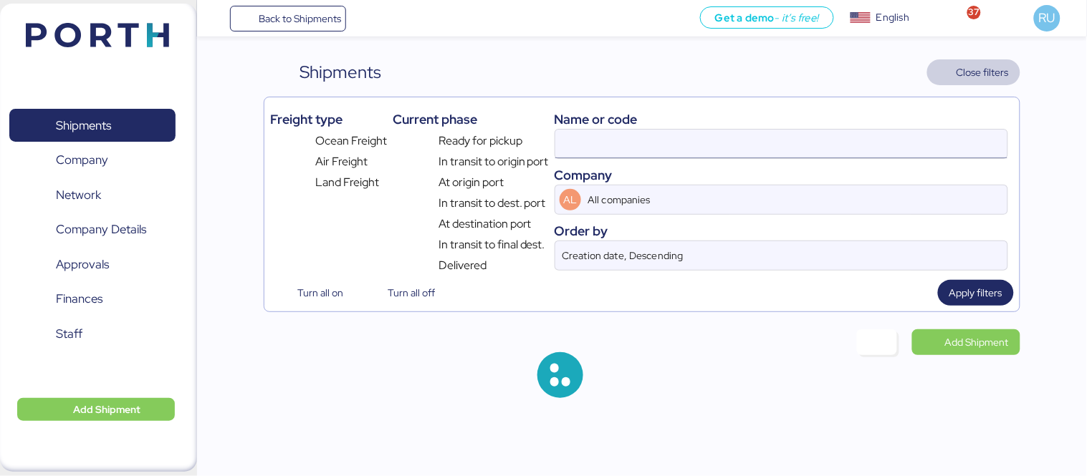
click at [654, 146] on input at bounding box center [781, 144] width 452 height 29
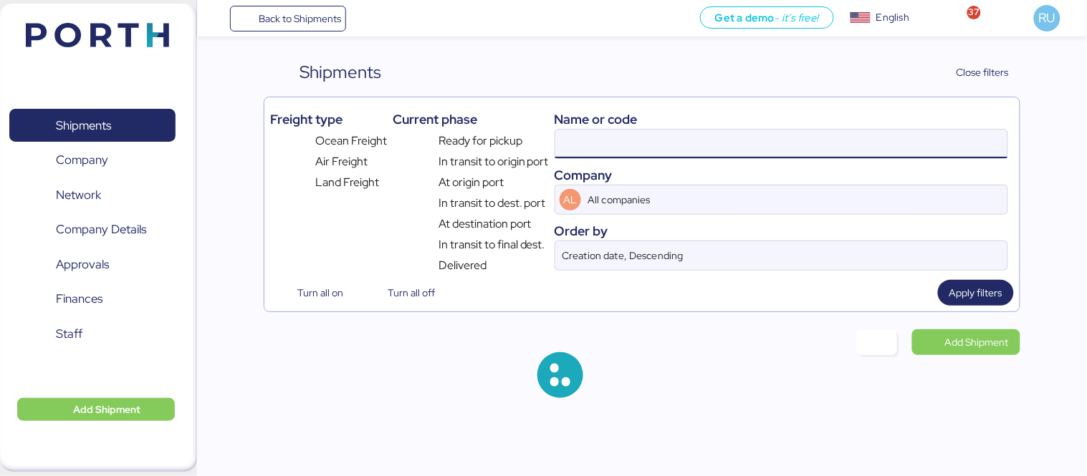
paste input "O0052097"
type input "O0052097"
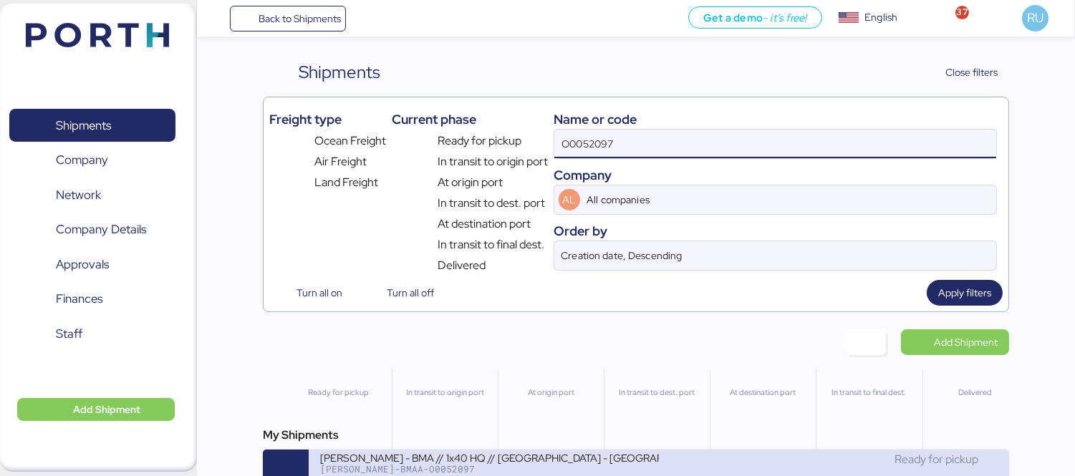
click at [606, 473] on div "BERT-BMAA-O0052097" at bounding box center [489, 469] width 339 height 10
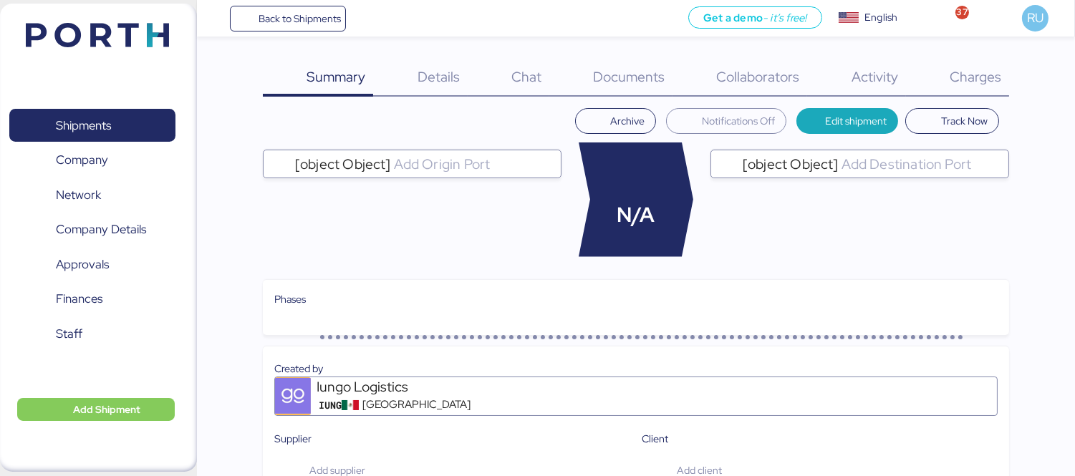
click at [950, 80] on span "Charges" at bounding box center [976, 76] width 52 height 19
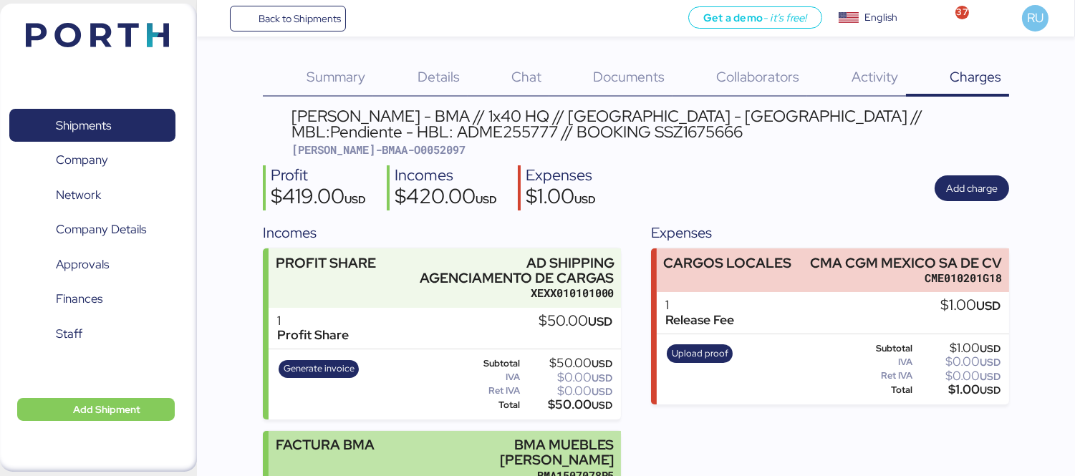
scroll to position [332, 0]
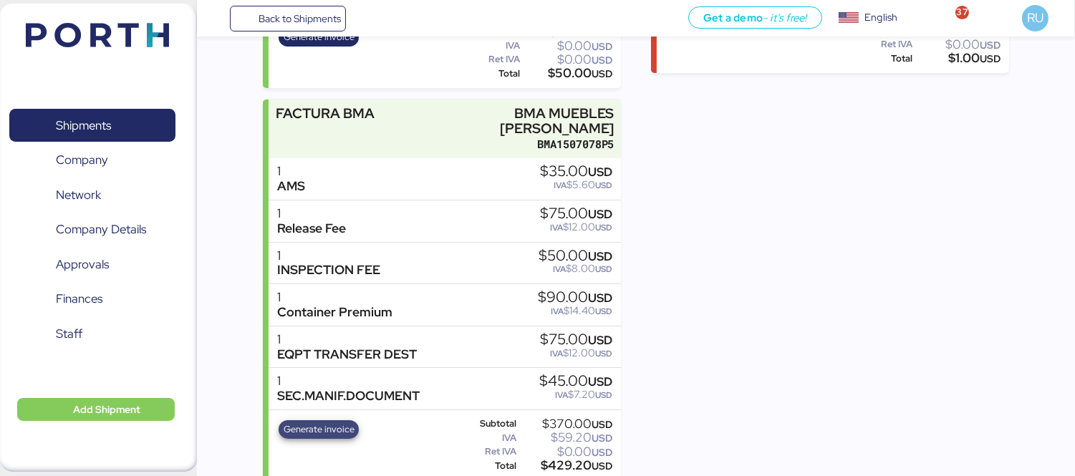
click at [318, 422] on span "Generate invoice" at bounding box center [319, 430] width 71 height 16
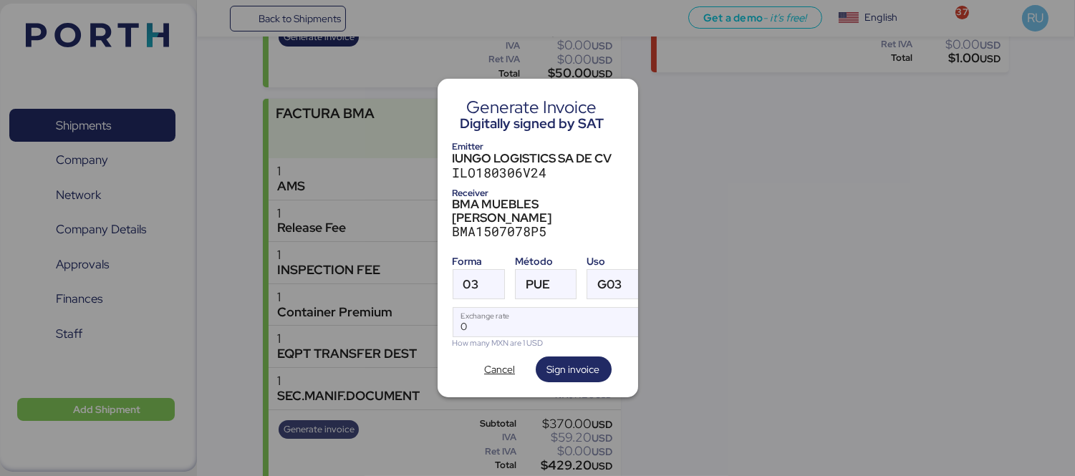
scroll to position [0, 0]
click at [489, 270] on div at bounding box center [491, 284] width 26 height 29
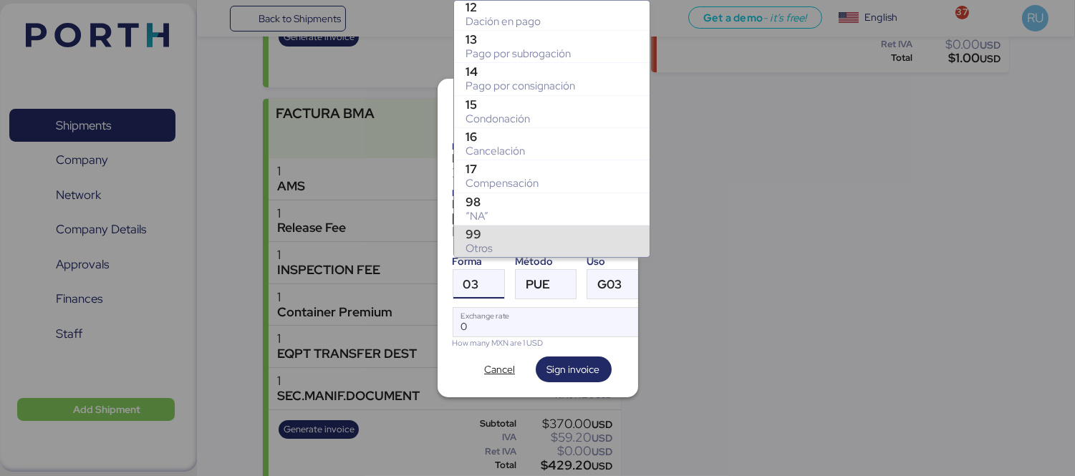
click at [527, 233] on div "99" at bounding box center [552, 234] width 173 height 14
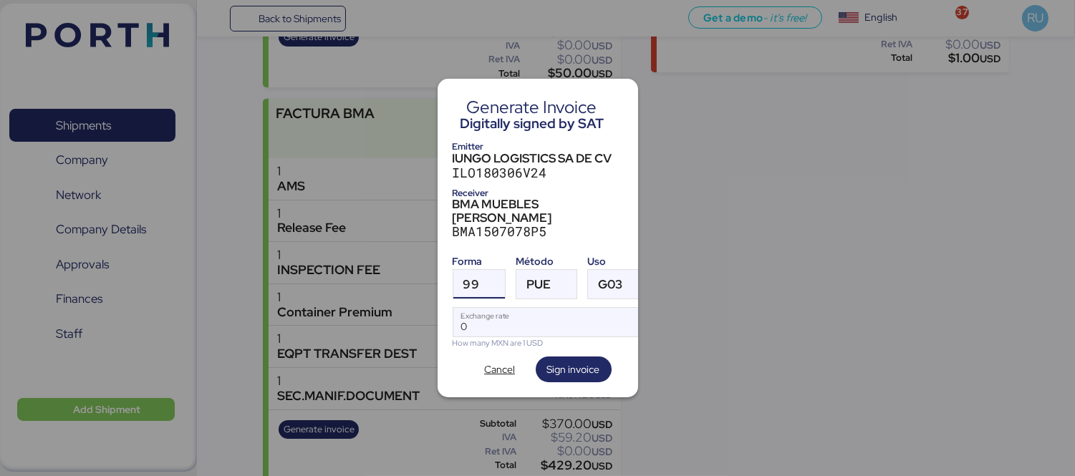
scroll to position [68, 0]
click at [557, 272] on div at bounding box center [564, 284] width 26 height 29
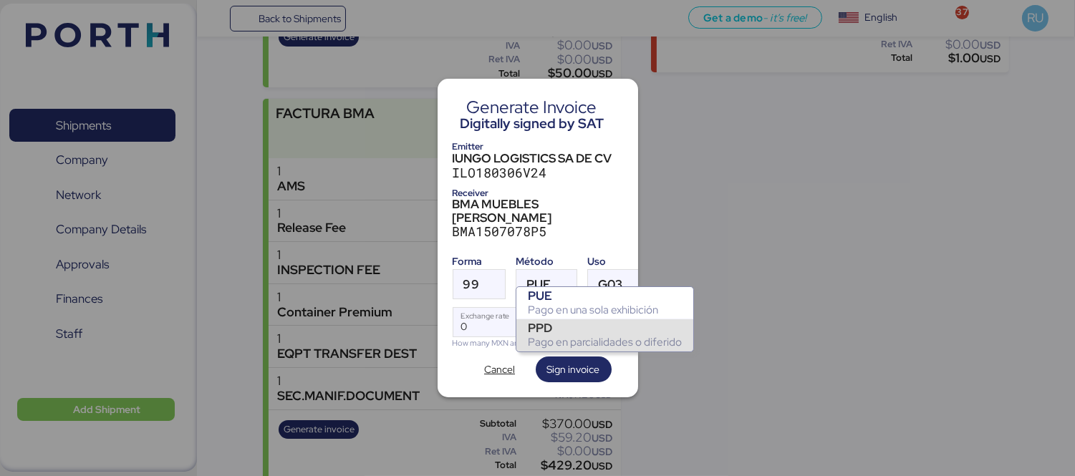
click at [570, 319] on div "PPD Pago en parcialidades o diferido" at bounding box center [604, 335] width 177 height 32
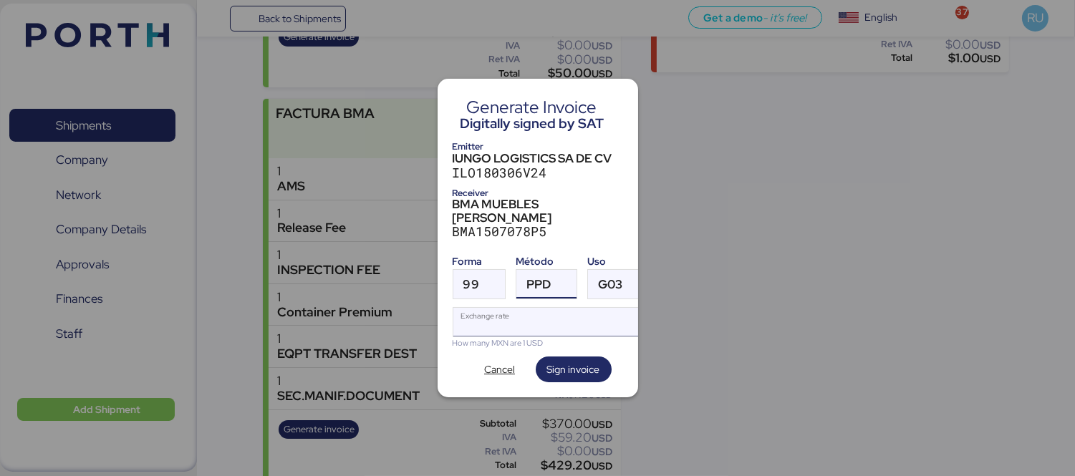
click at [574, 308] on input "Exchange rate" at bounding box center [551, 322] width 196 height 29
type input "0"
paste input "18.4252"
type input "18.4252"
click at [570, 361] on span "Sign invoice" at bounding box center [573, 369] width 53 height 17
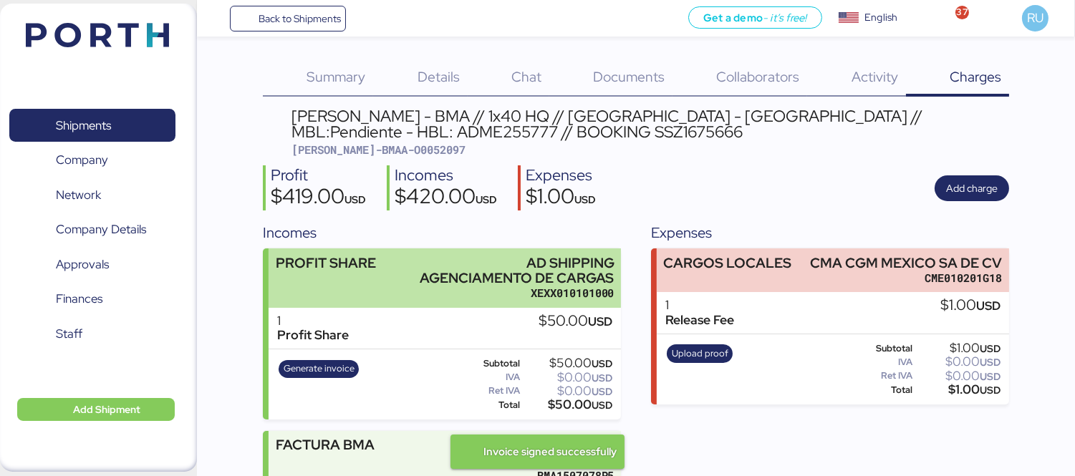
scroll to position [332, 0]
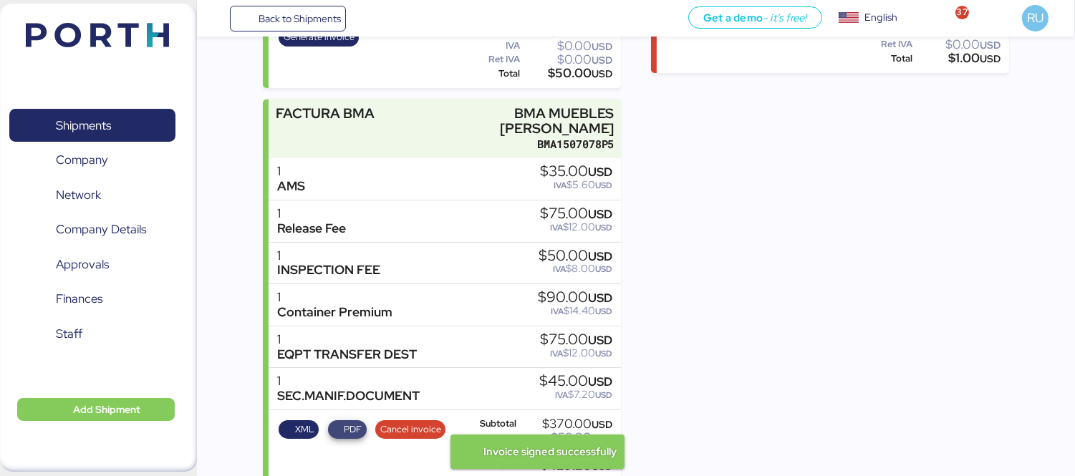
click at [344, 422] on span "PDF" at bounding box center [353, 430] width 18 height 16
click at [306, 422] on span "XML" at bounding box center [304, 430] width 19 height 16
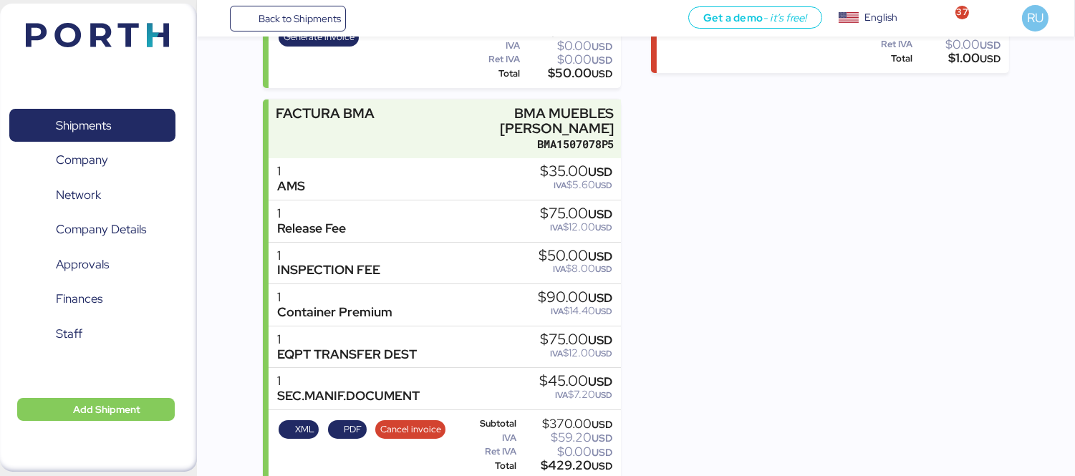
scroll to position [0, 0]
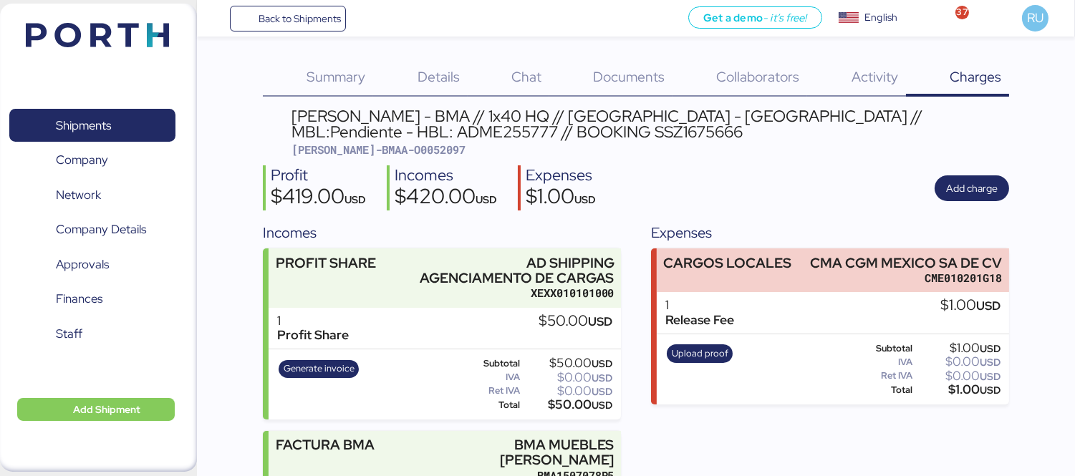
click at [382, 146] on span "BERT-BMAA-O0052097" at bounding box center [379, 150] width 174 height 14
copy span "O0052097"
click at [455, 158] on div "BERTOLINI - BMA // 1x40 HQ // RIO DE JANEIRO - Veracruz // MBL:Pendiente - HBL:…" at bounding box center [636, 460] width 746 height 704
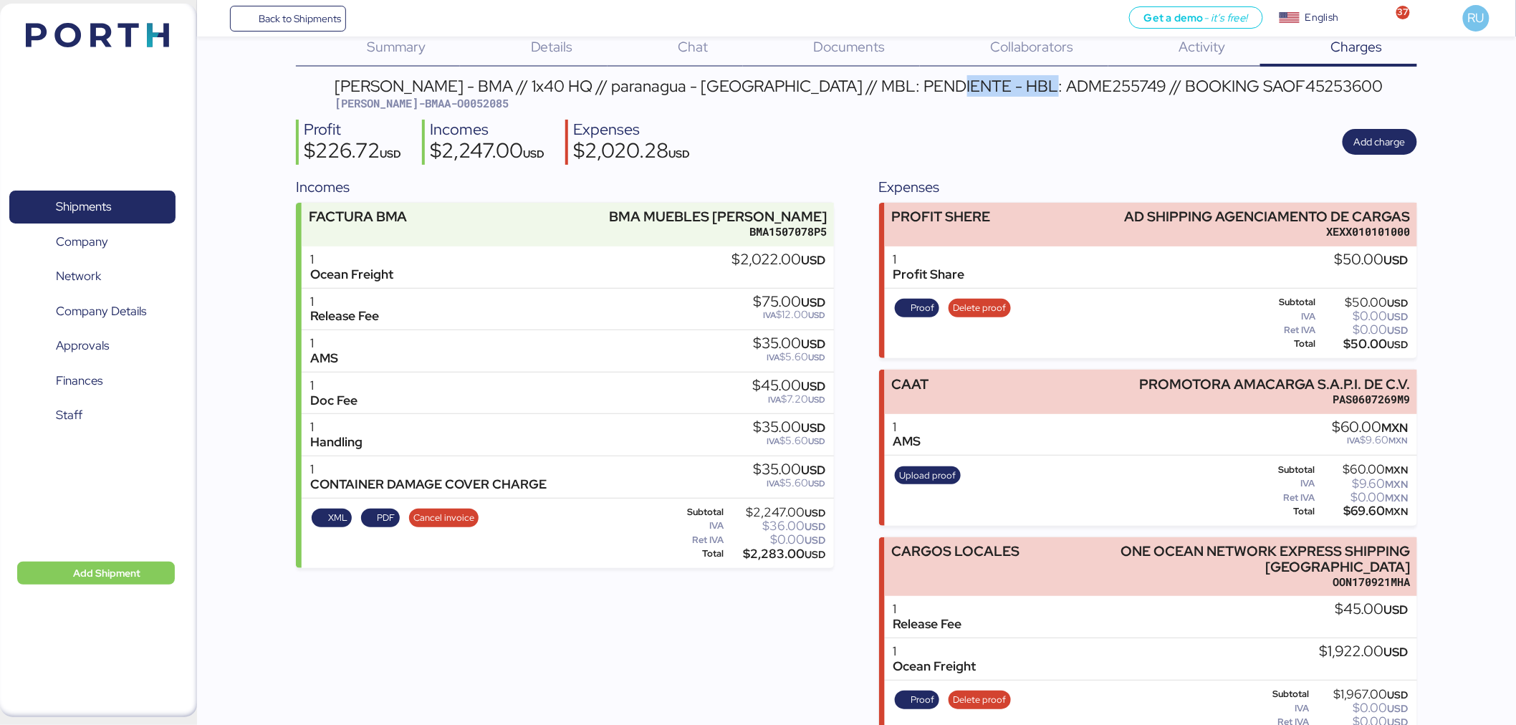
scroll to position [31, 0]
click at [115, 39] on img at bounding box center [97, 35] width 143 height 24
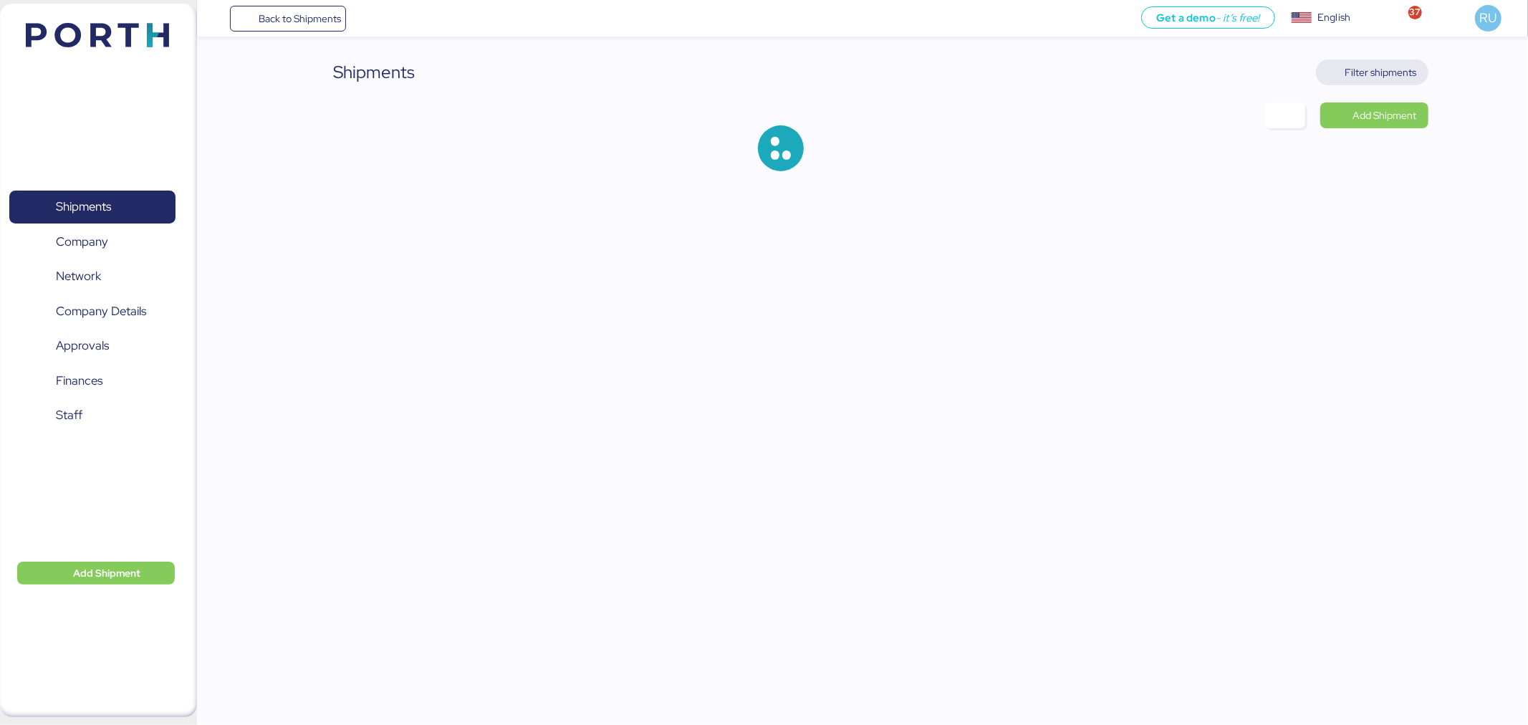
click at [1364, 62] on span "Filter shipments" at bounding box center [1372, 72] width 90 height 20
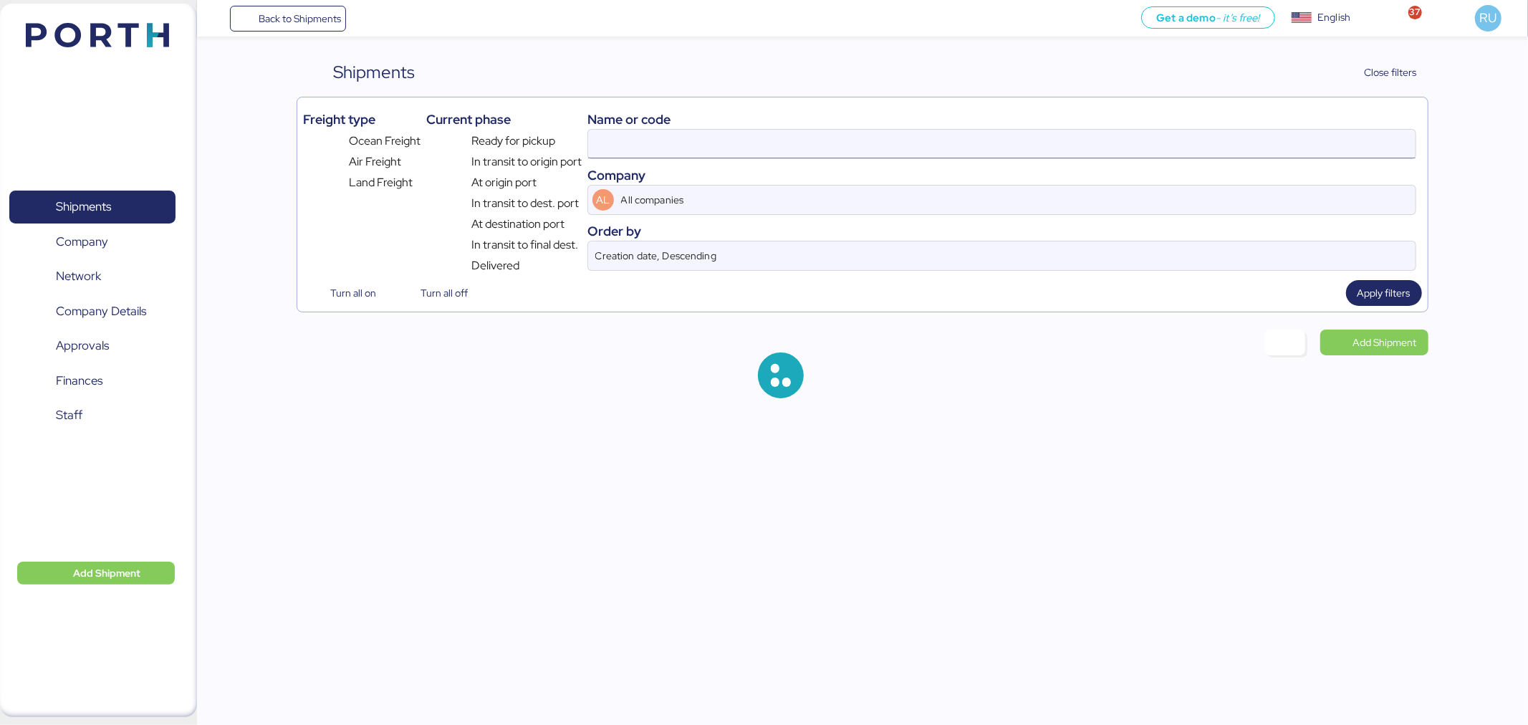
click at [1101, 133] on input at bounding box center [1001, 144] width 827 height 29
paste input "O0046068"
type input "O0046068"
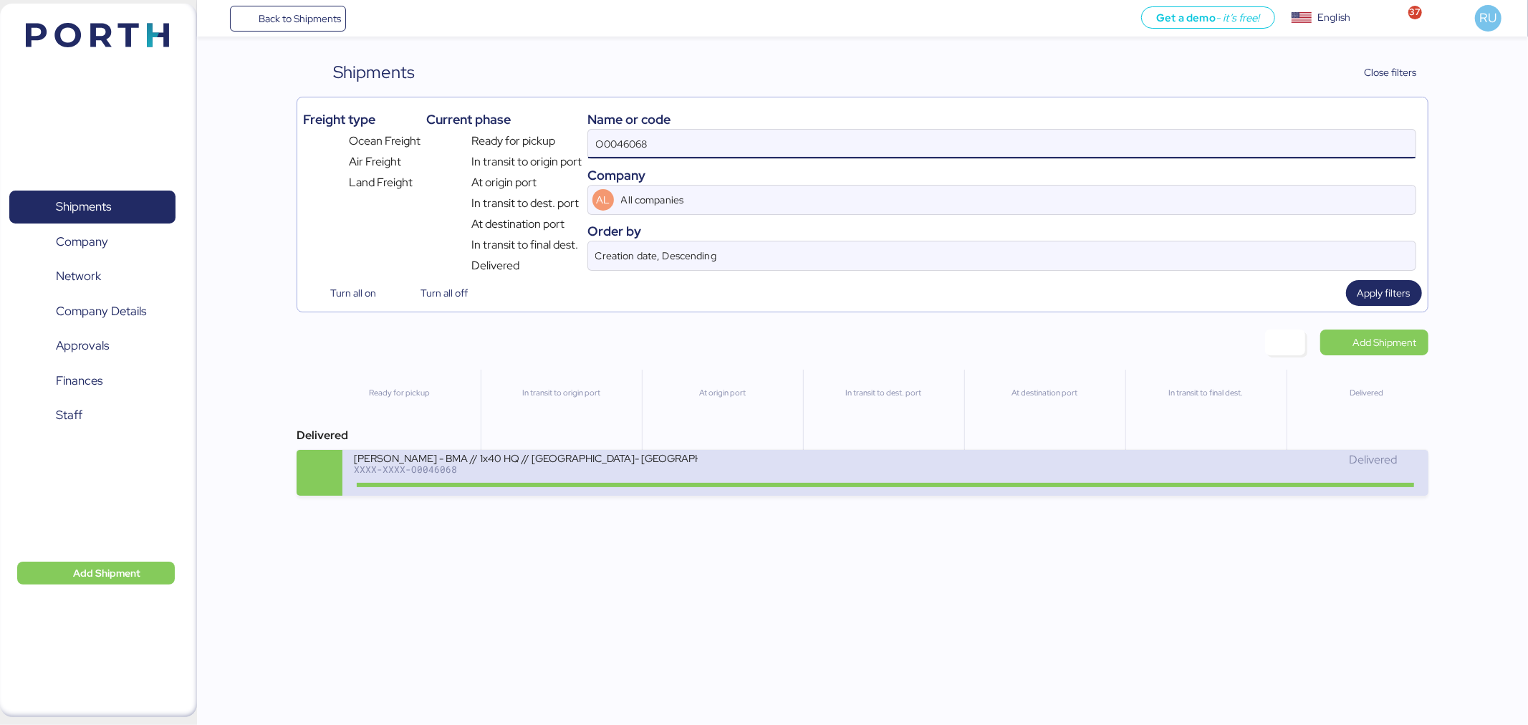
click at [626, 487] on div at bounding box center [885, 485] width 1057 height 4
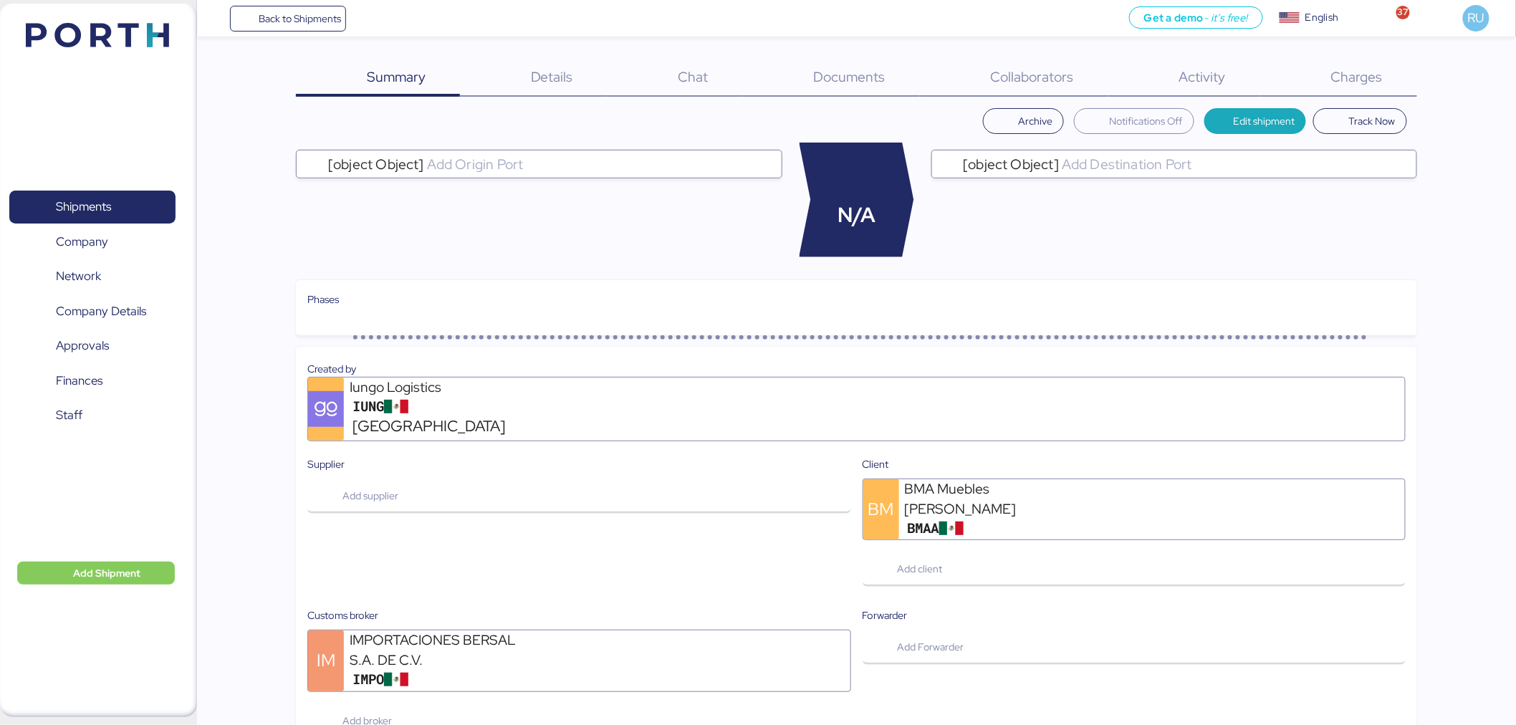
click at [1352, 85] on span "Charges" at bounding box center [1357, 76] width 52 height 19
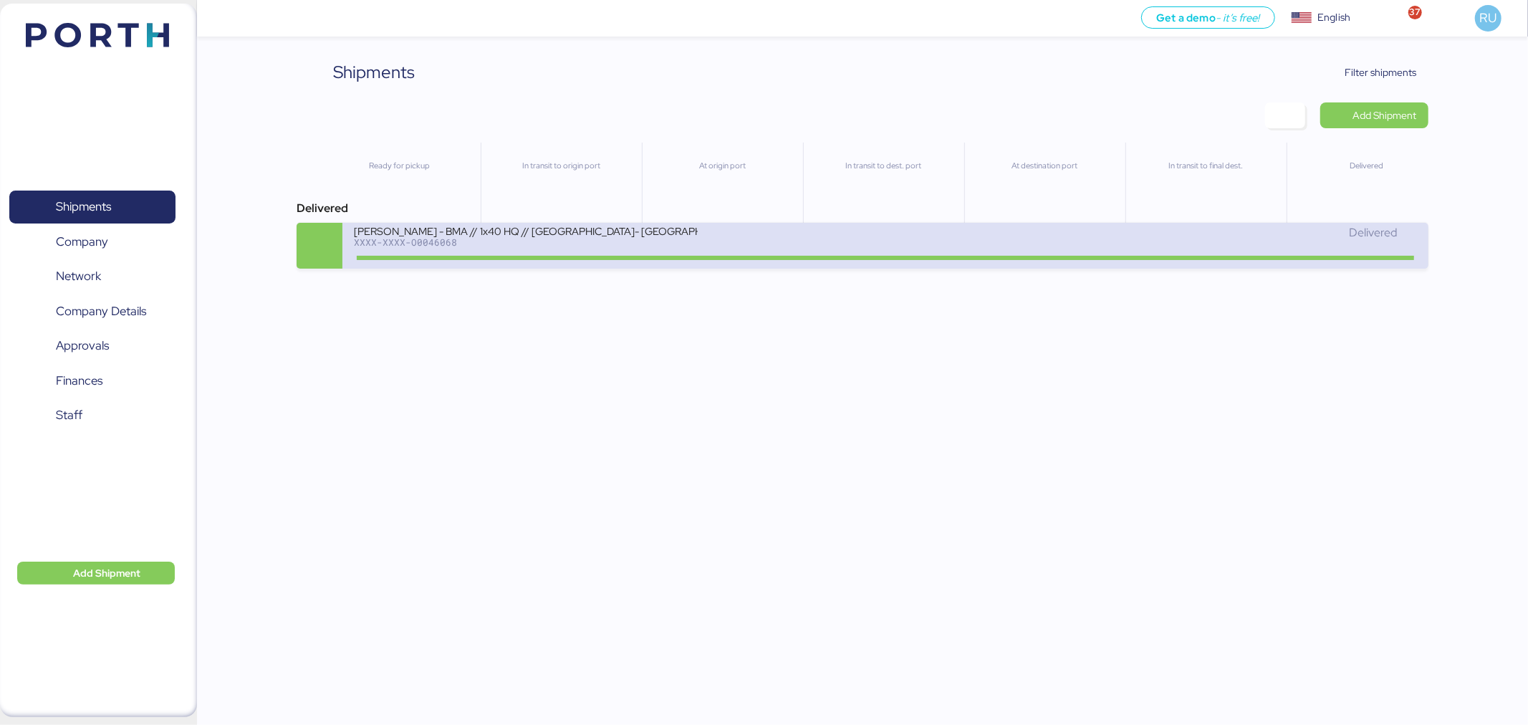
click at [504, 234] on div "BERTOLINI - BMA // 1x40 HQ // Rio de janeiro- Veracruz // MBL: SSZ1555109 - HBL…" at bounding box center [526, 230] width 344 height 12
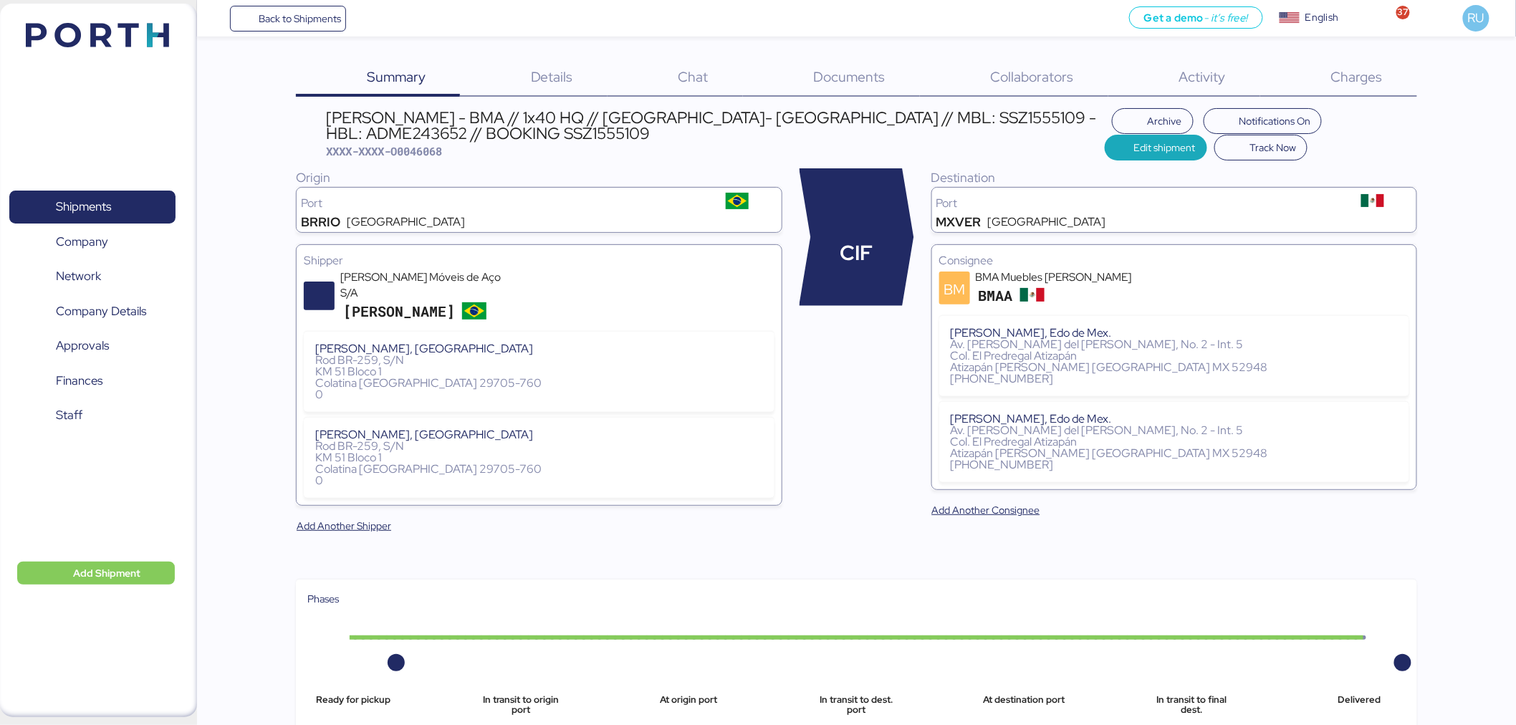
click at [133, 57] on div "Shipments 0 Company 0 Network 0 Company Details 0 Approvals 0 Finances 0 Staff …" at bounding box center [98, 360] width 197 height 713
click at [138, 33] on img at bounding box center [97, 35] width 143 height 24
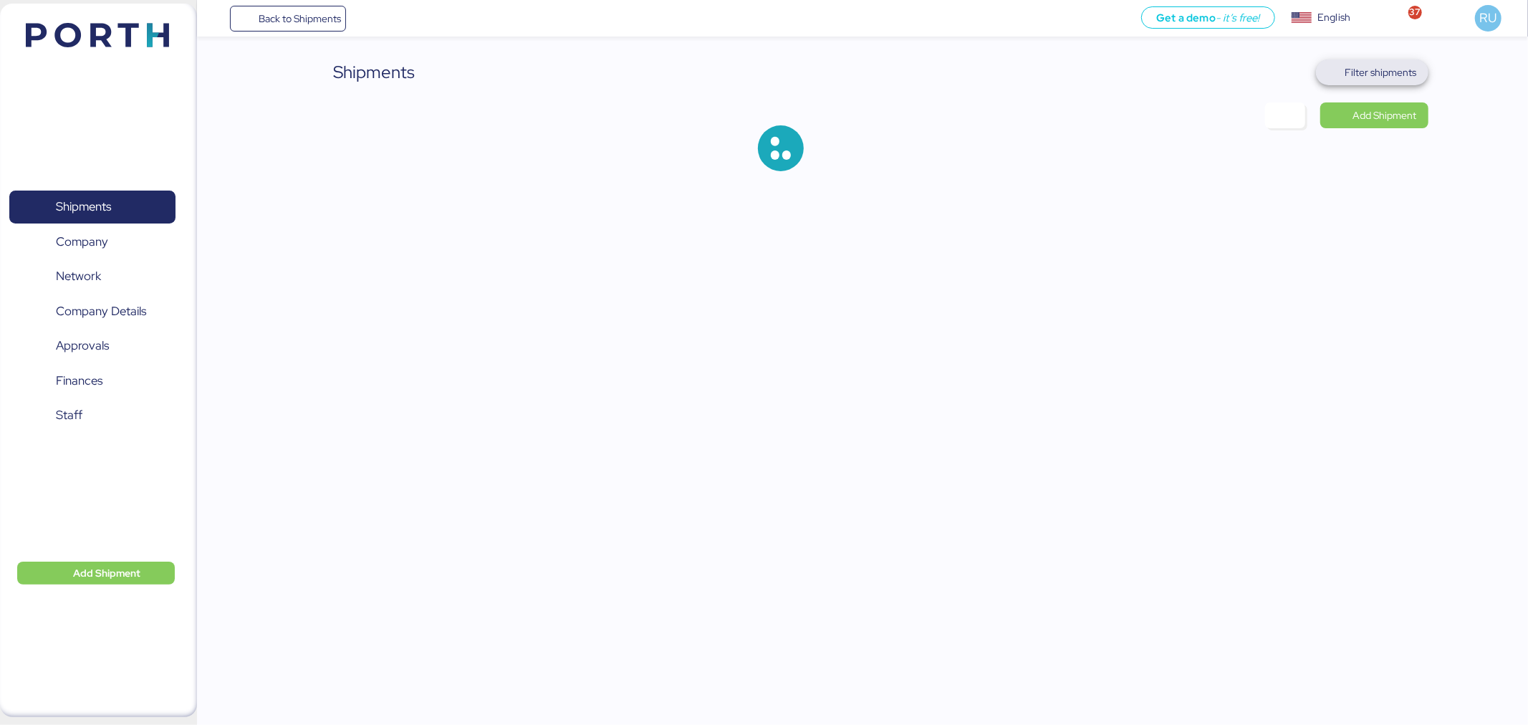
click at [1404, 77] on span "Filter shipments" at bounding box center [1381, 72] width 72 height 17
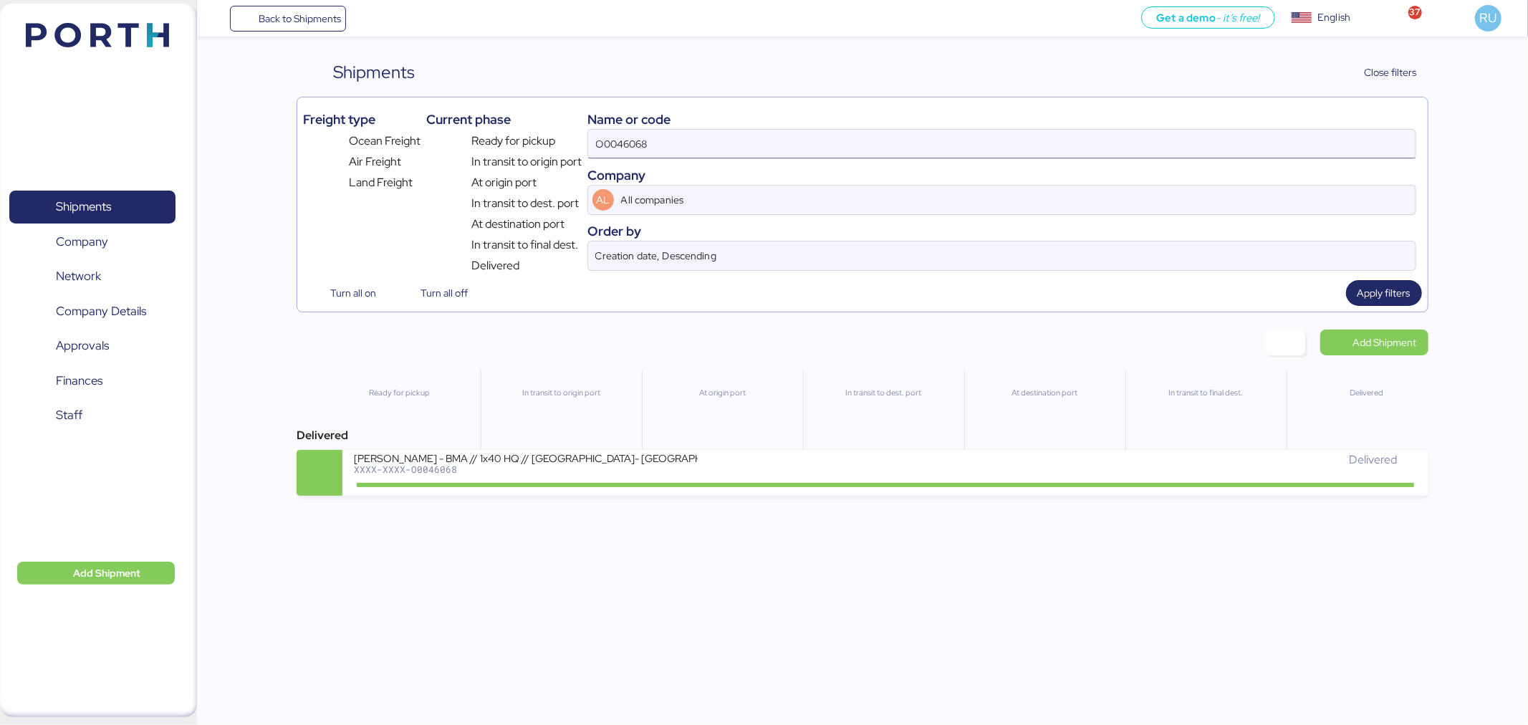
click at [1211, 148] on input "O0046068" at bounding box center [1001, 144] width 827 height 29
type input "O"
click at [635, 148] on input at bounding box center [1001, 144] width 827 height 29
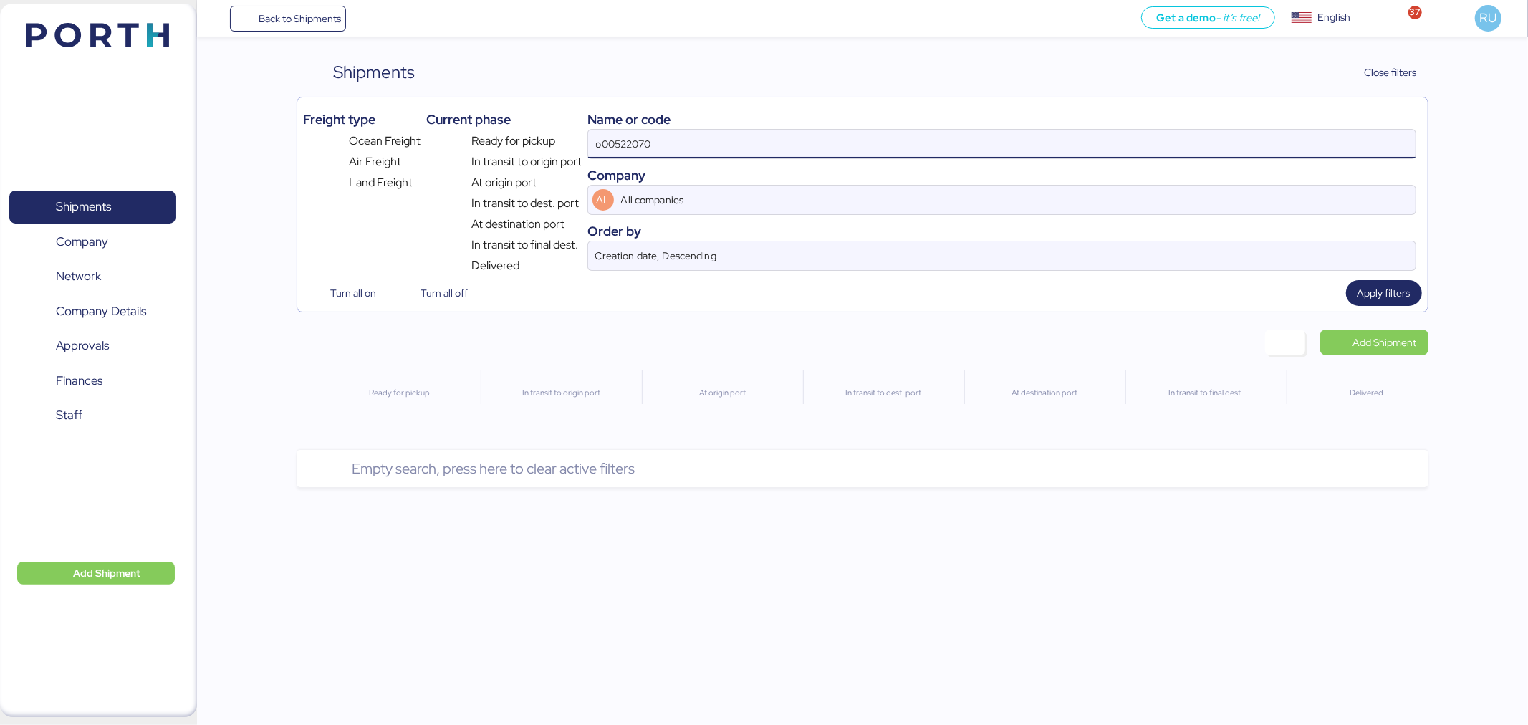
click at [626, 151] on input "o00522070" at bounding box center [1001, 144] width 827 height 29
type input "o0052070"
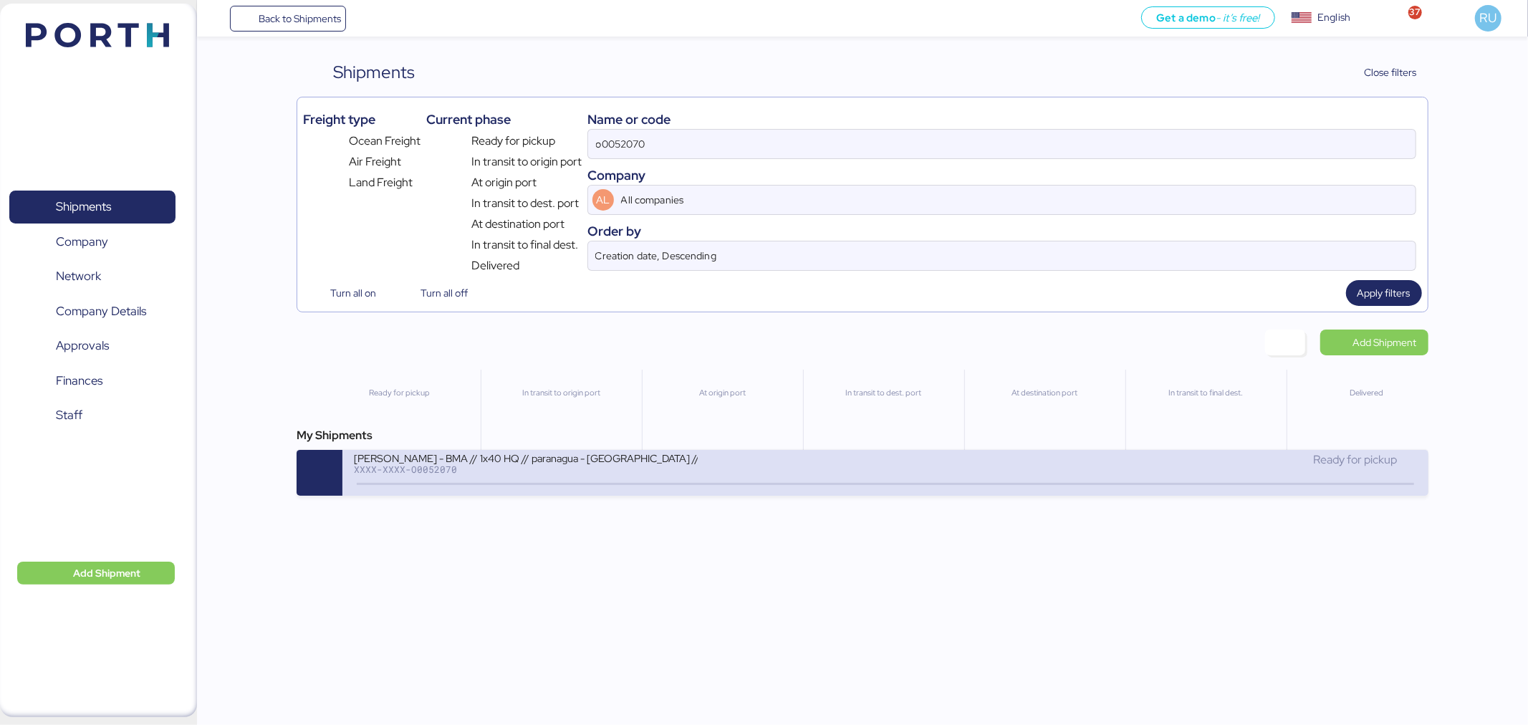
click at [634, 463] on div "BERTOLINI - BMA // 1x40 HQ // paranagua - Veracruz // MBL: SSZ1671810 - HBL: AD…" at bounding box center [526, 457] width 344 height 12
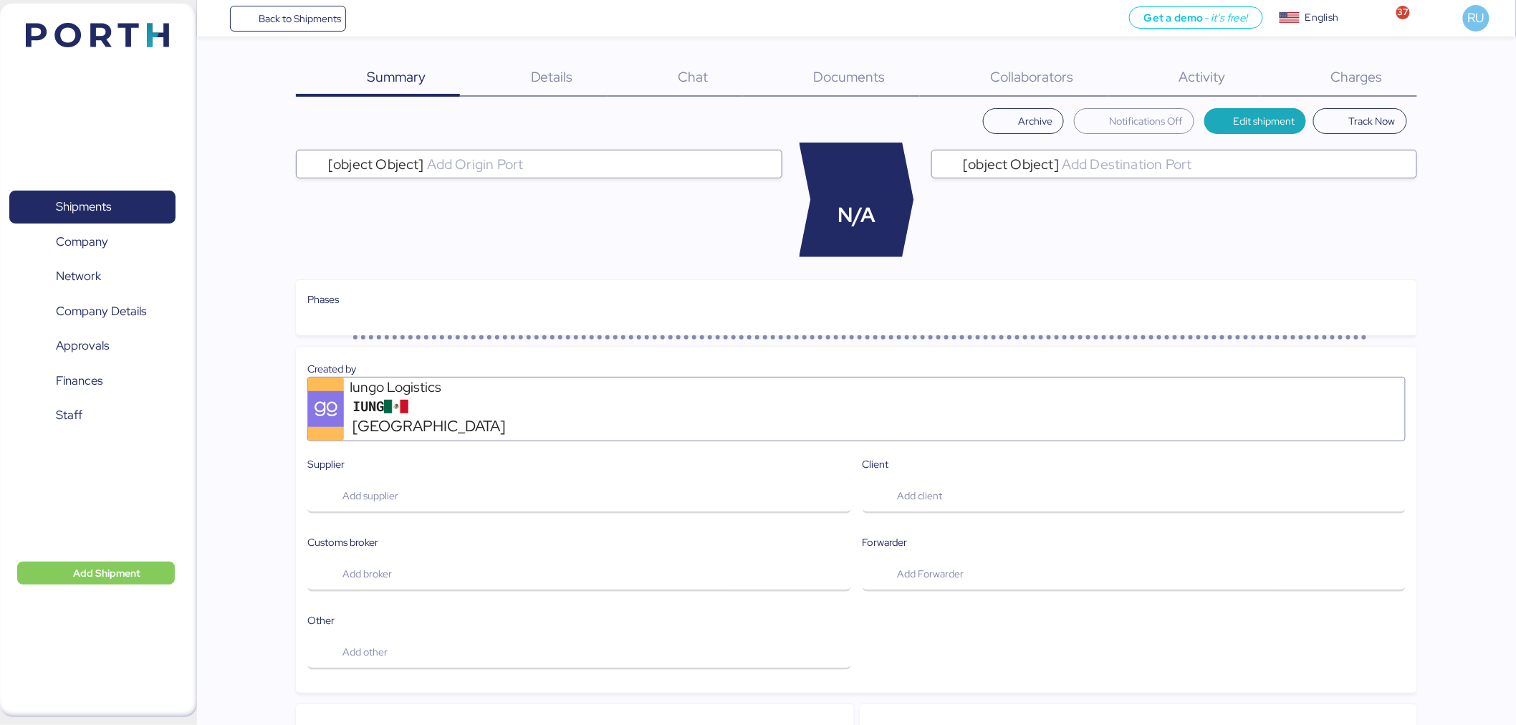
click at [848, 88] on div "Documents 0" at bounding box center [831, 77] width 177 height 37
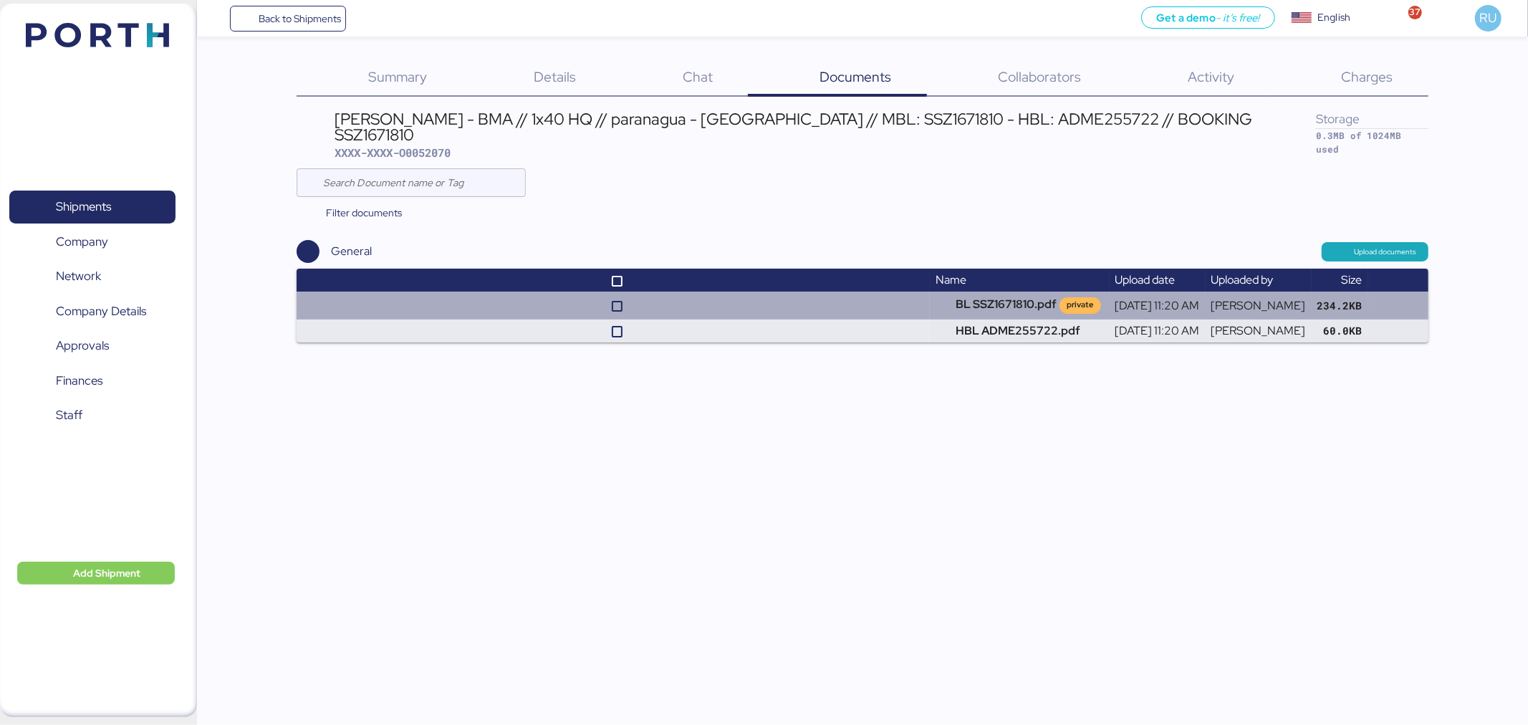
click at [849, 292] on td at bounding box center [613, 305] width 633 height 27
click at [975, 297] on td "BL SSZ1671810.pdf private" at bounding box center [1019, 305] width 179 height 27
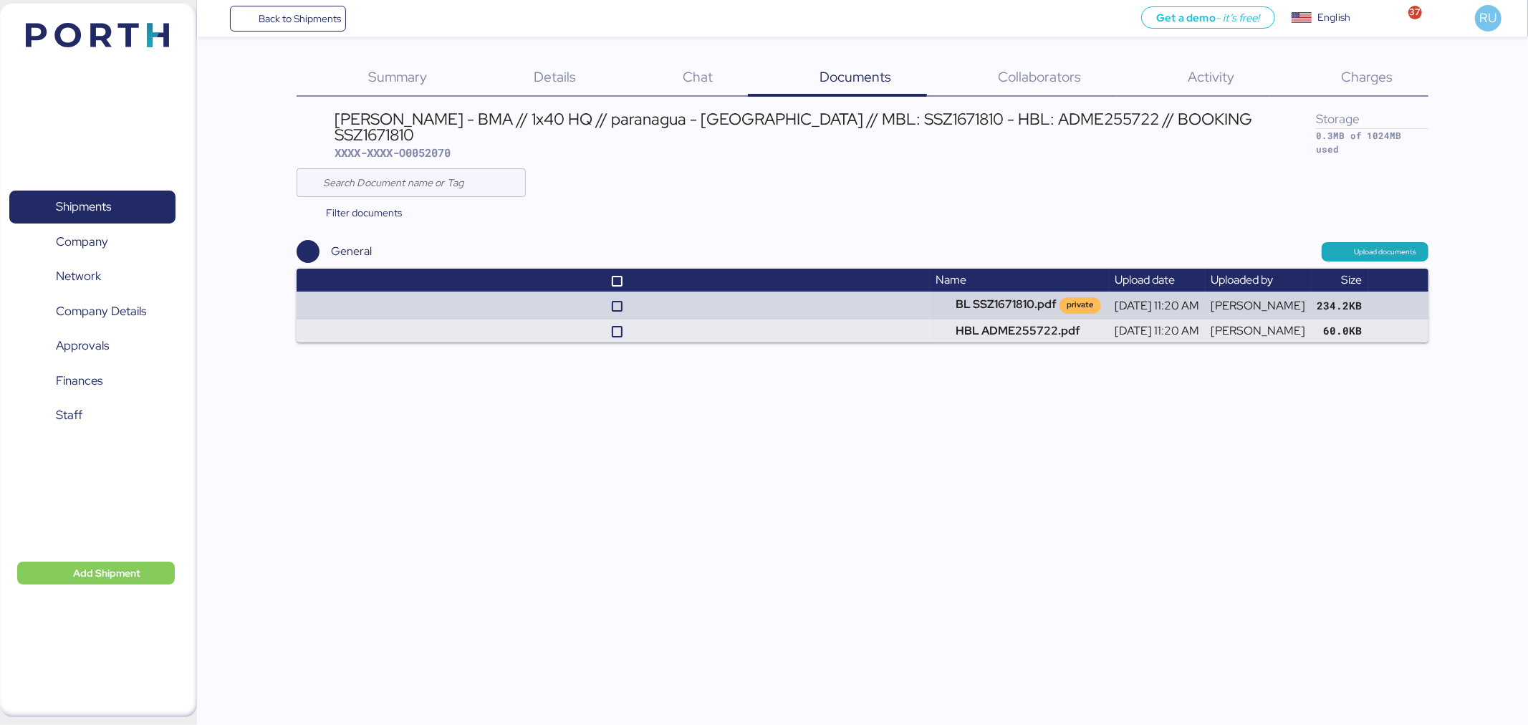
click at [1370, 68] on span "Charges" at bounding box center [1367, 76] width 52 height 19
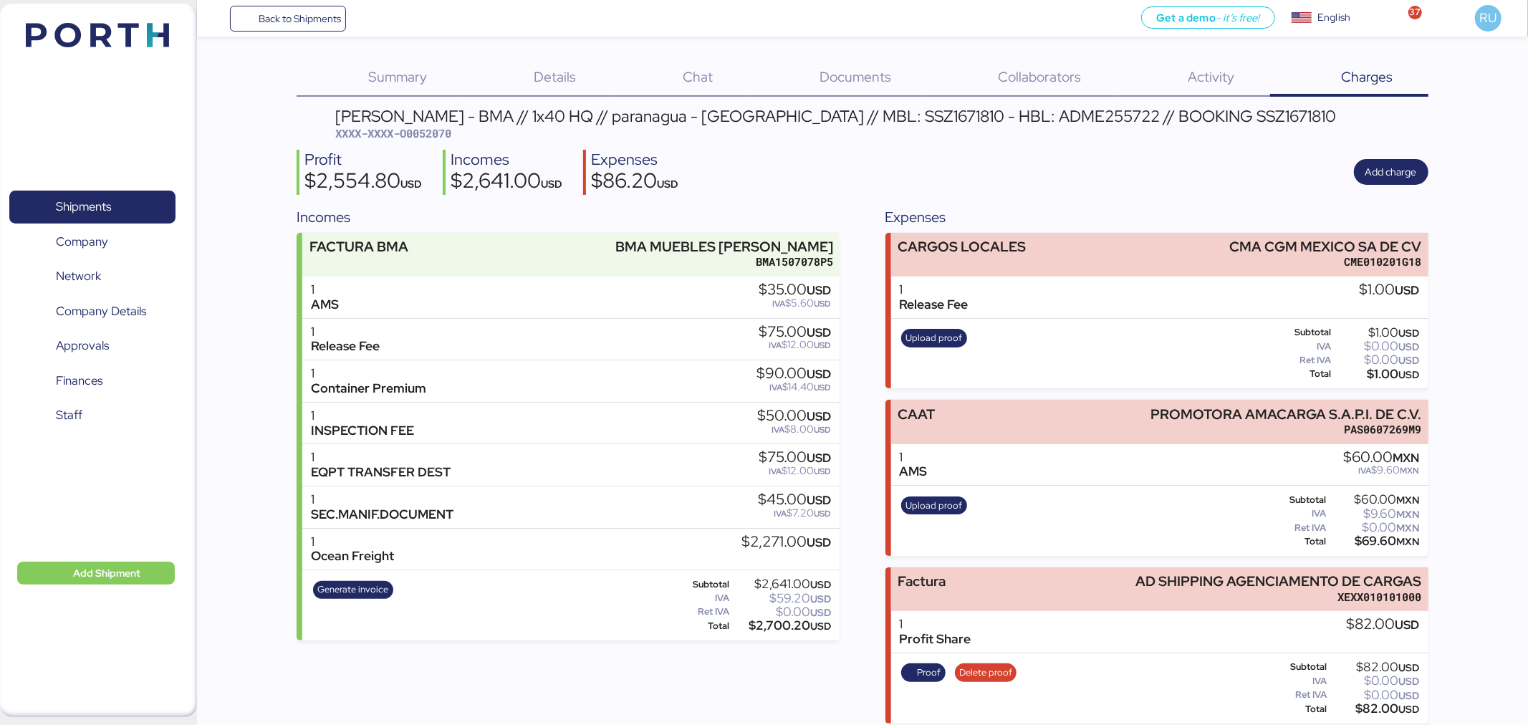
click at [426, 131] on span "XXXX-XXXX-O0052070" at bounding box center [393, 133] width 116 height 14
copy span "O0052070"
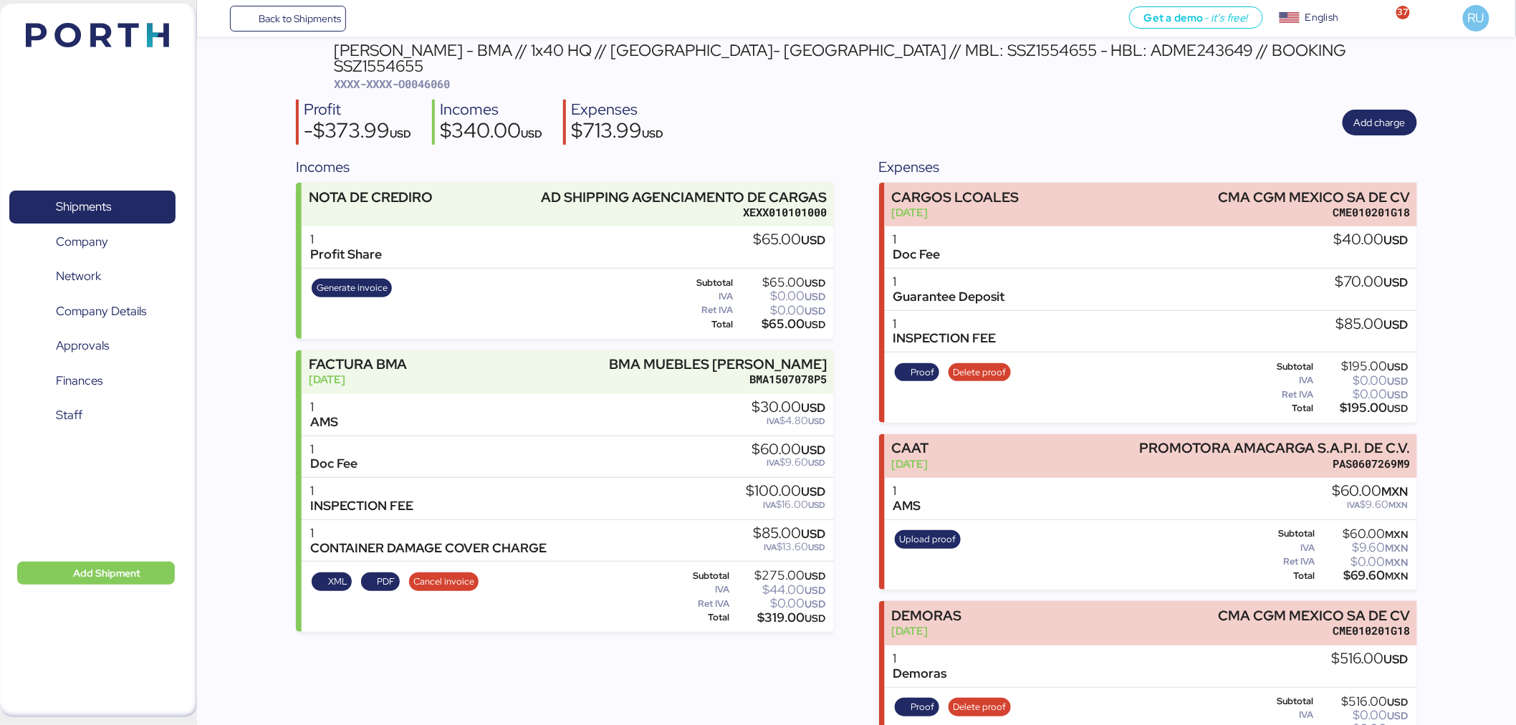
scroll to position [65, 0]
